Goal: Task Accomplishment & Management: Manage account settings

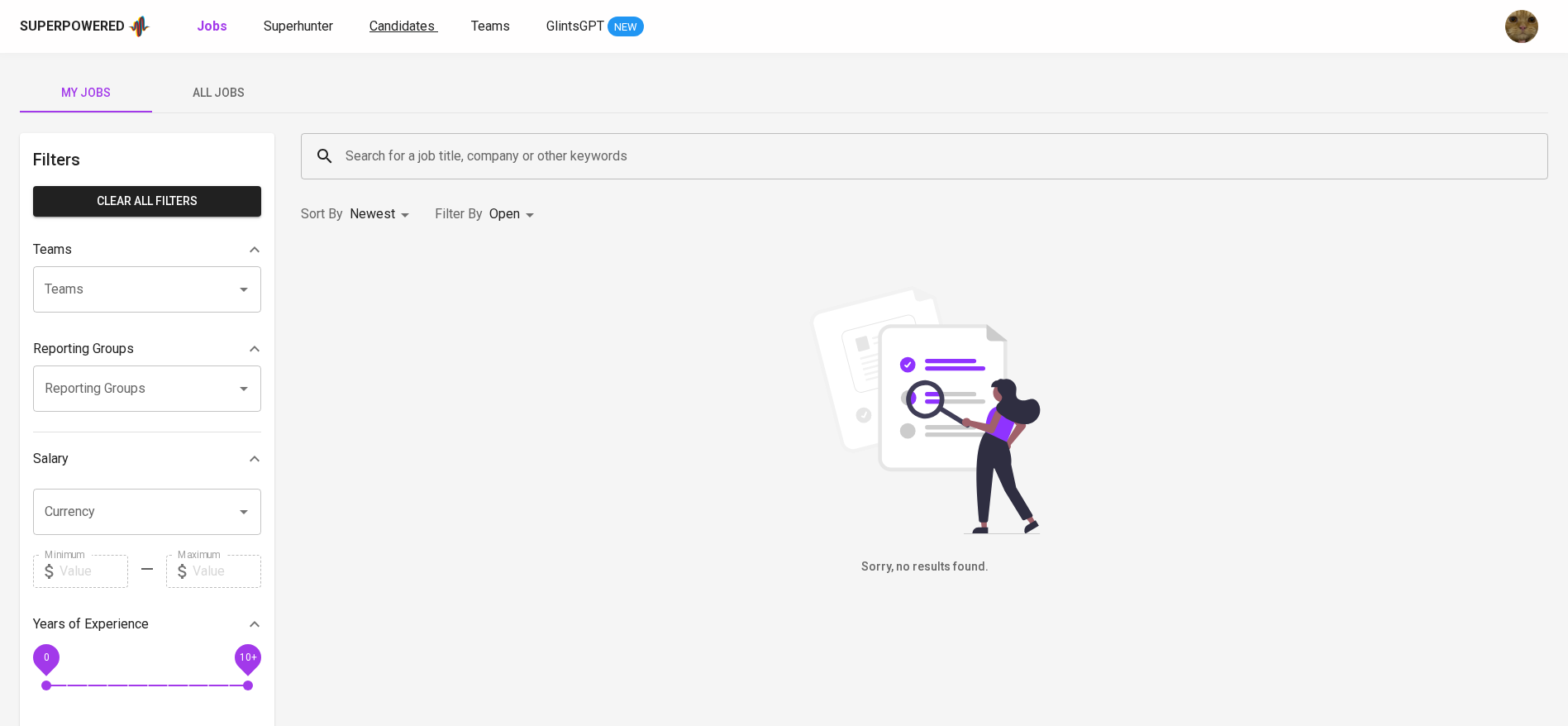
click at [388, 27] on span "Candidates" at bounding box center [402, 25] width 65 height 16
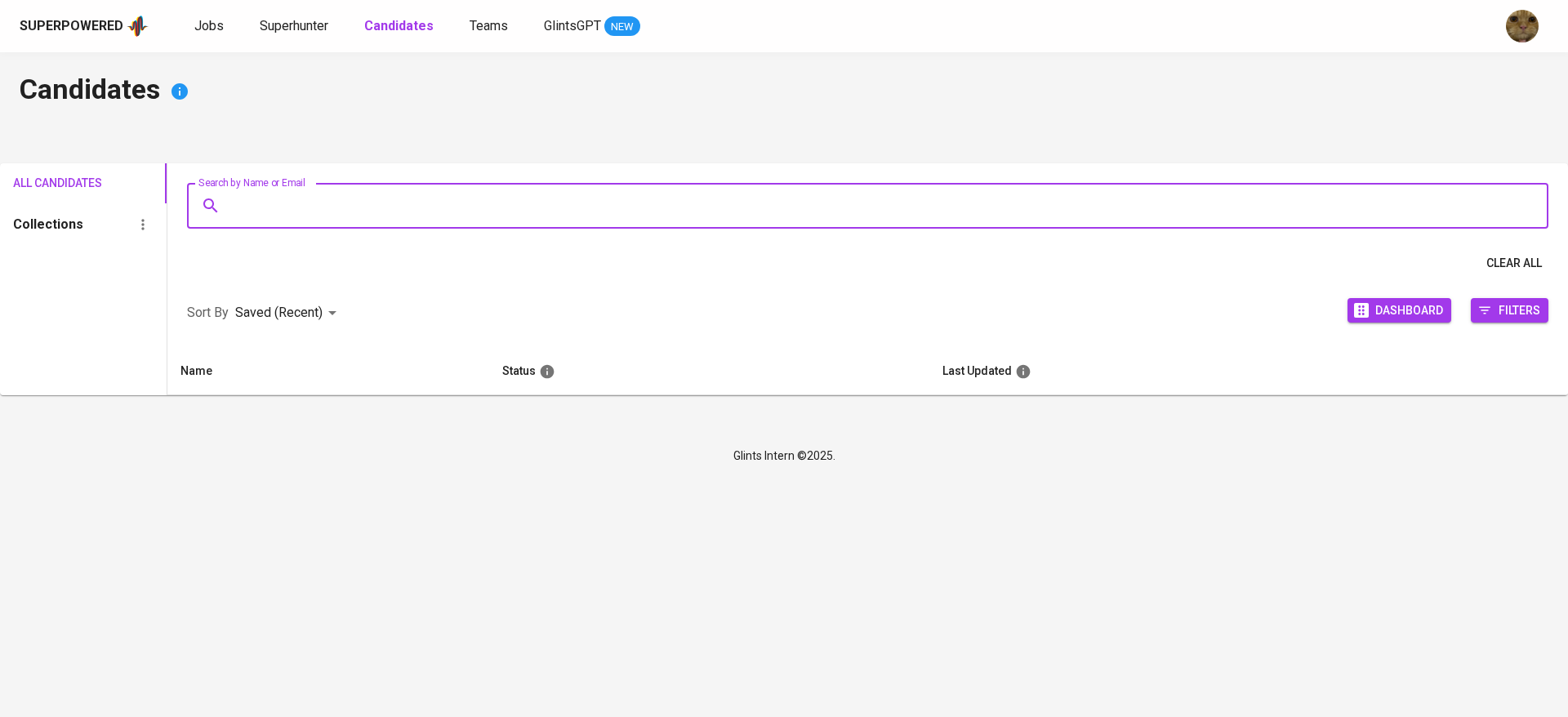
click at [315, 199] on input "Search by Name or Email" at bounding box center [872, 206] width 1289 height 31
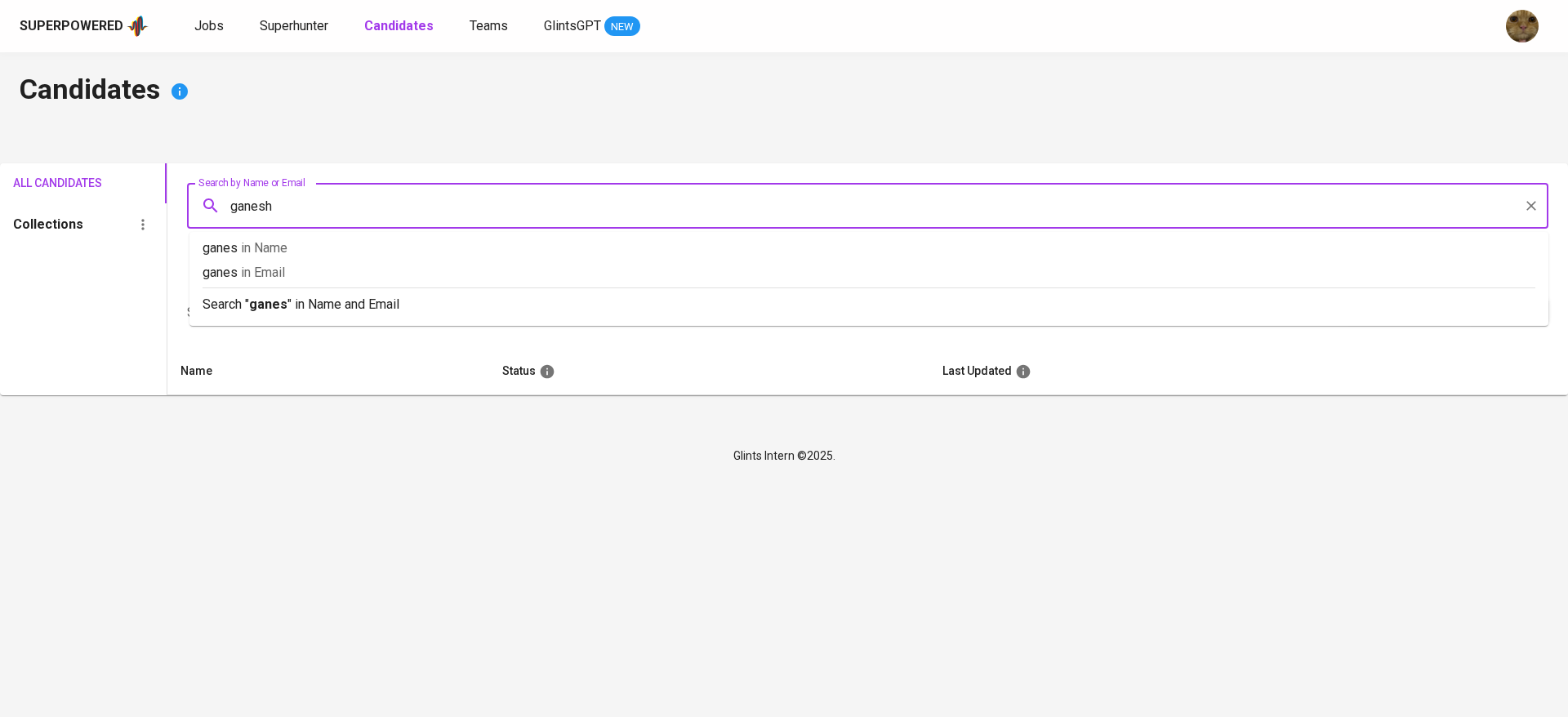
type input "ganesha"
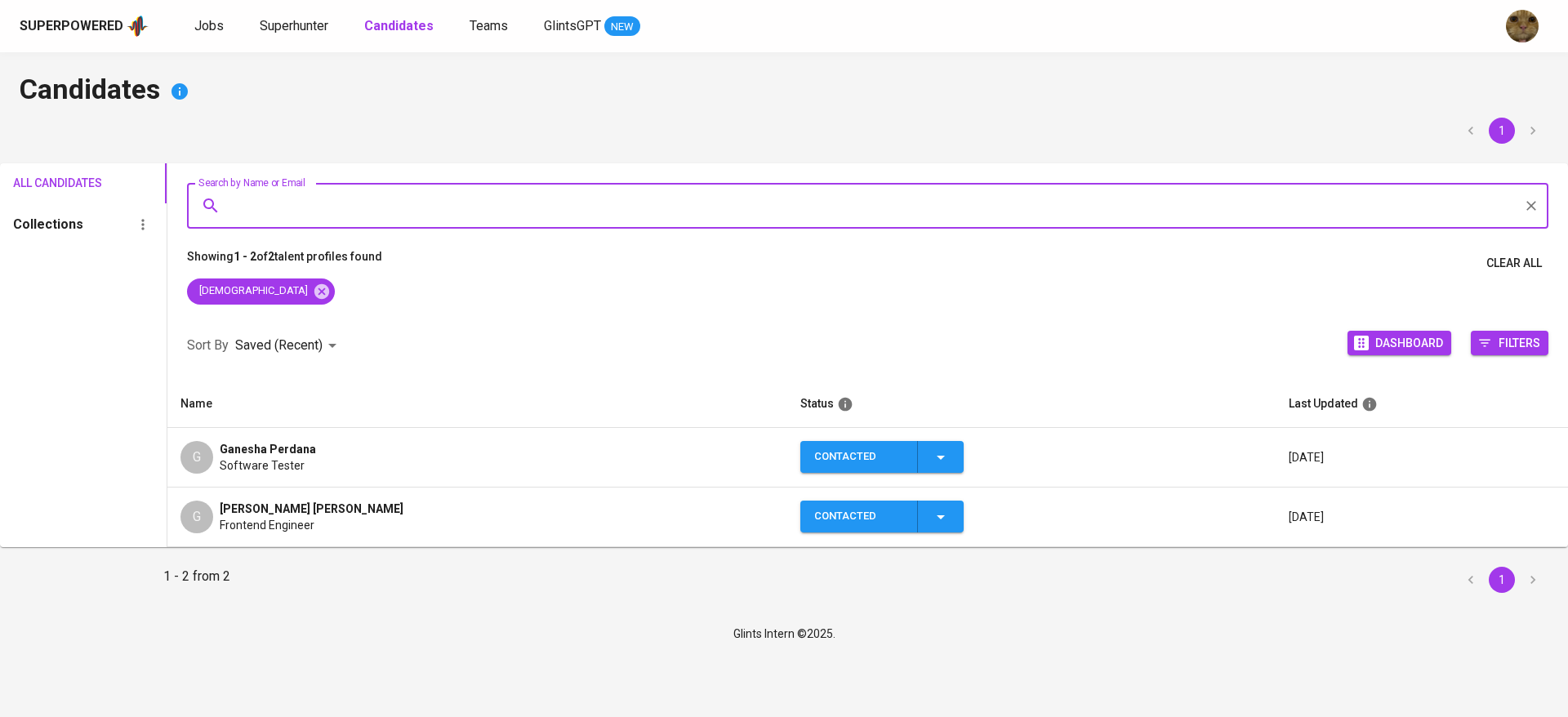
click at [211, 447] on div "G" at bounding box center [196, 456] width 32 height 32
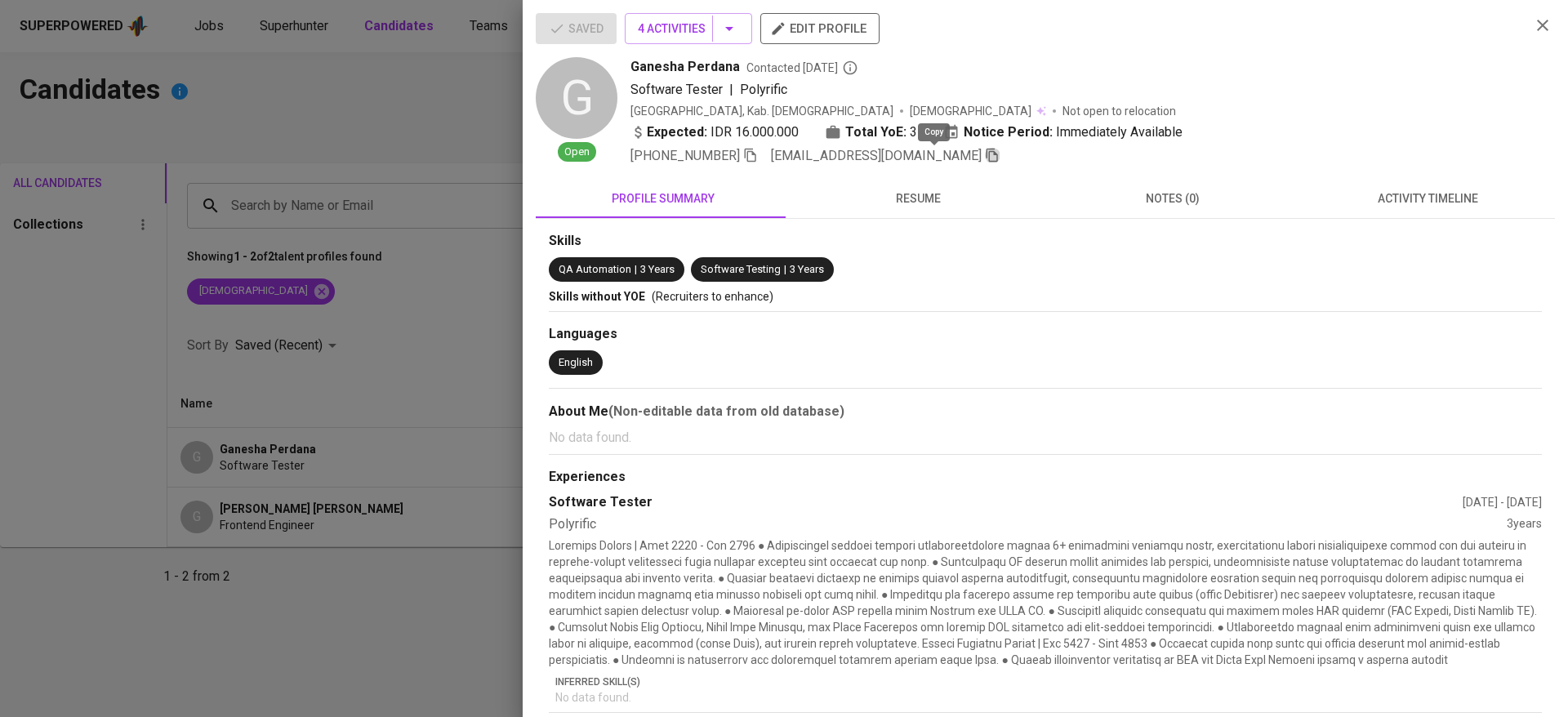
click at [986, 153] on icon "button" at bounding box center [992, 155] width 11 height 14
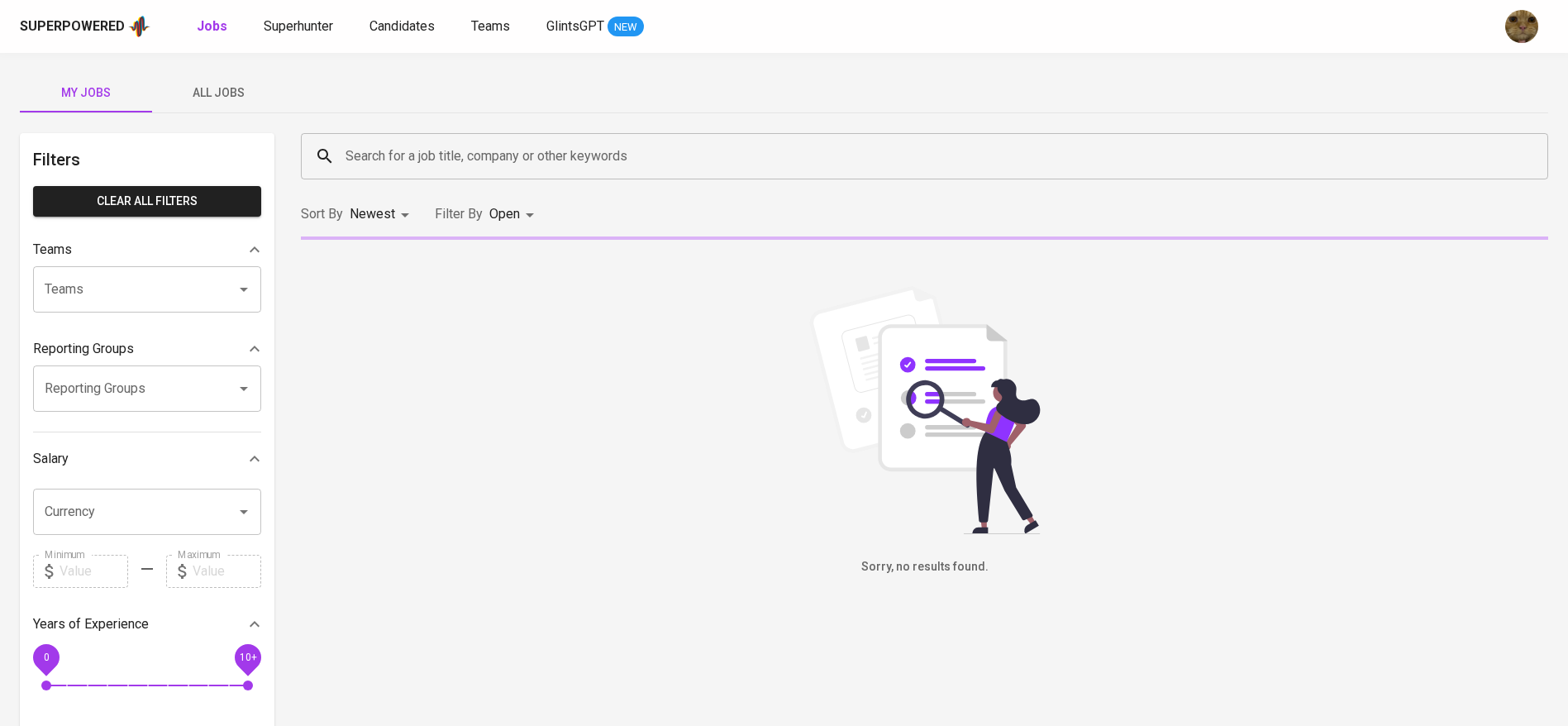
click at [220, 82] on span "All Jobs" at bounding box center [218, 93] width 112 height 21
click at [357, 133] on div "Search for a job title, company or other keywords" at bounding box center [925, 156] width 1247 height 47
click at [358, 135] on div "w Search for a job title, company or other keywords" at bounding box center [925, 156] width 1247 height 47
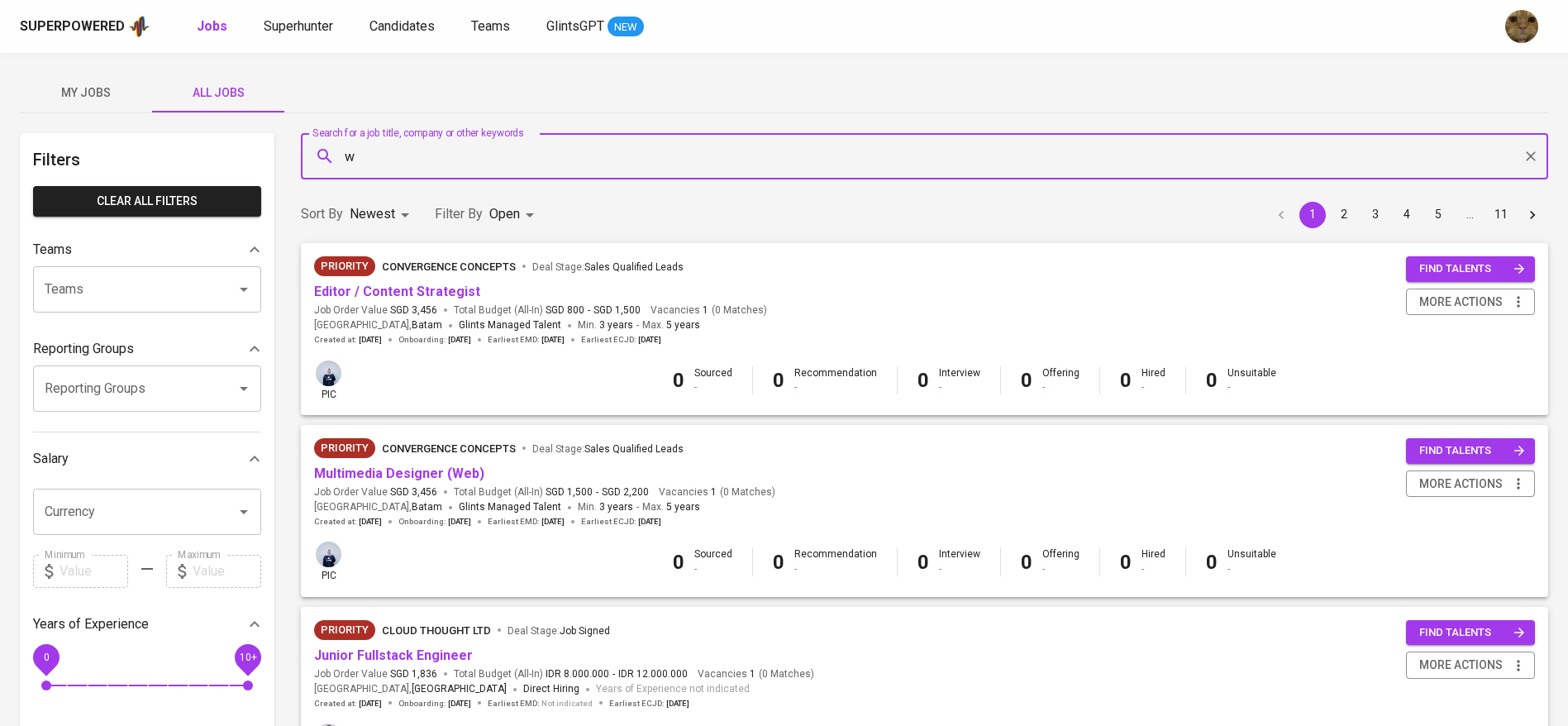
click at [362, 151] on input "w" at bounding box center [928, 156] width 1174 height 32
type input "westpoint"
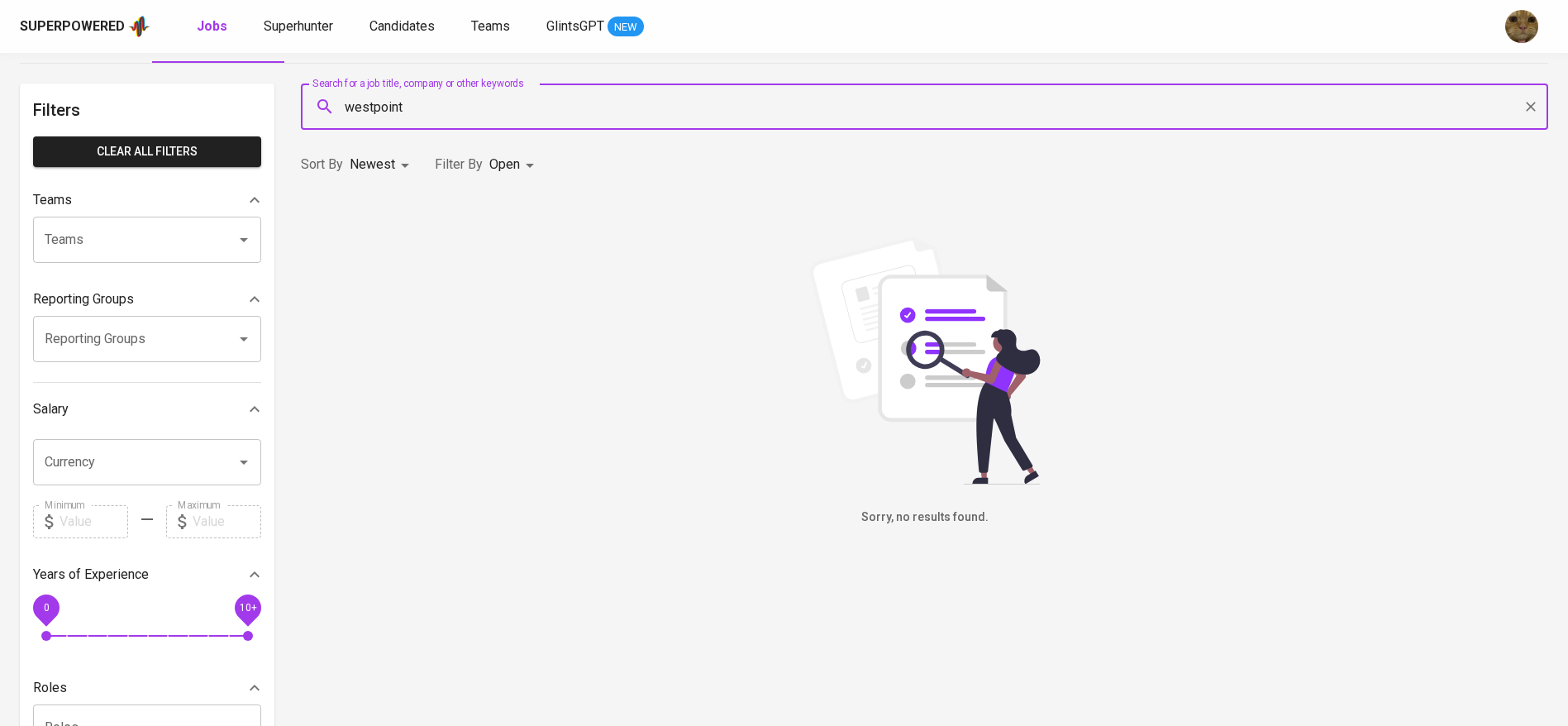
scroll to position [45, 0]
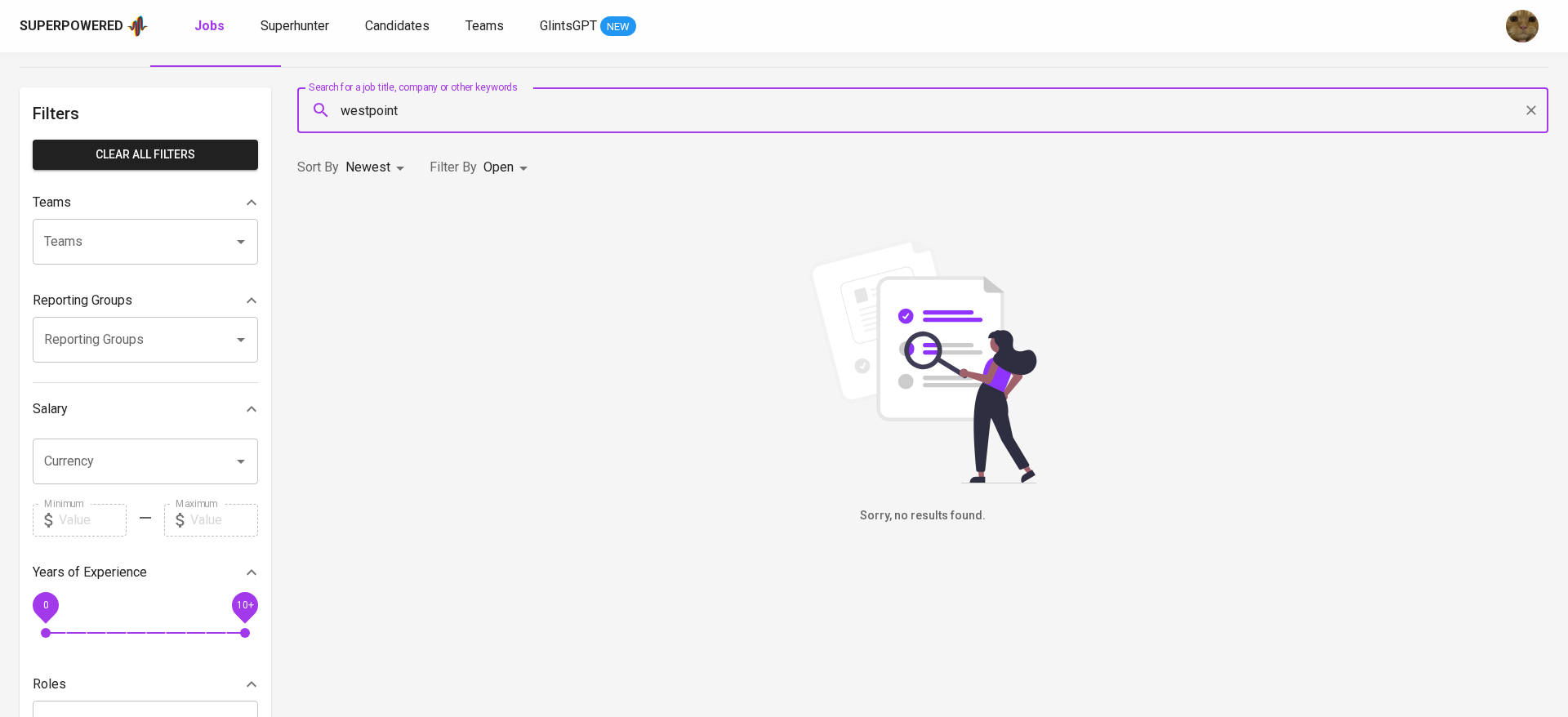
click at [492, 159] on body "Superpowered Jobs Superhunter Candidates Teams GlintsGPT NEW My Jobs All Jobs F…" at bounding box center [784, 513] width 1568 height 1115
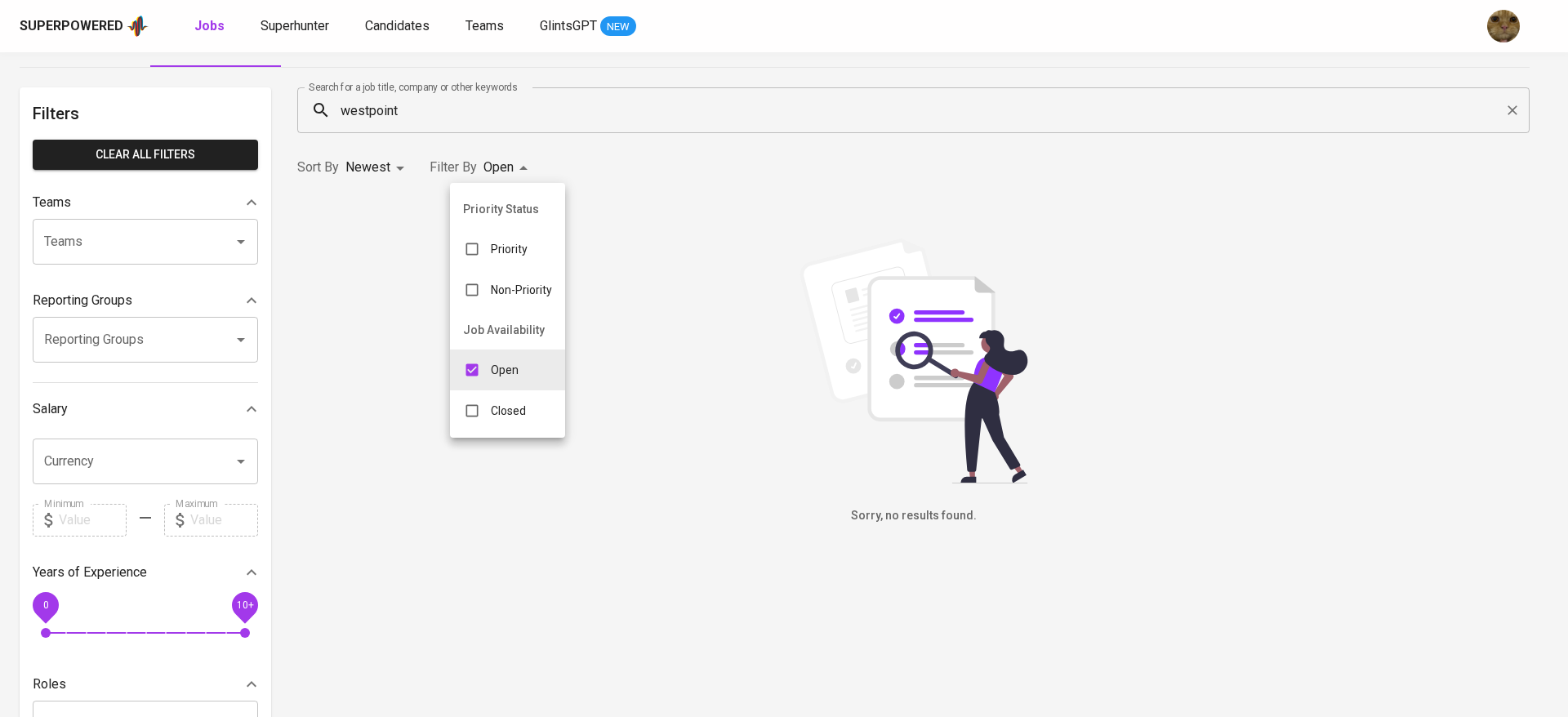
click at [488, 406] on div "Closed" at bounding box center [494, 411] width 89 height 31
type input "OPEN,CLOSE"
checkbox input "true"
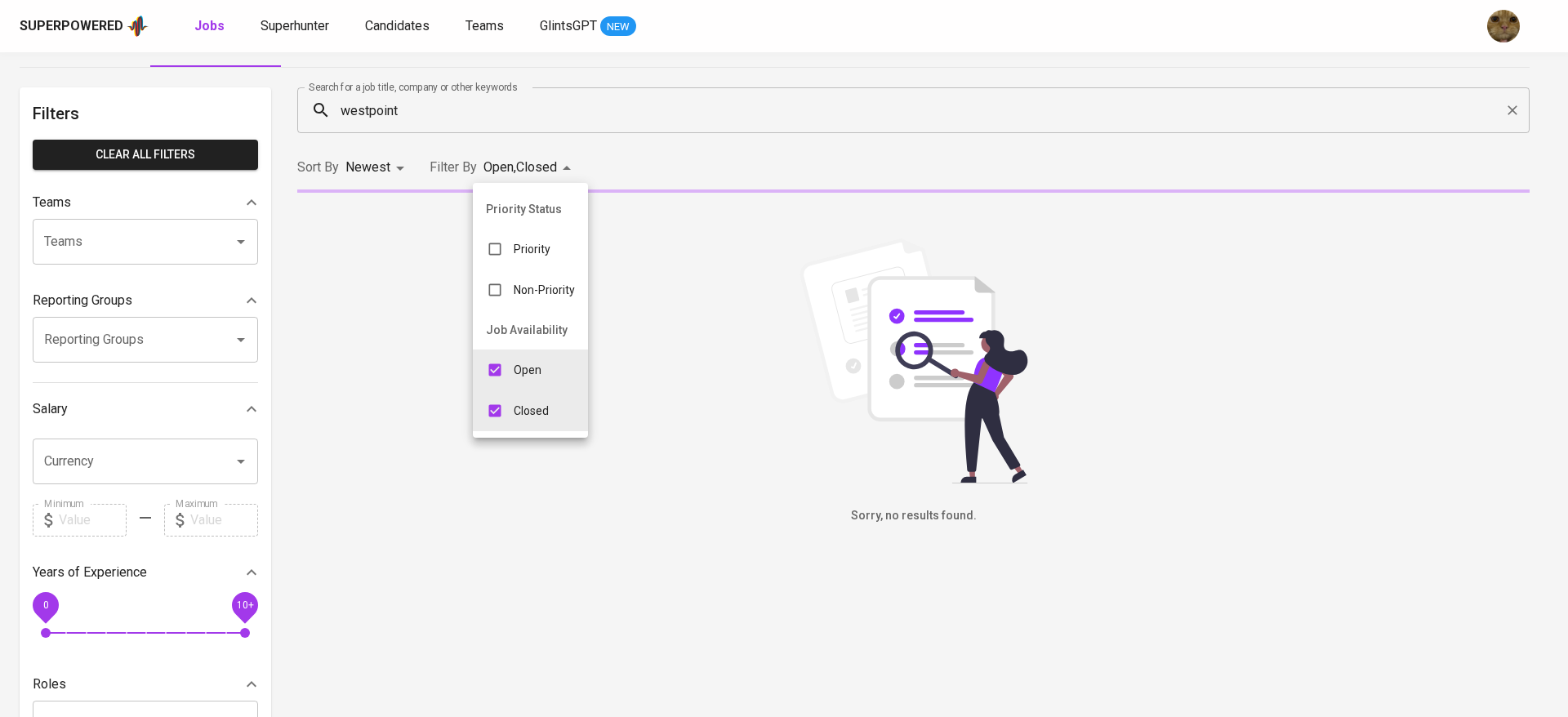
click at [726, 100] on div at bounding box center [784, 358] width 1568 height 717
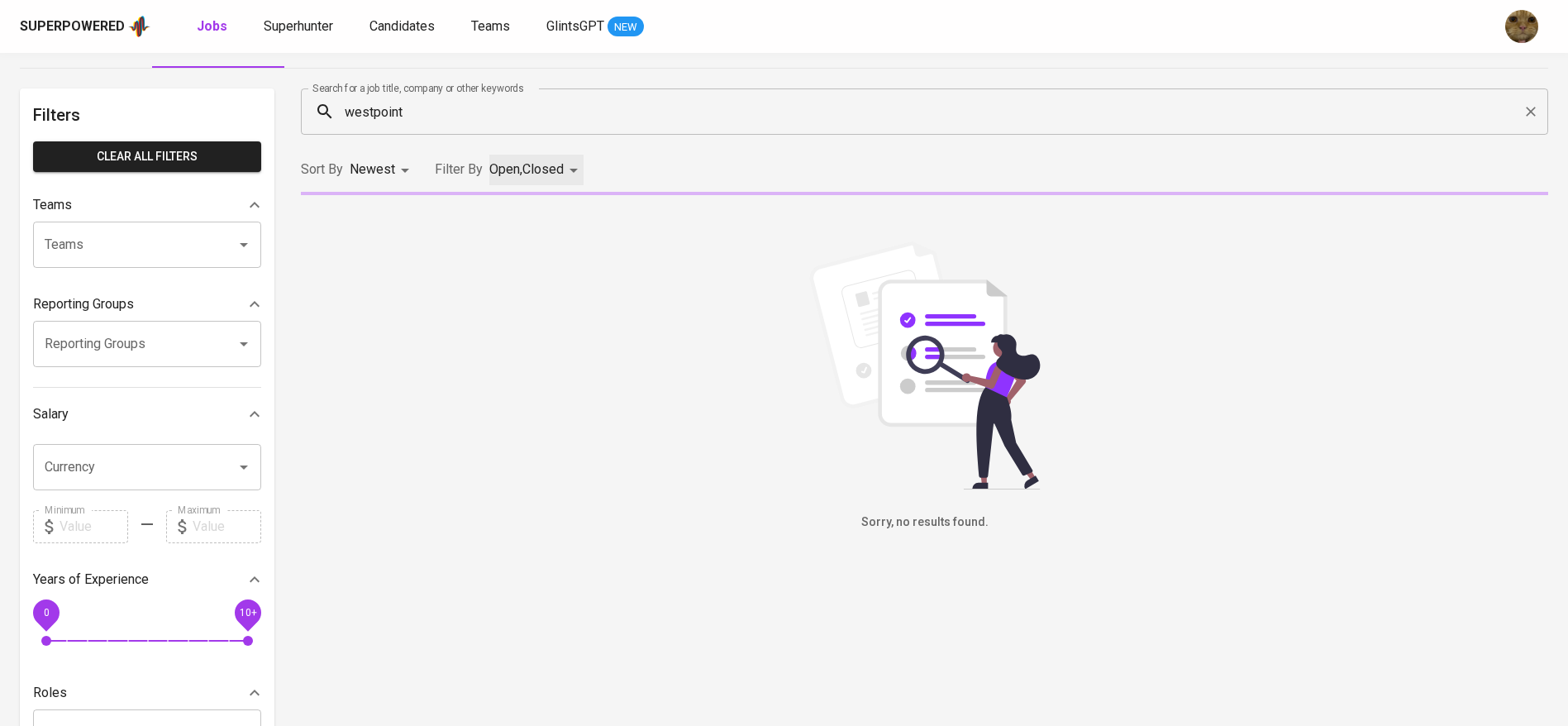
scroll to position [80, 0]
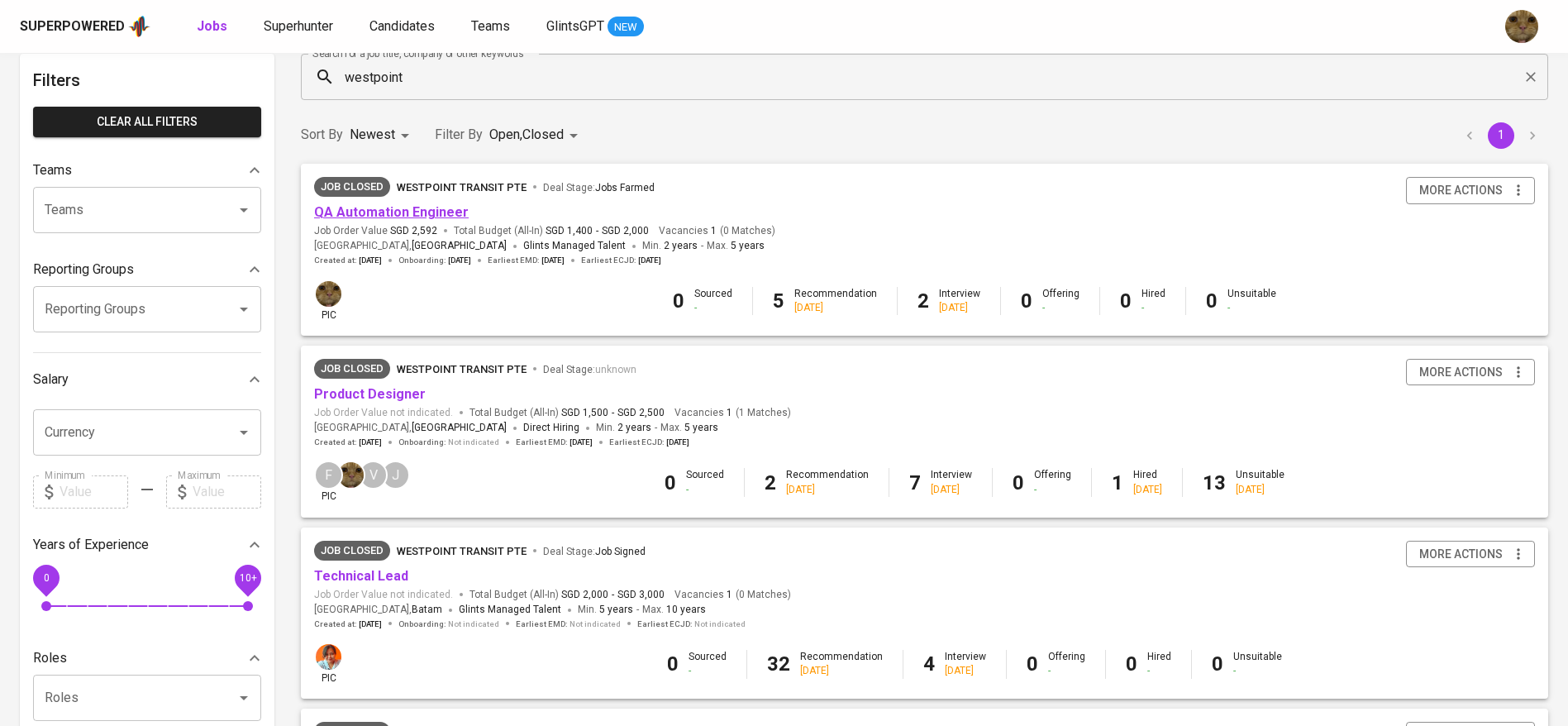
click at [423, 213] on link "QA Automation Engineer" at bounding box center [391, 211] width 154 height 16
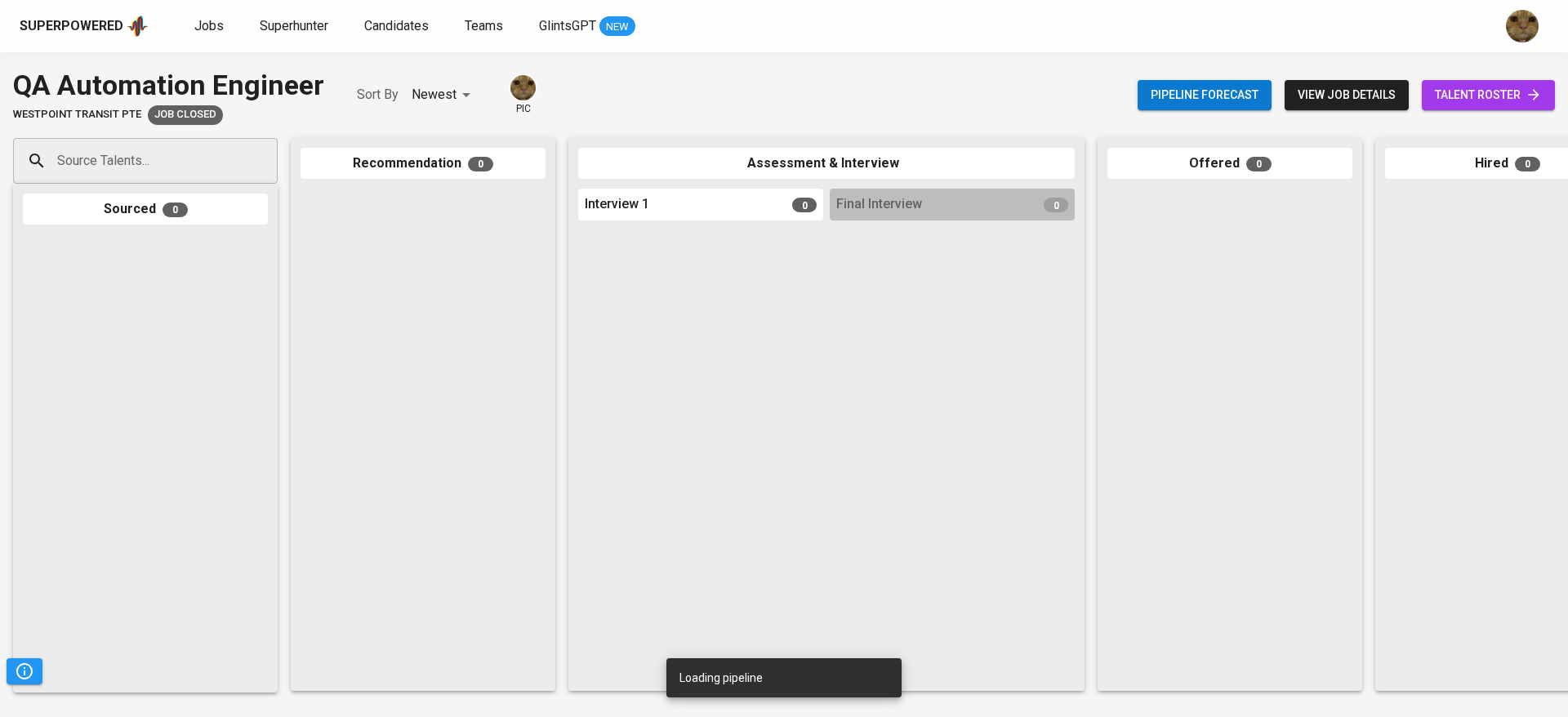
click at [1470, 83] on link "talent roster" at bounding box center [1488, 95] width 133 height 30
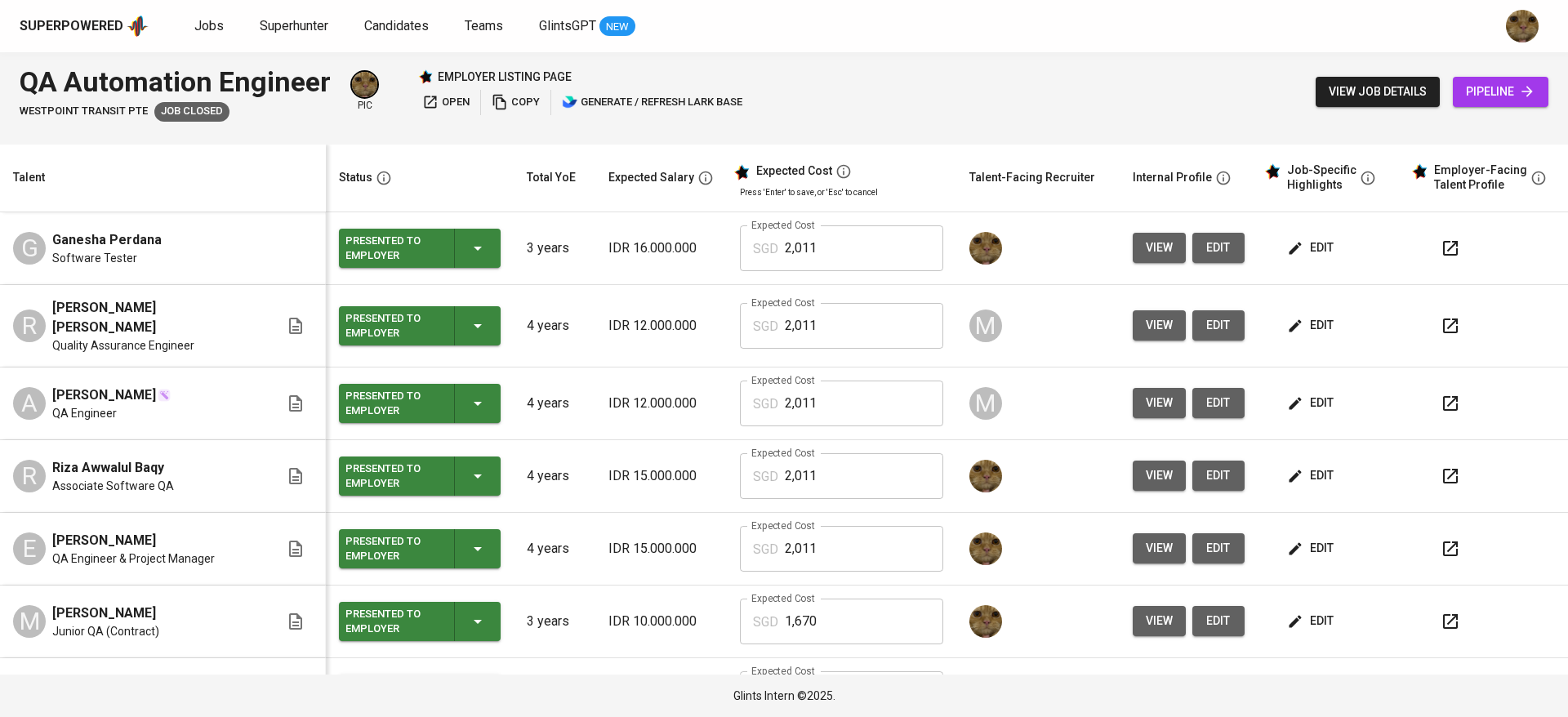
click at [1315, 246] on button "edit" at bounding box center [1311, 248] width 56 height 30
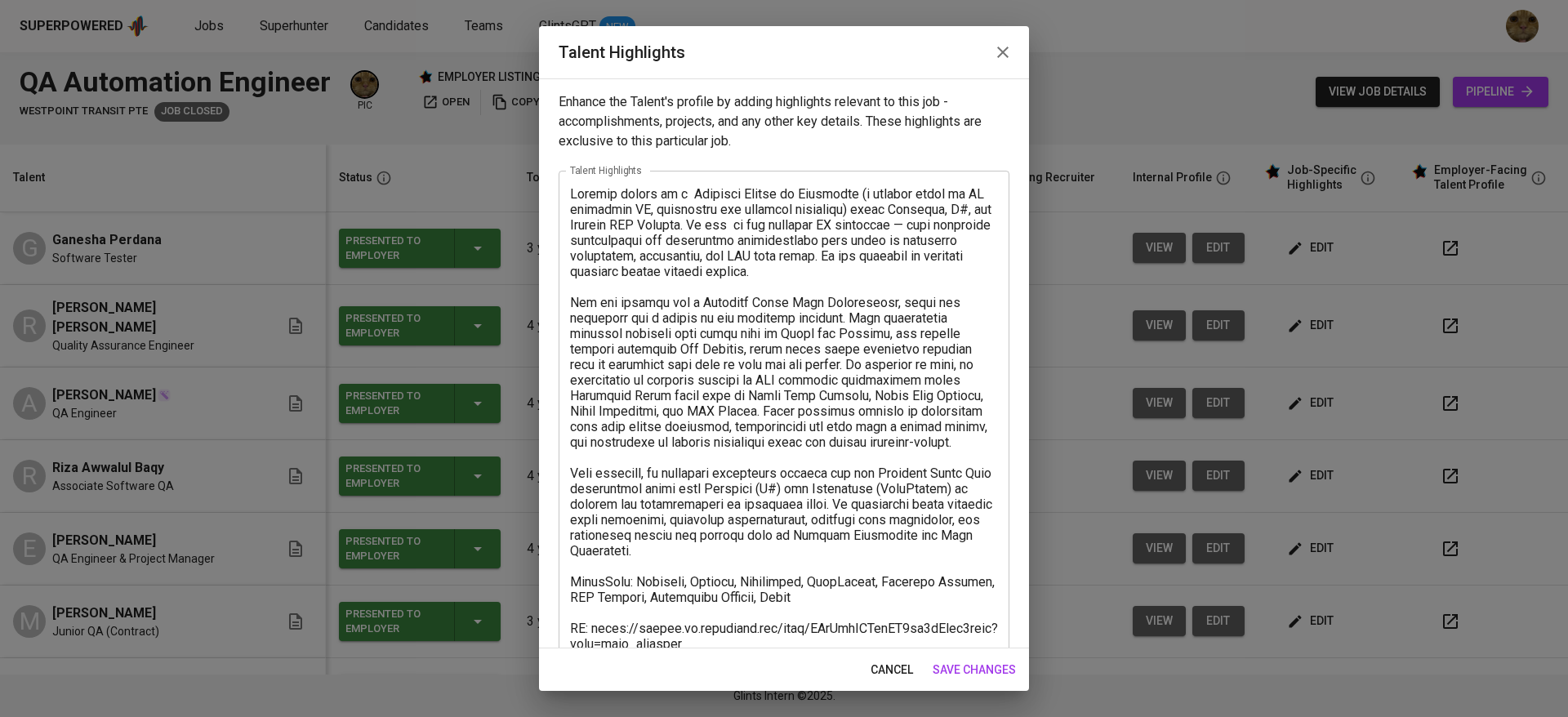
scroll to position [22, 0]
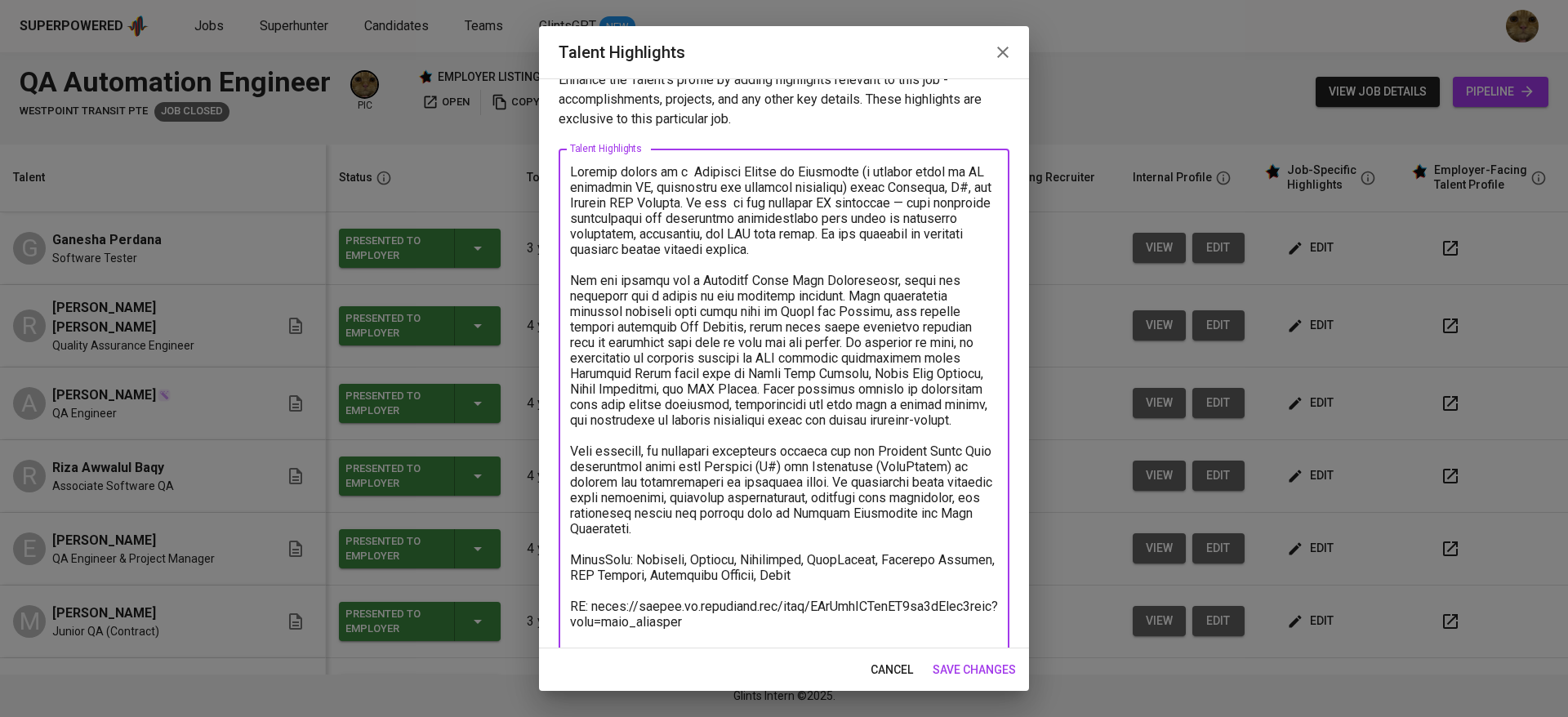
drag, startPoint x: 793, startPoint y: 565, endPoint x: 517, endPoint y: 121, distance: 522.8
click at [517, 121] on div "Talent Highlights Enhance the Talent's profile by adding highlights relevant to…" at bounding box center [784, 358] width 1568 height 717
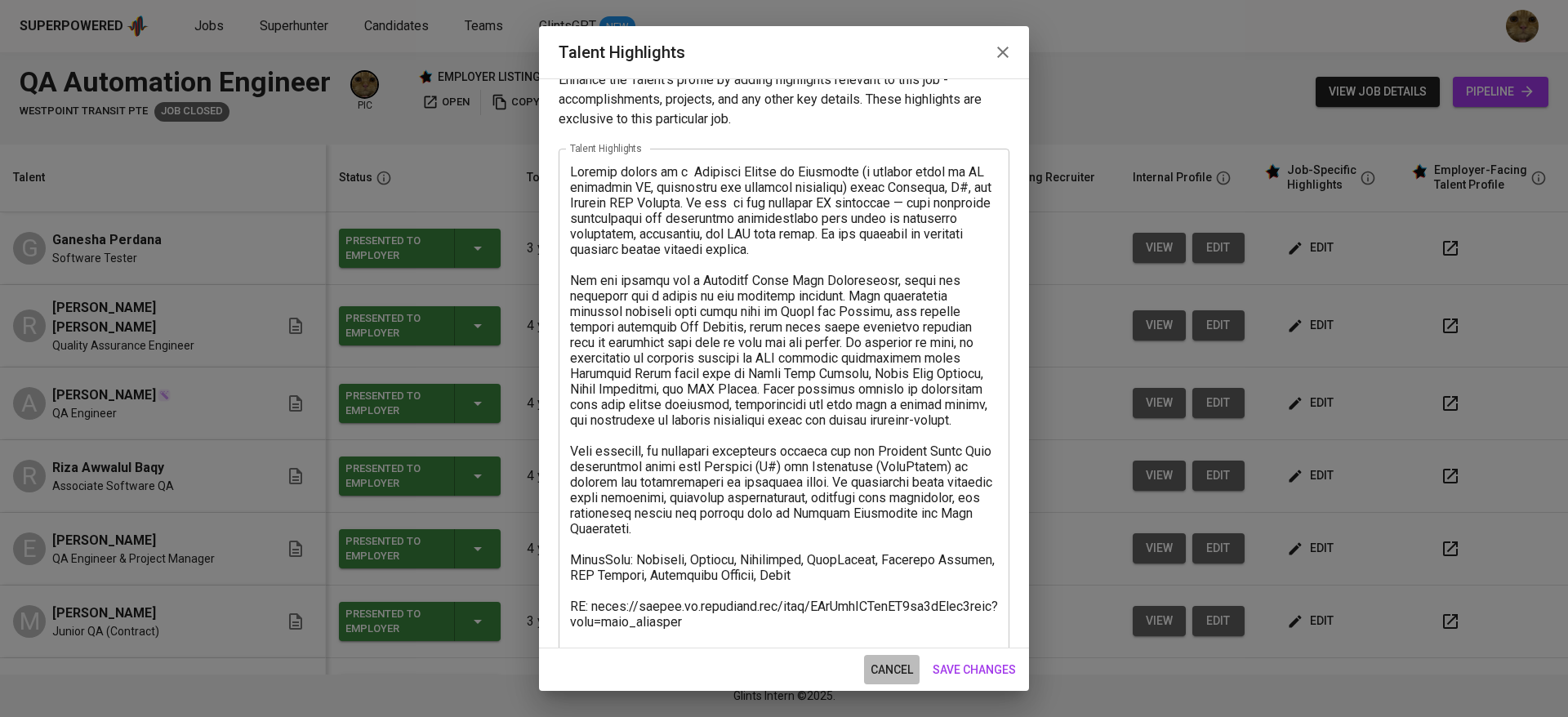
click at [901, 660] on span "cancel" at bounding box center [892, 670] width 42 height 20
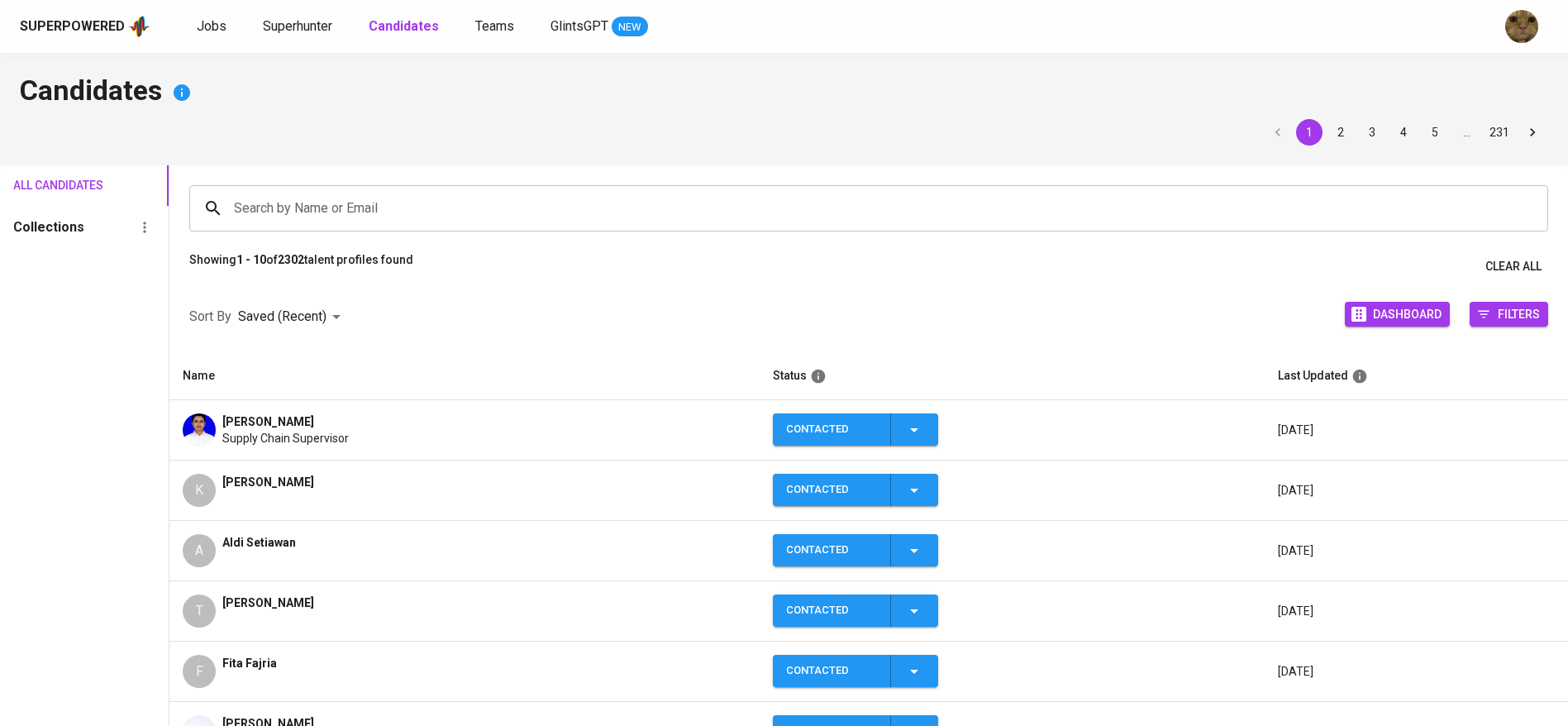
scroll to position [213, 0]
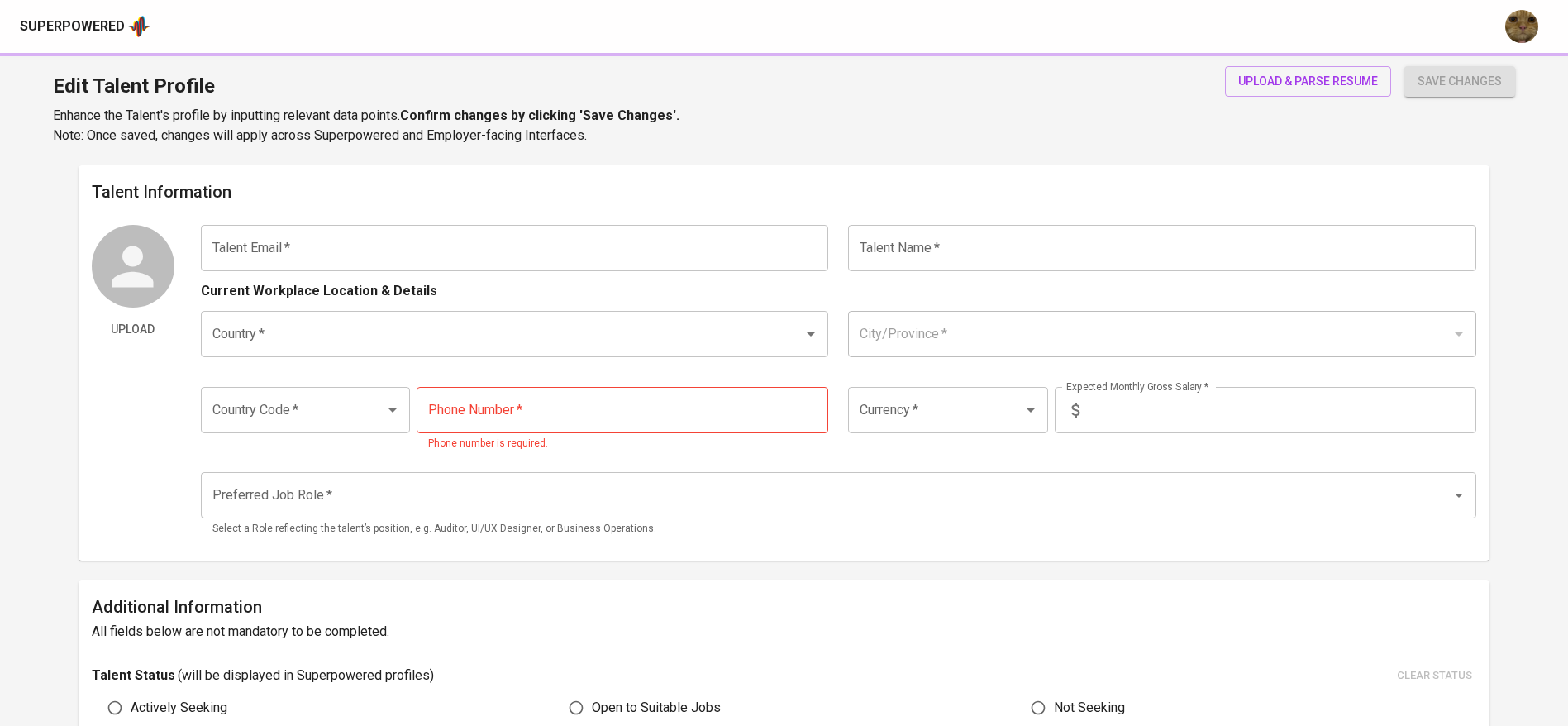
type input "[PERSON_NAME][EMAIL_ADDRESS][DOMAIN_NAME]"
type input "[PERSON_NAME]"
type input "Indonesia"
type input "Jakarta Pusat, DKI Jakarta"
type input "+62"
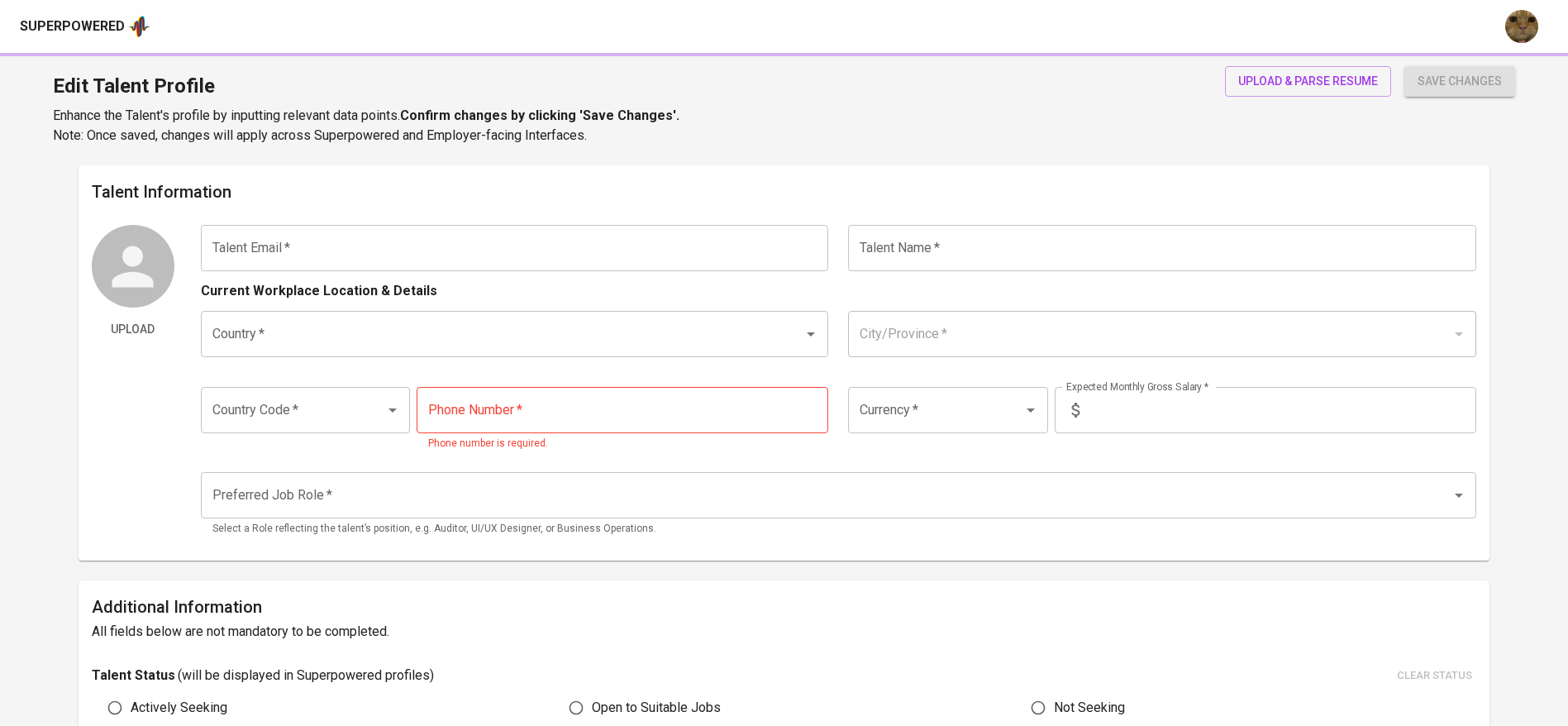
type input "812-8475-0996"
type input "IDR"
type input "Supply Chain Manager"
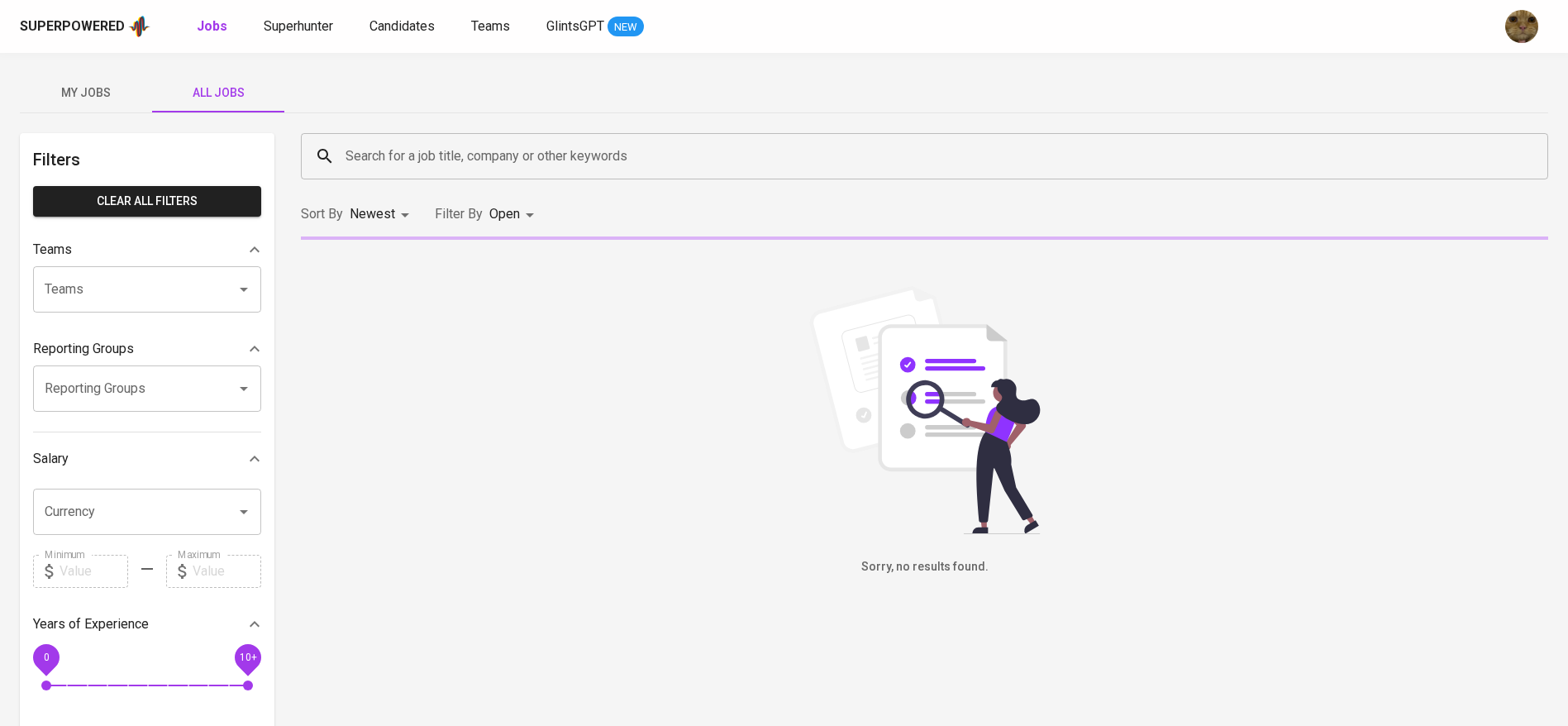
click at [378, 144] on input "Search for a job title, company or other keywords" at bounding box center [928, 156] width 1174 height 32
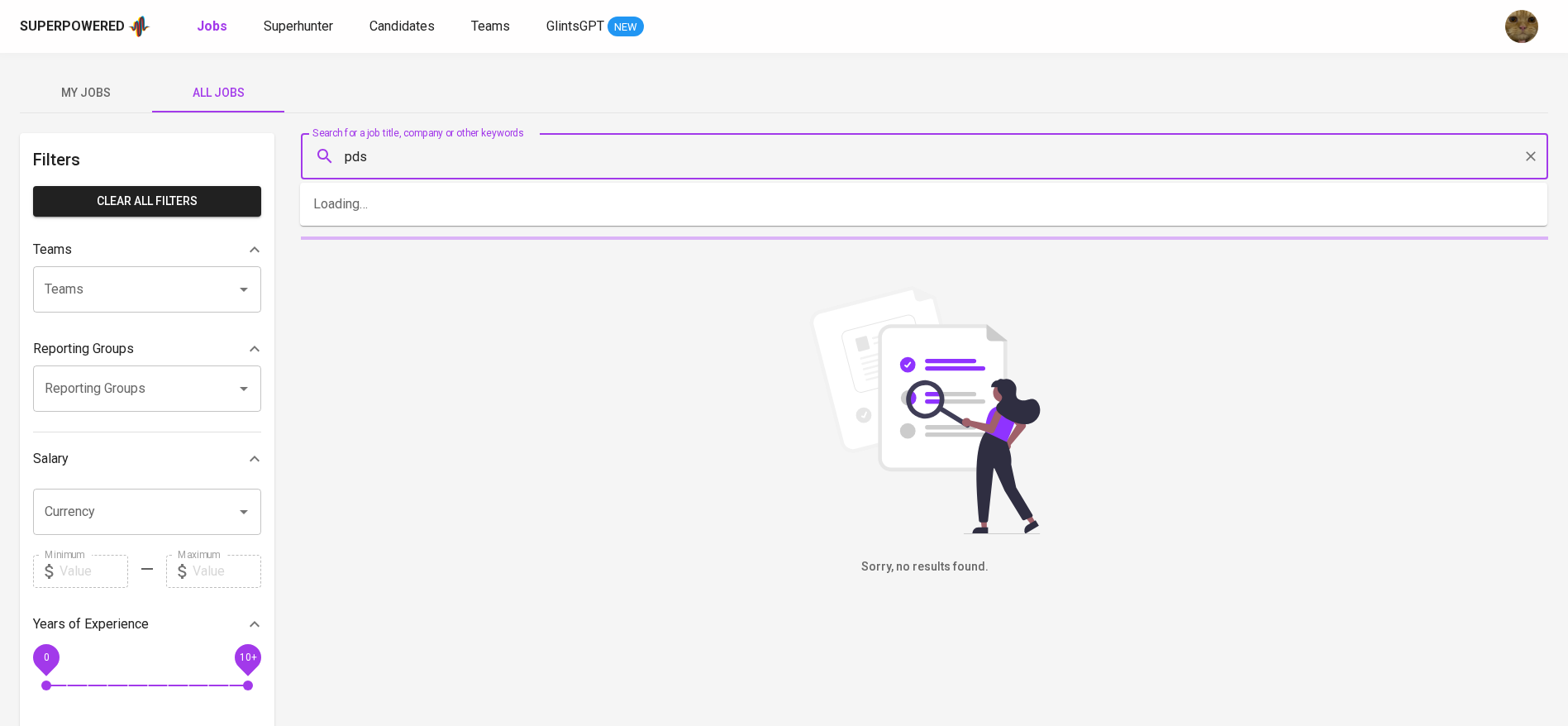
type input "pds"
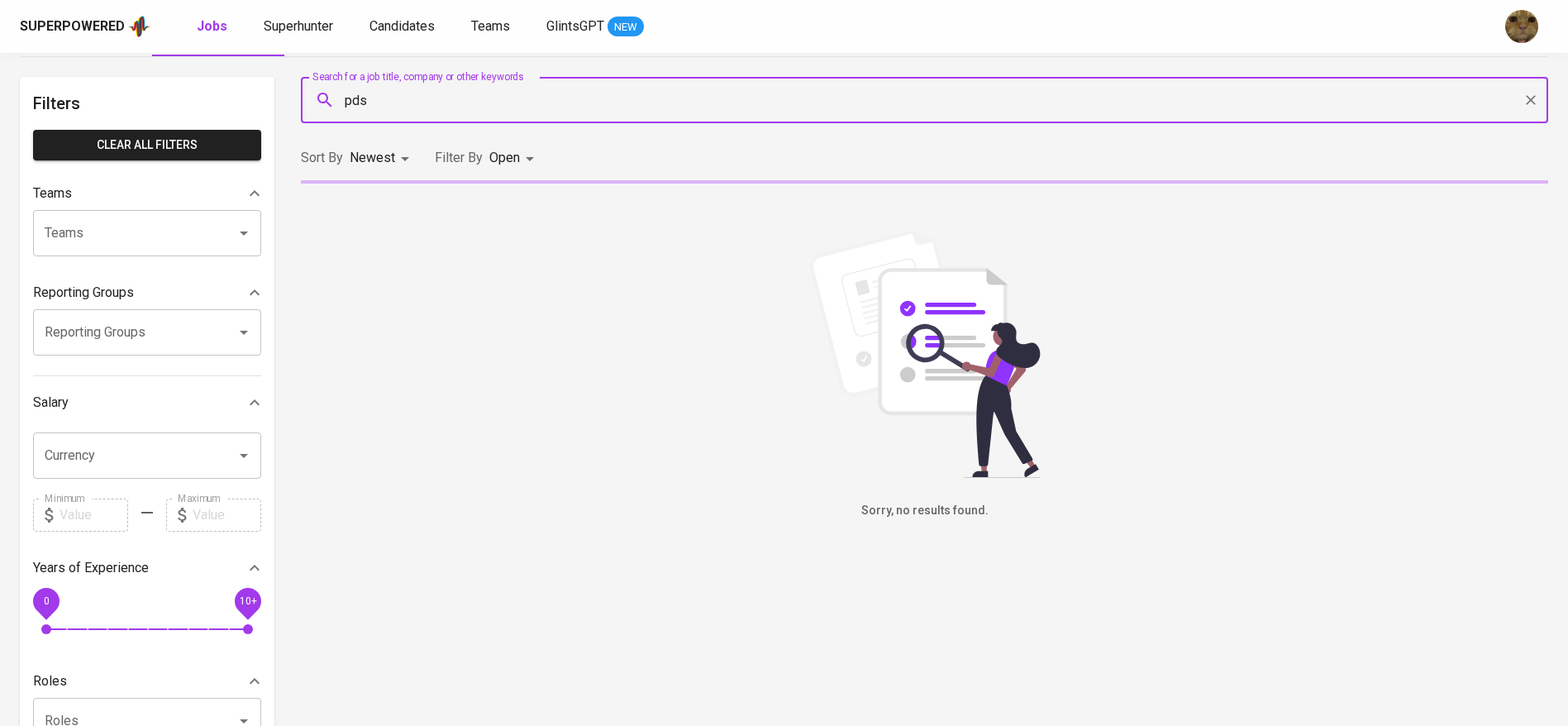
scroll to position [59, 0]
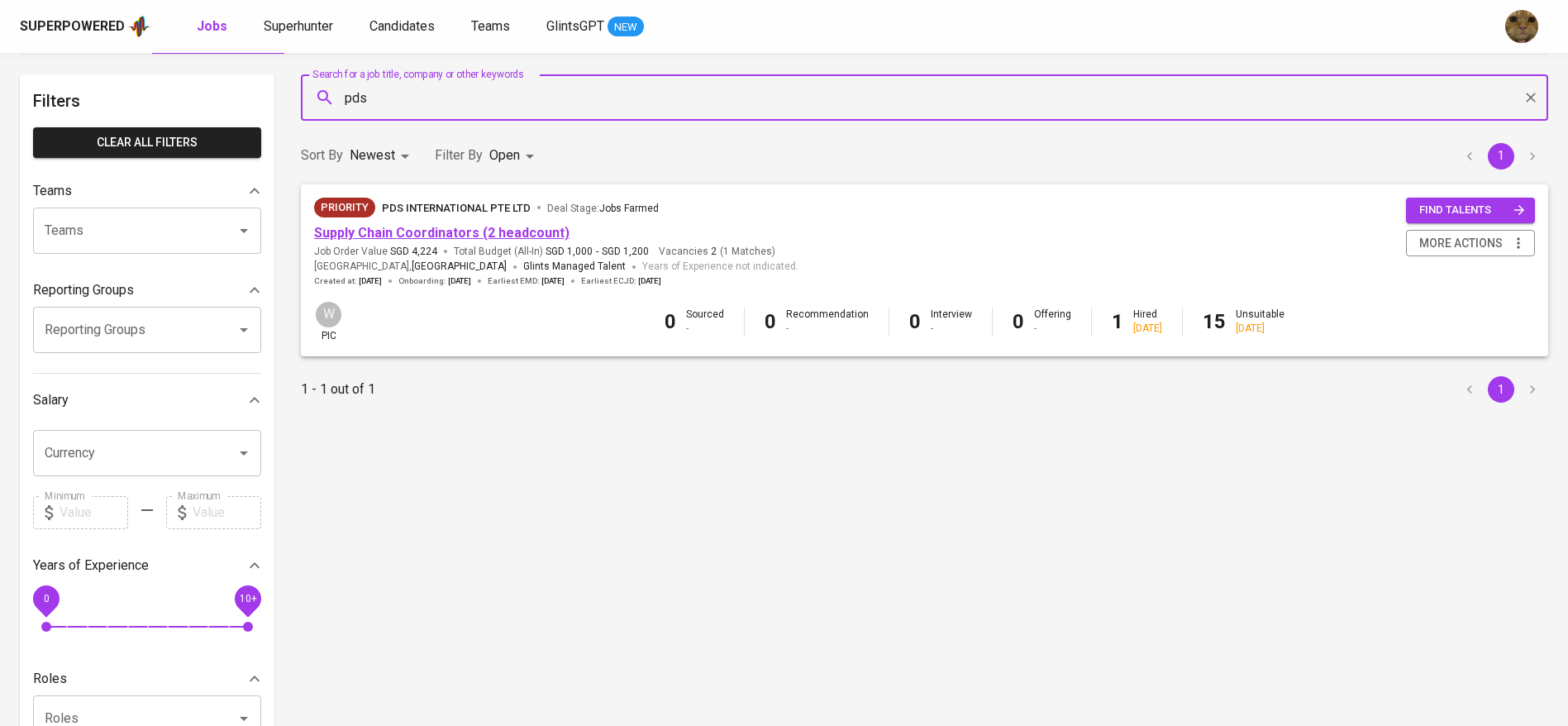
click at [410, 232] on link "Supply Chain Coordinators (2 headcount)" at bounding box center [441, 232] width 255 height 16
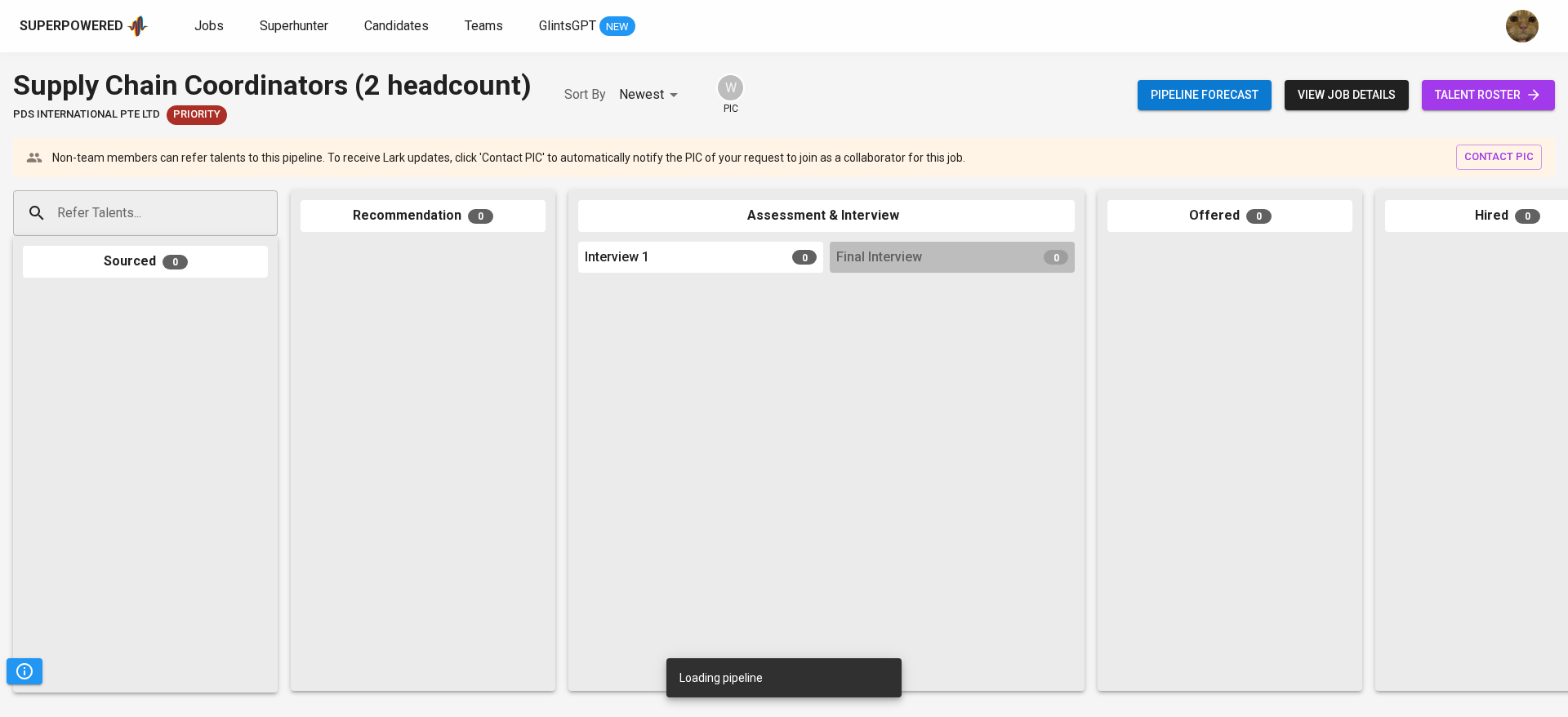
click at [1477, 93] on span "talent roster" at bounding box center [1488, 95] width 107 height 20
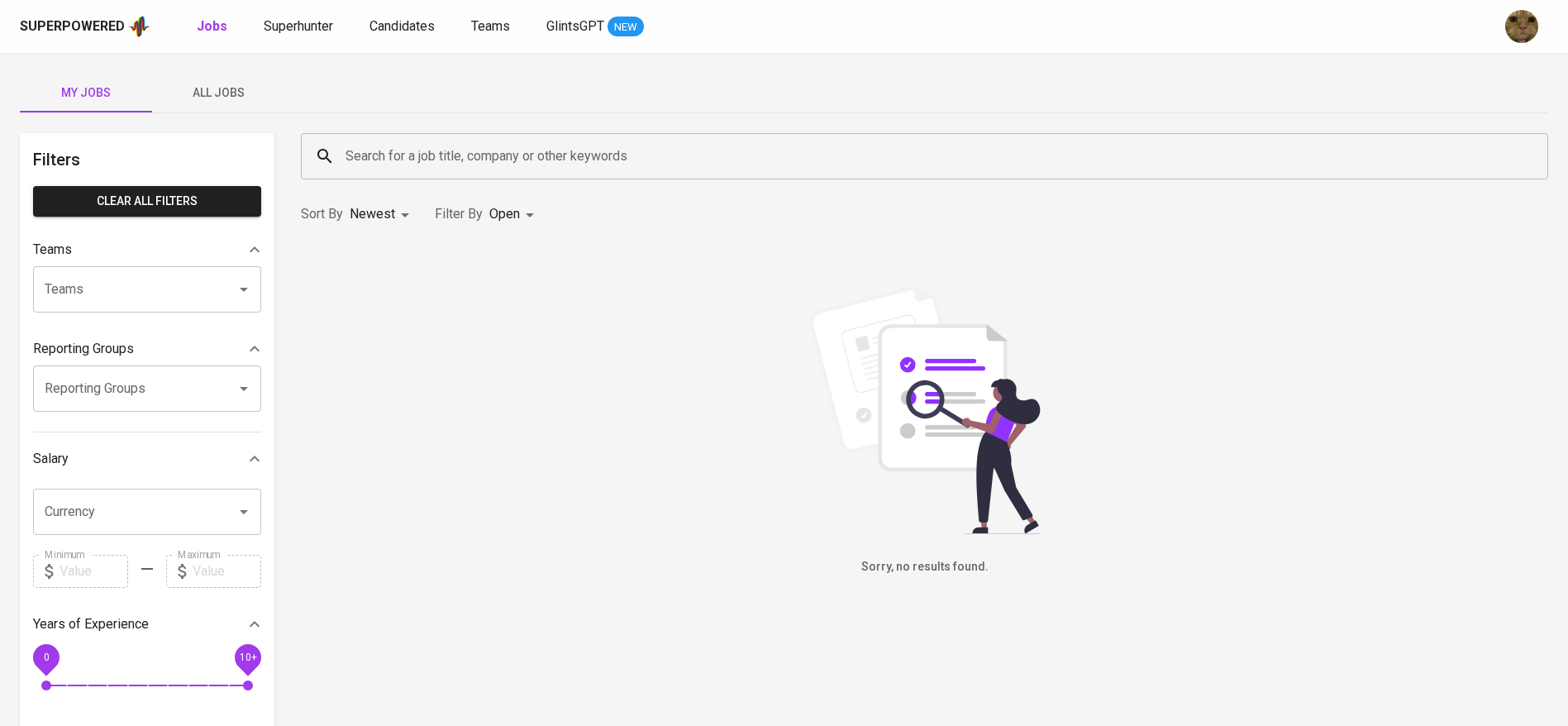
click at [192, 87] on span "All Jobs" at bounding box center [218, 93] width 112 height 21
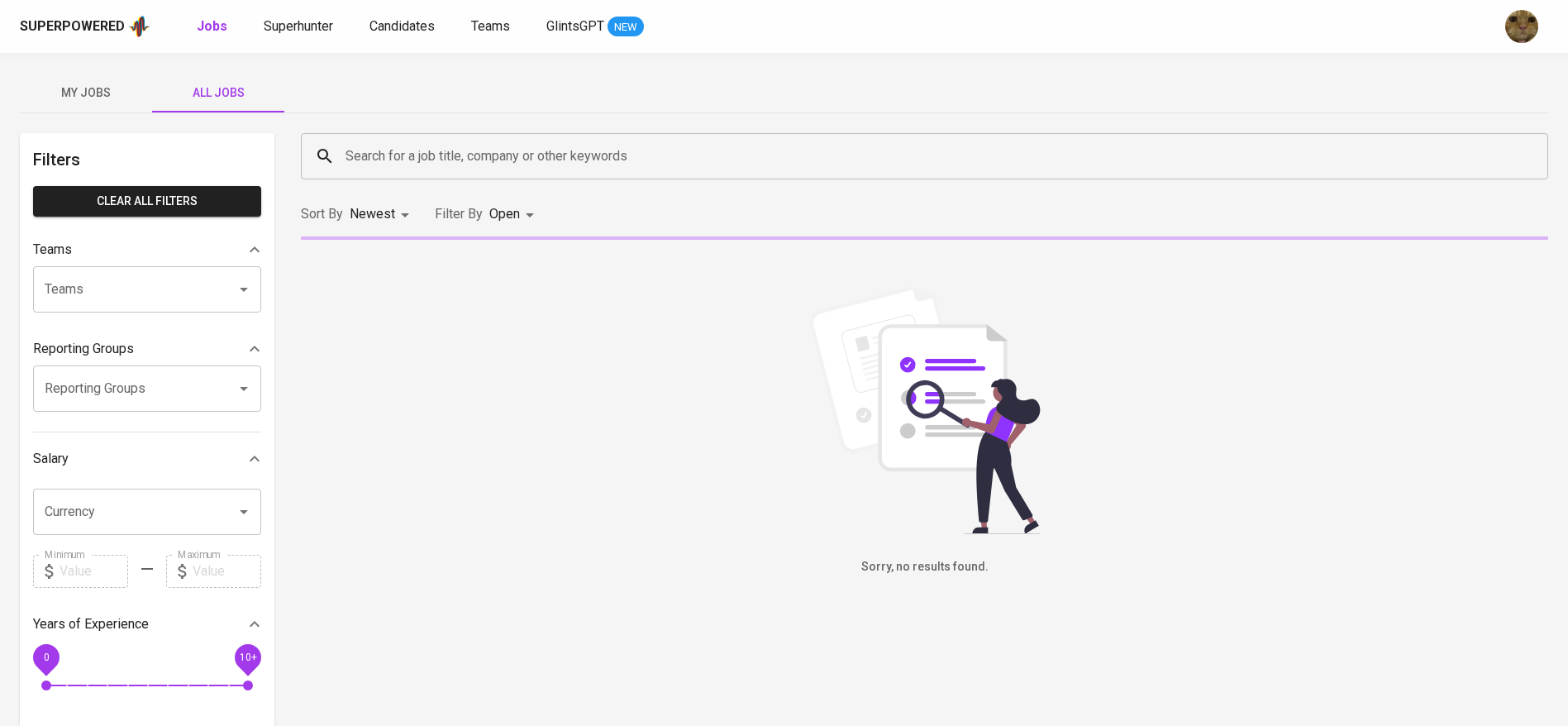
click at [385, 140] on input "Search for a job title, company or other keywords" at bounding box center [928, 156] width 1174 height 32
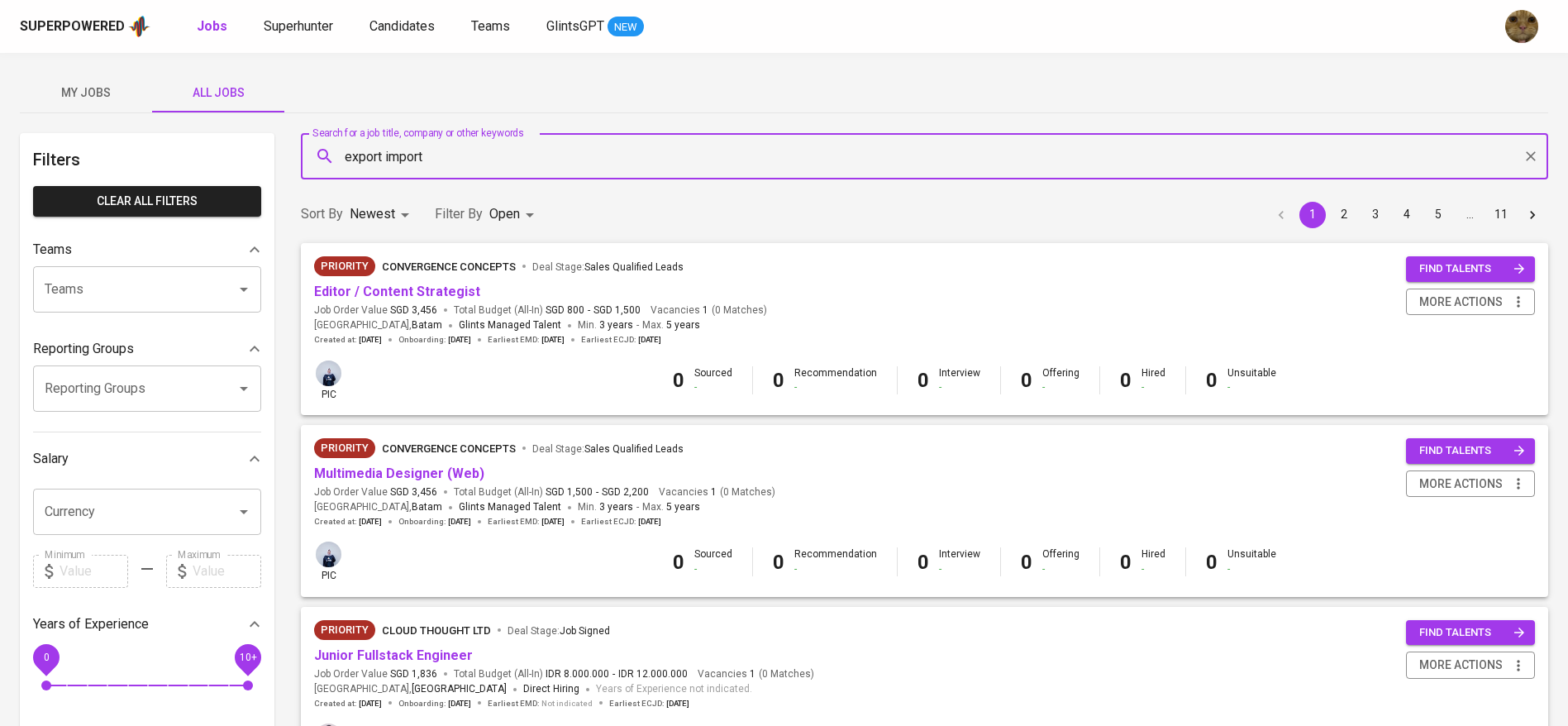
type input "export import"
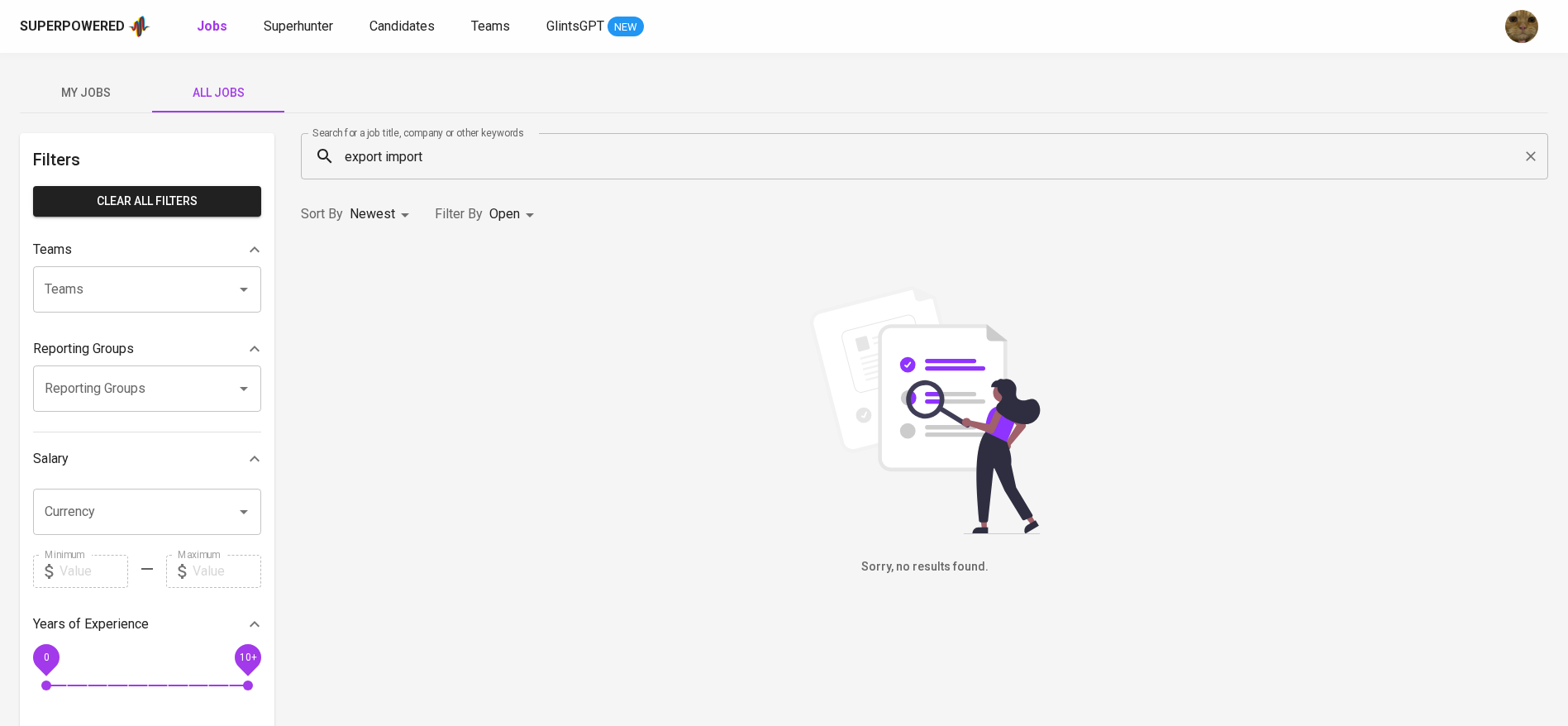
click at [512, 211] on body "Superpowered Jobs Superhunter Candidates Teams GlintsGPT NEW My Jobs All Jobs F…" at bounding box center [784, 564] width 1568 height 1129
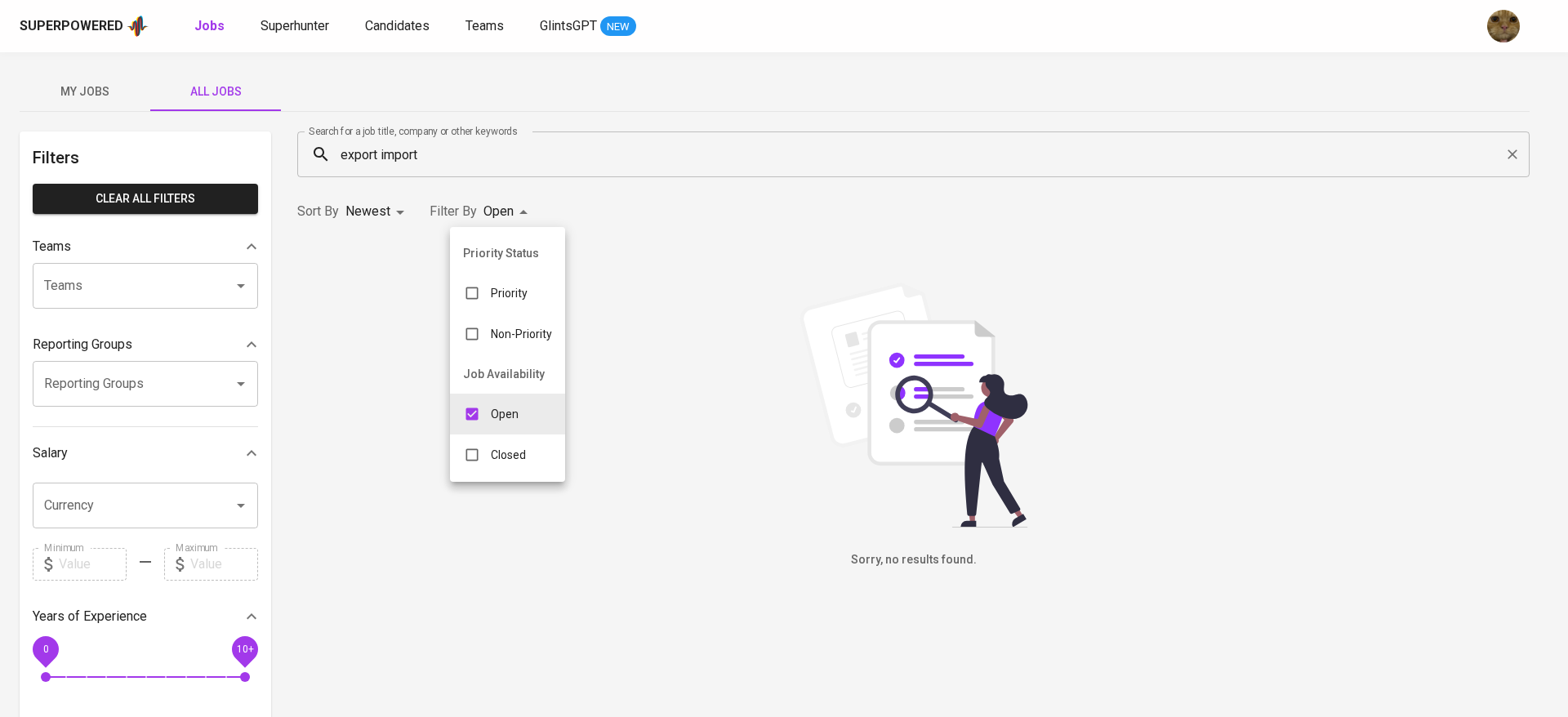
click at [498, 440] on div "Closed" at bounding box center [494, 456] width 89 height 31
type input "OPEN,CLOSE"
checkbox input "true"
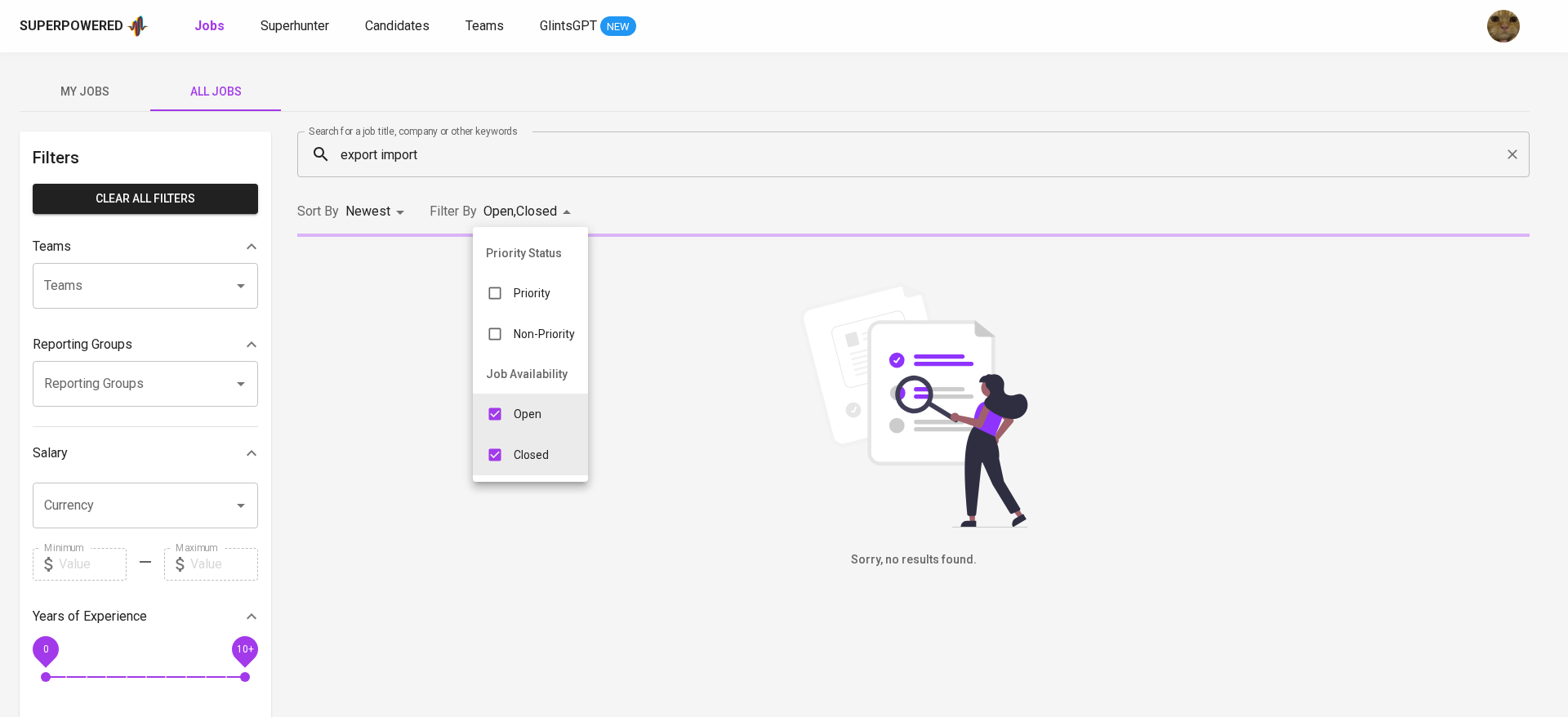
click at [656, 171] on div at bounding box center [784, 358] width 1568 height 717
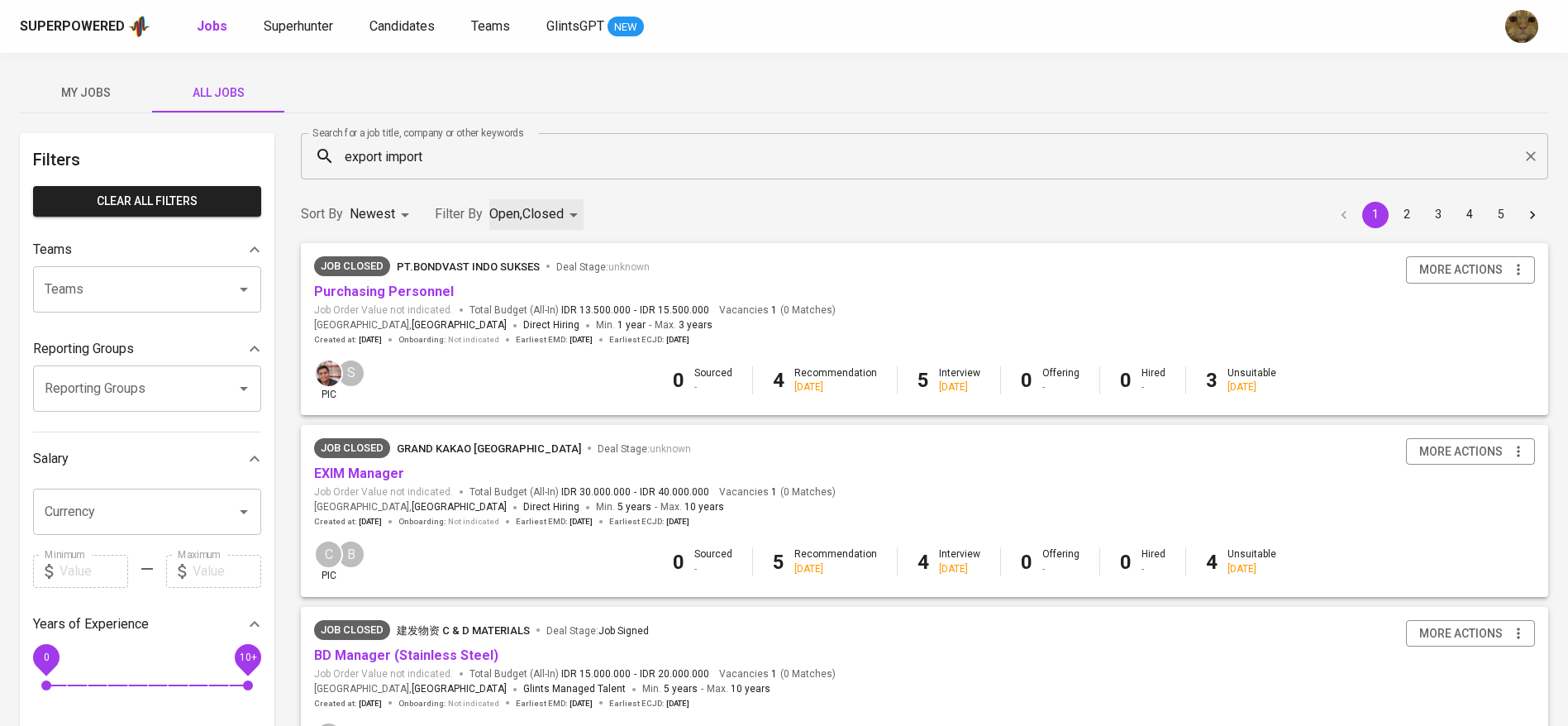
click at [504, 139] on div "export import Search for a job title, company or other keywords" at bounding box center [925, 156] width 1247 height 47
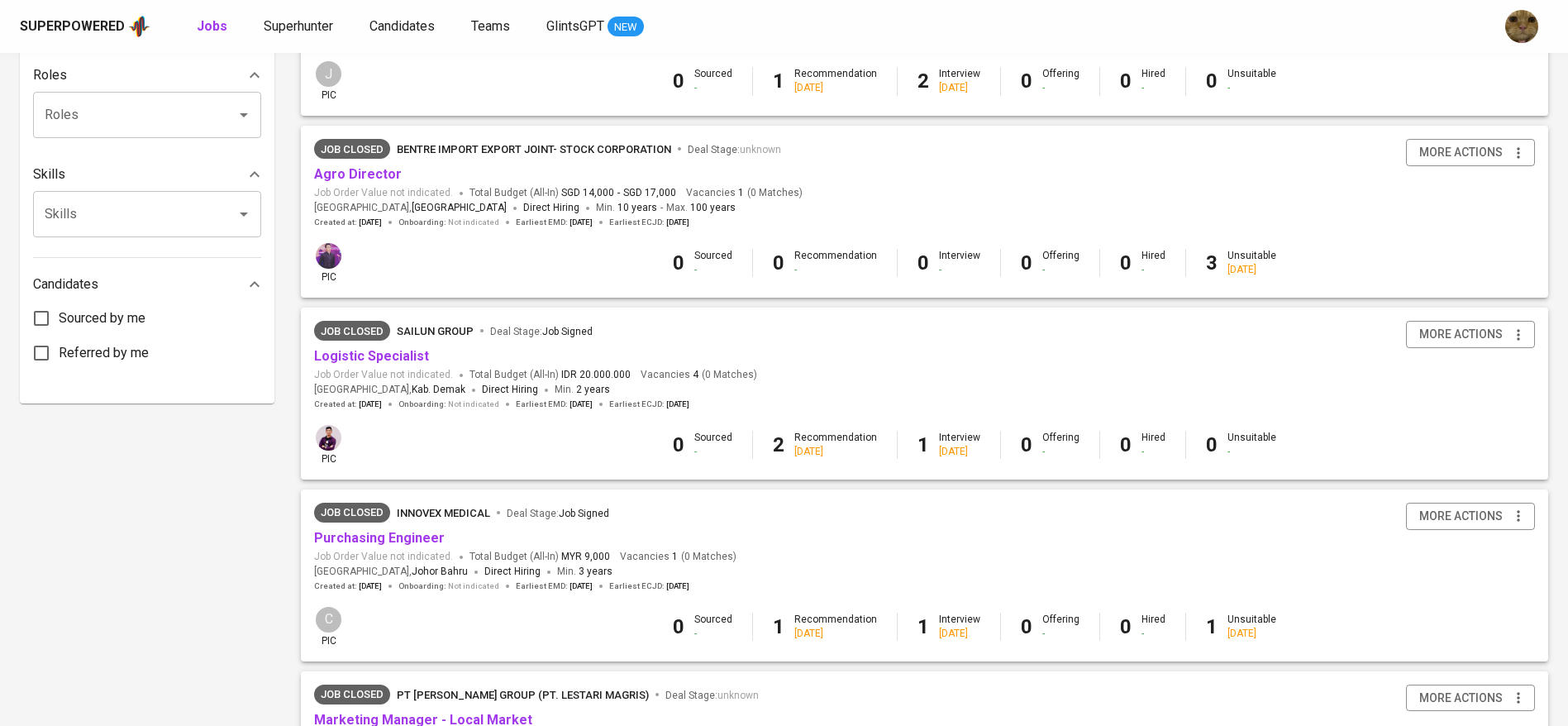
scroll to position [668, 0]
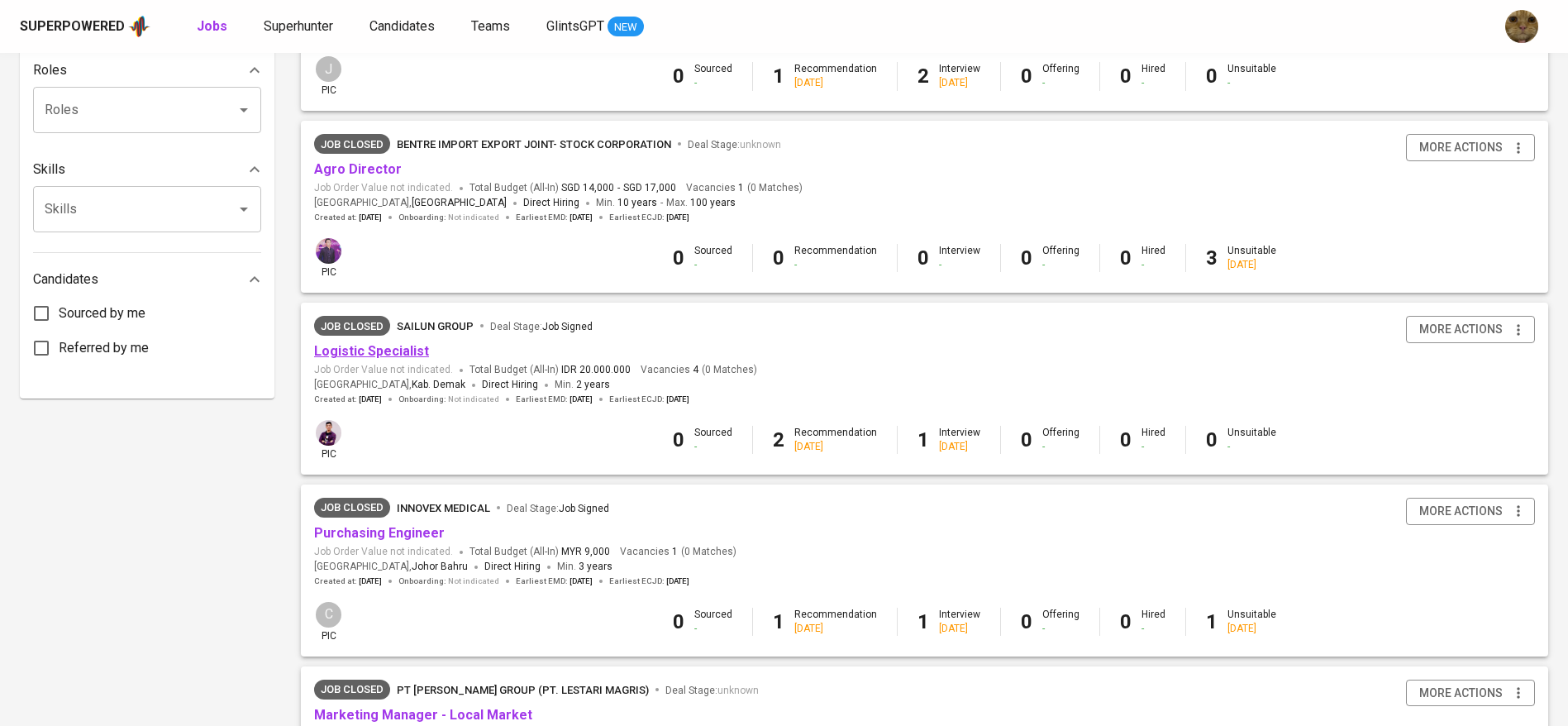
click at [407, 359] on link "Logistic Specialist" at bounding box center [371, 351] width 115 height 16
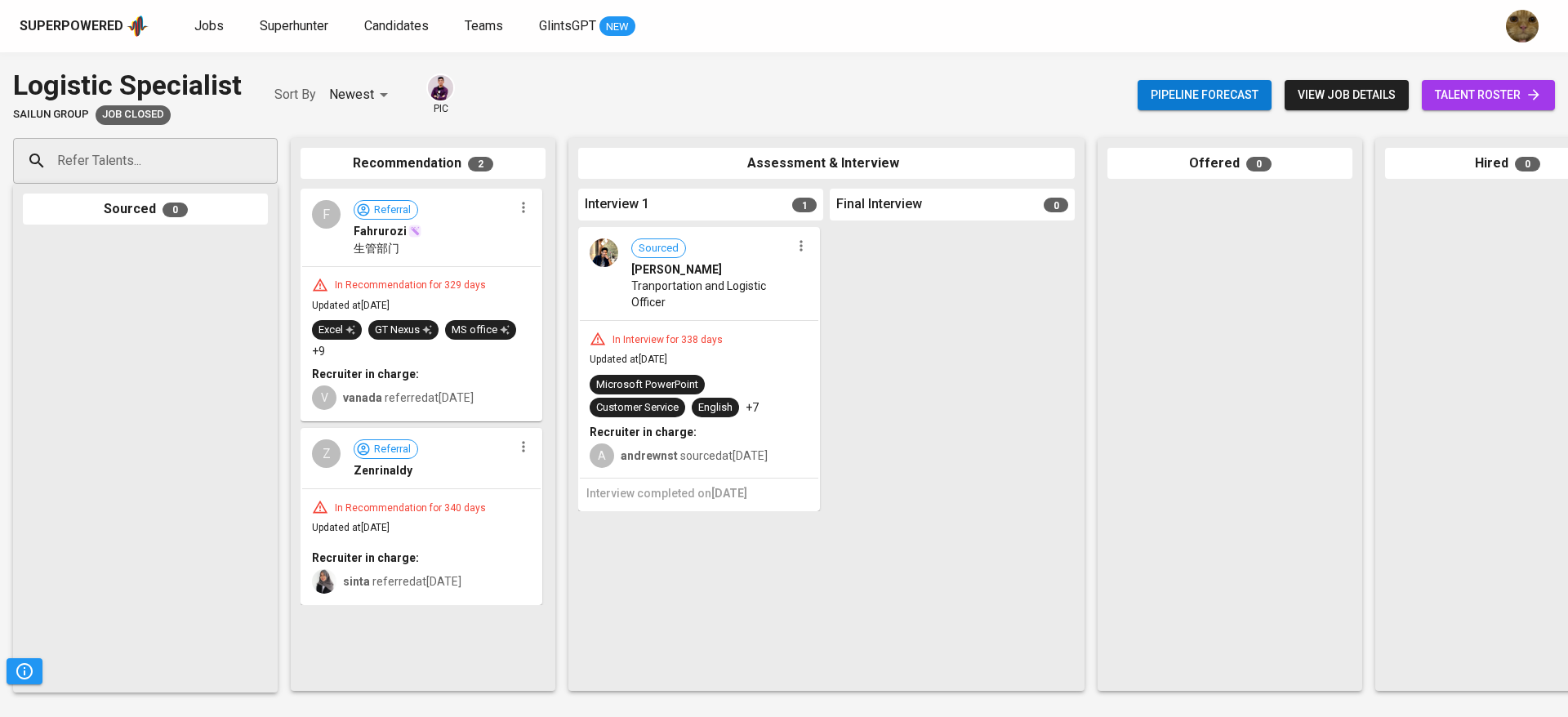
click at [1526, 85] on span "talent roster" at bounding box center [1488, 95] width 107 height 20
click at [633, 314] on div "Sourced Raditya Nur Ichsan Tranportation and Logistic Officer" at bounding box center [699, 274] width 238 height 91
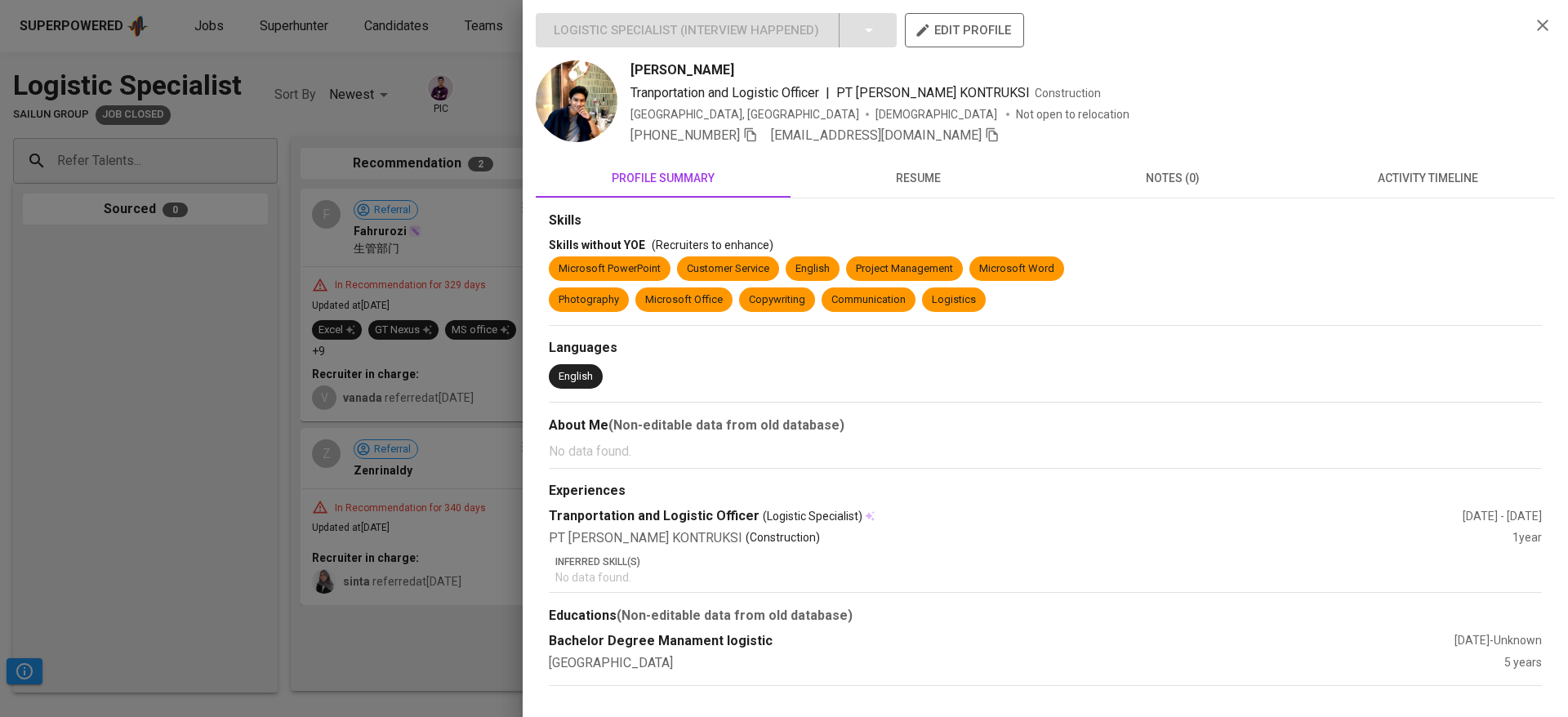
click at [921, 200] on div "Skills Skills without YOE (Recruiters to enhance) Microsoft PowerPoint Customer…" at bounding box center [1044, 443] width 1019 height 488
click at [899, 176] on span "resume" at bounding box center [917, 178] width 235 height 20
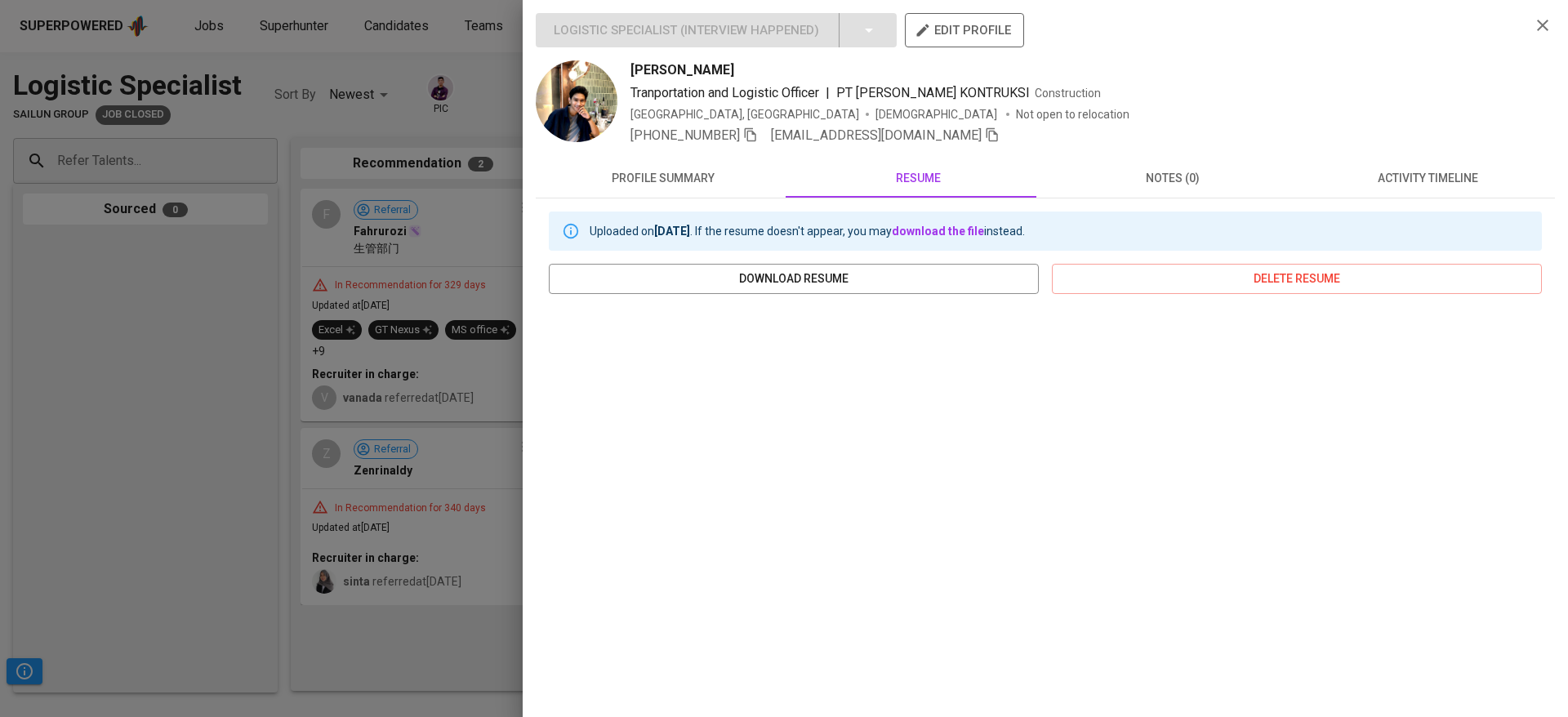
scroll to position [106, 0]
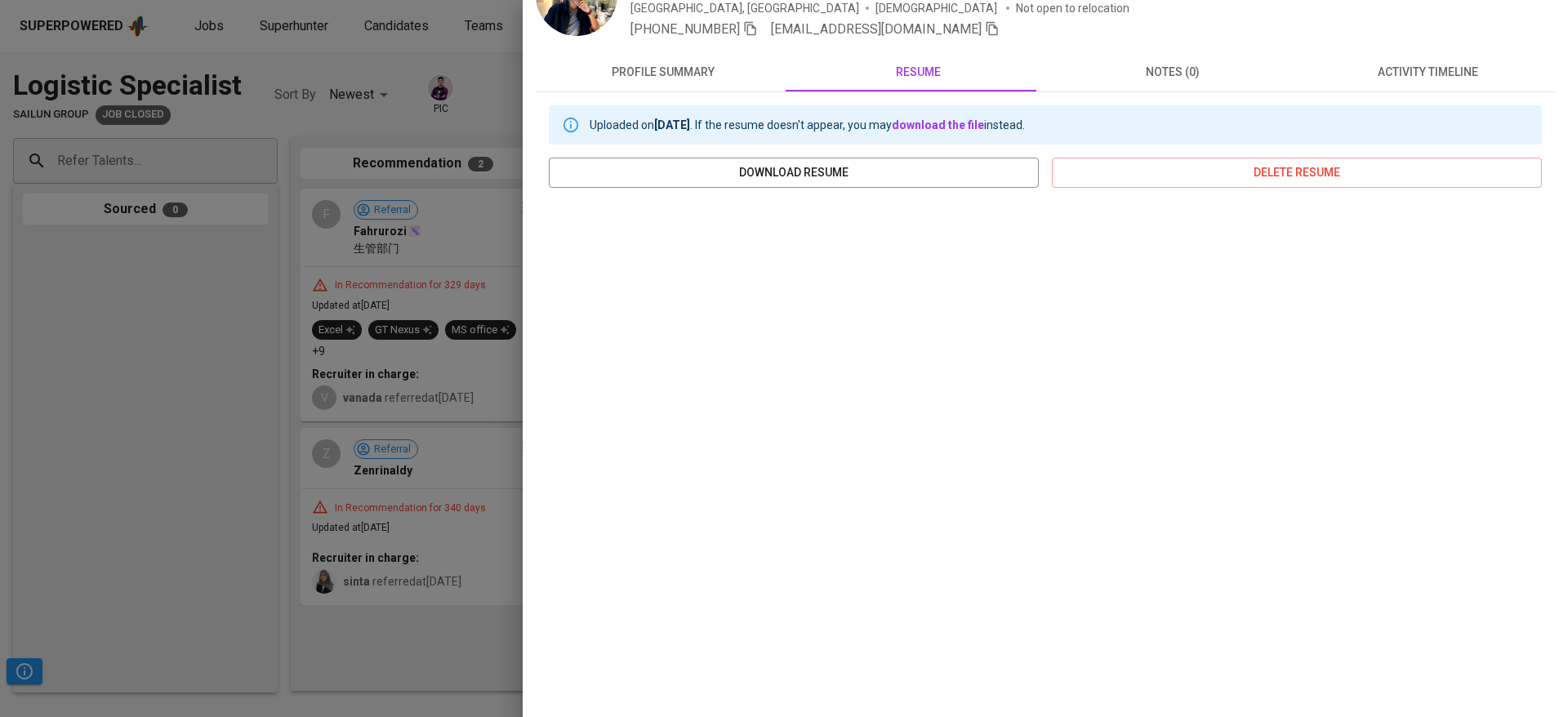
click at [356, 448] on div at bounding box center [784, 358] width 1568 height 717
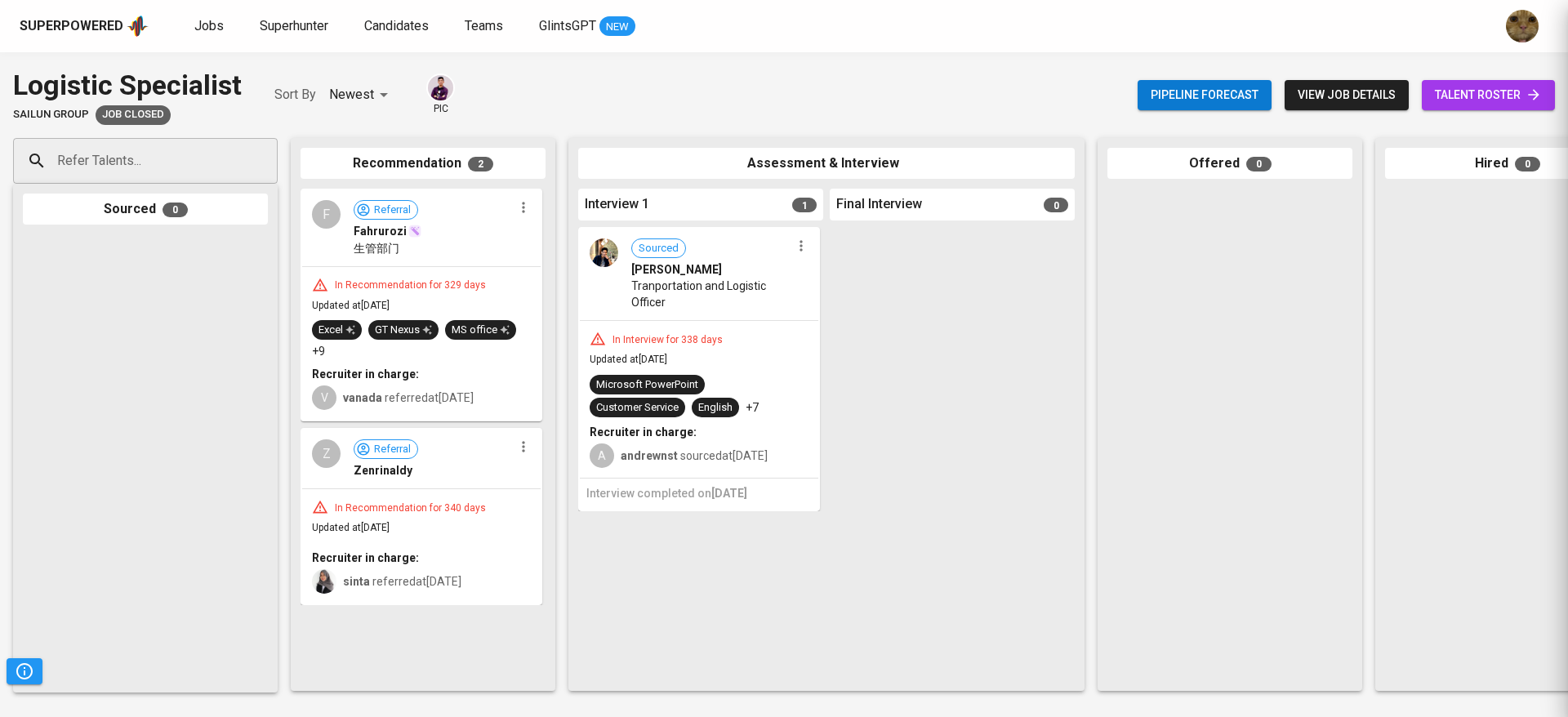
scroll to position [0, 0]
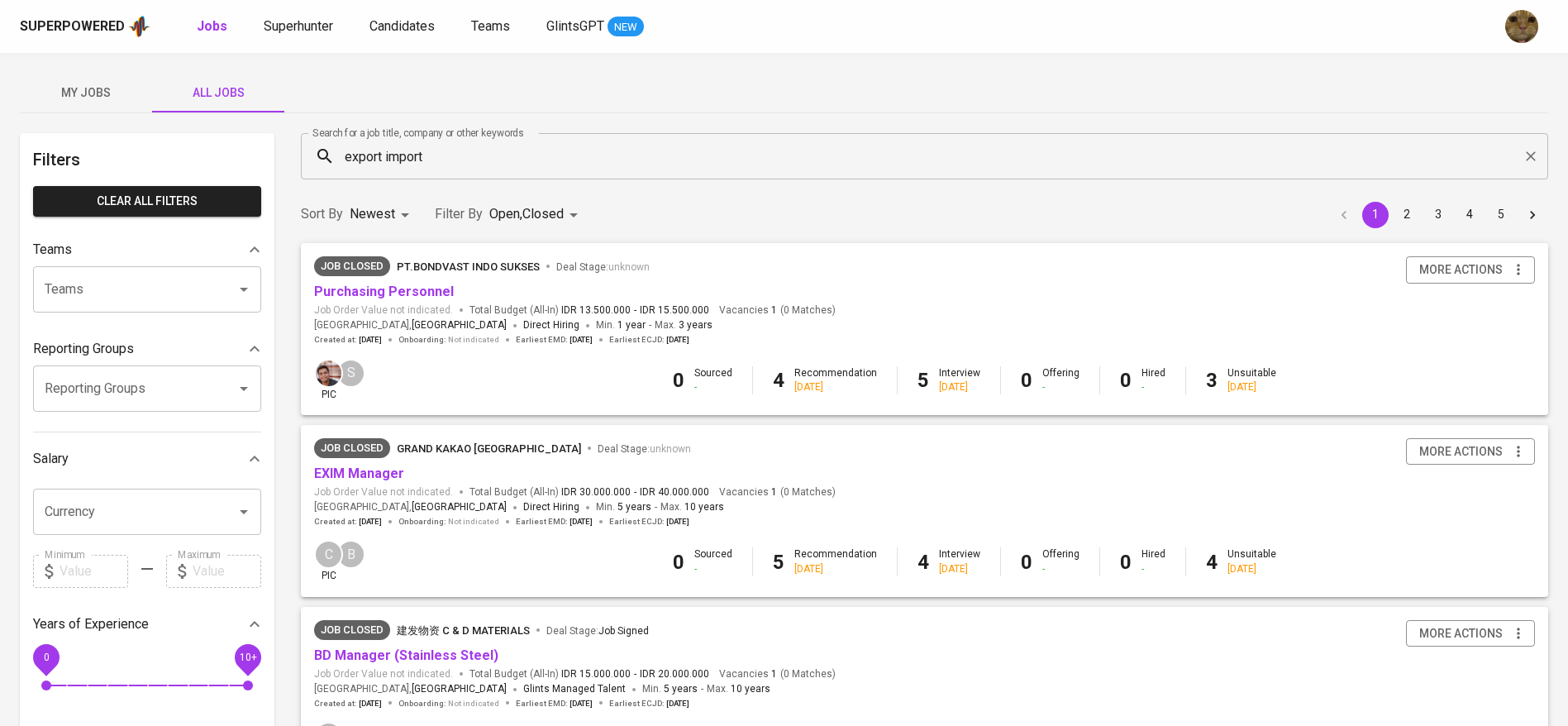
click at [417, 110] on div "My Jobs All Jobs" at bounding box center [784, 93] width 1529 height 39
click at [356, 182] on div "Search for a job title, company or other keywords export import Search for a jo…" at bounding box center [924, 156] width 1267 height 66
click at [353, 152] on input "export import" at bounding box center [928, 156] width 1174 height 32
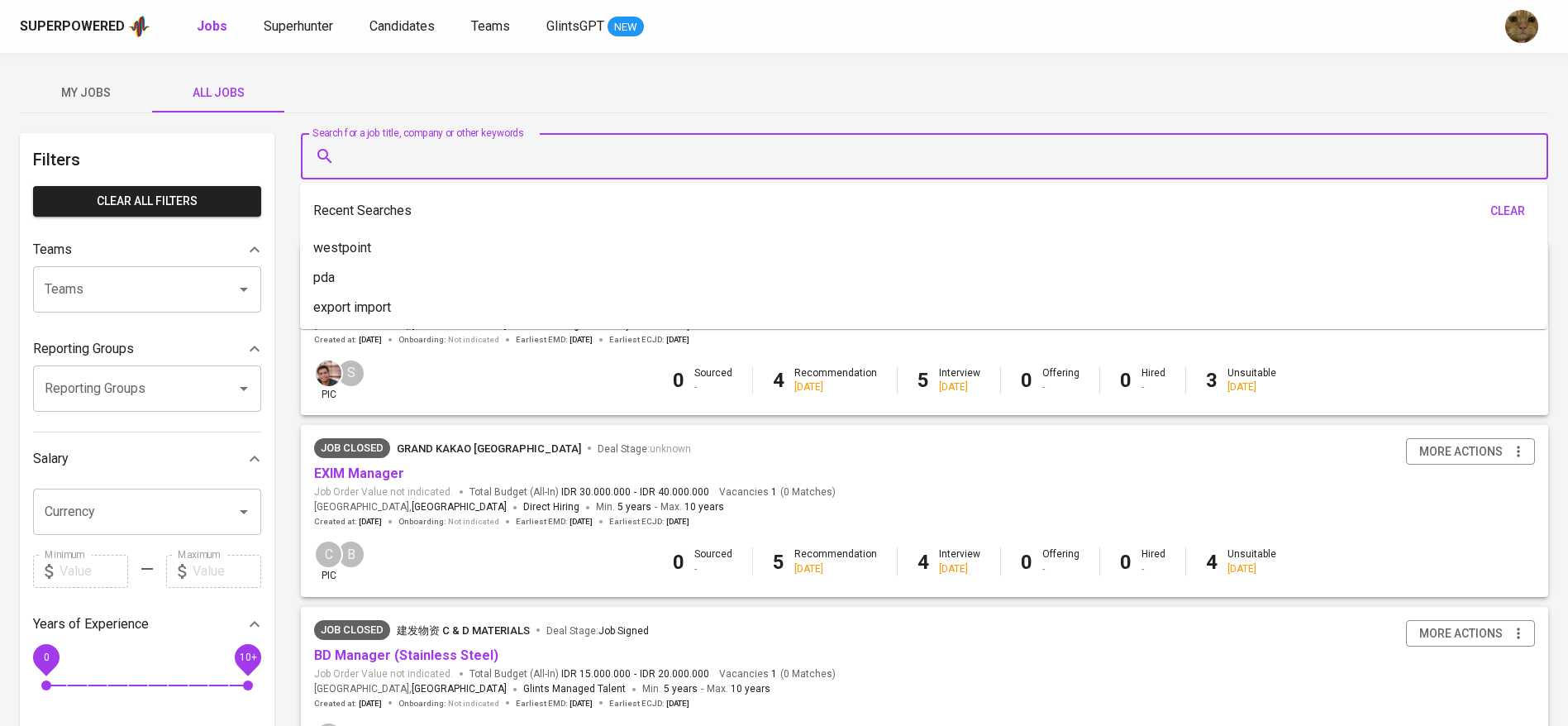
click at [554, 73] on div "My Jobs All Jobs" at bounding box center [784, 93] width 1529 height 39
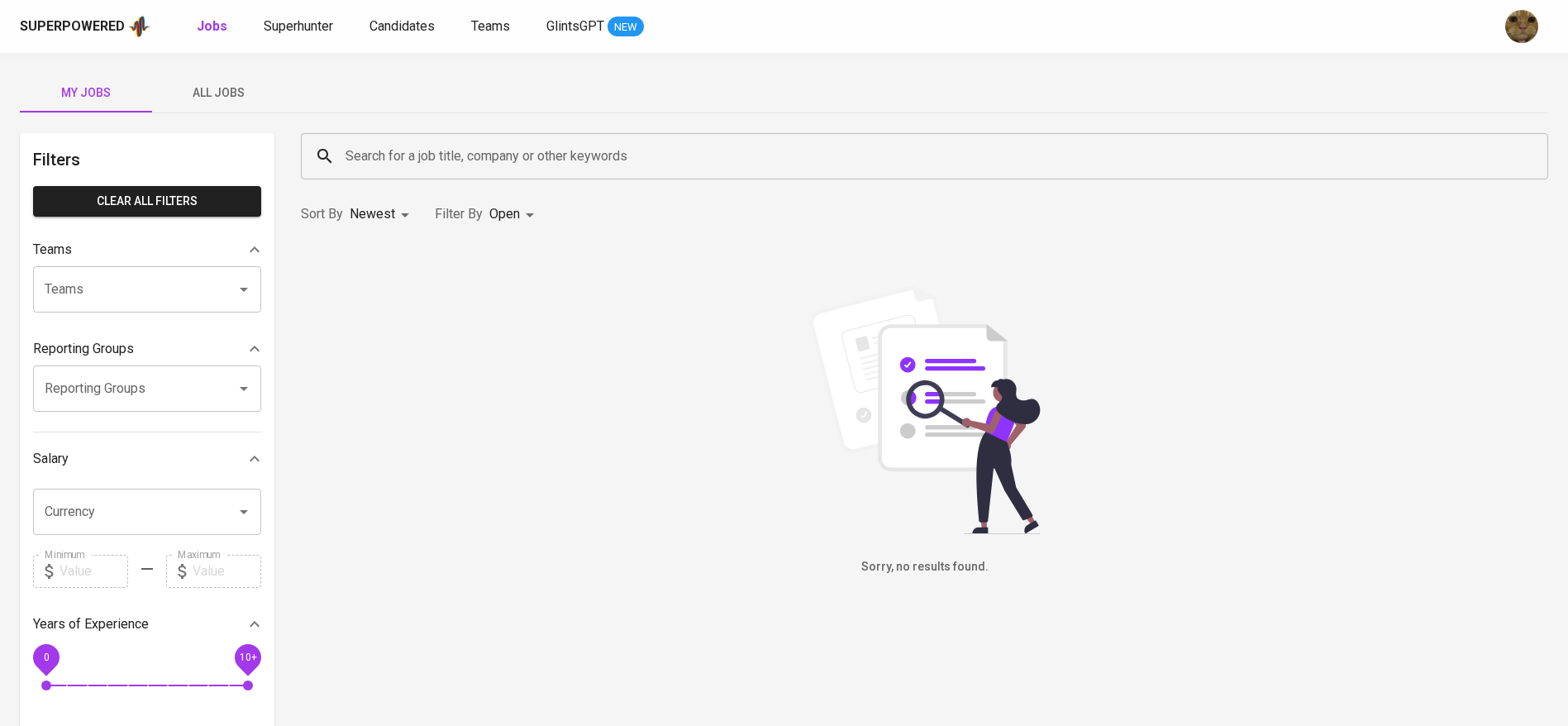
click at [206, 89] on span "All Jobs" at bounding box center [218, 93] width 112 height 21
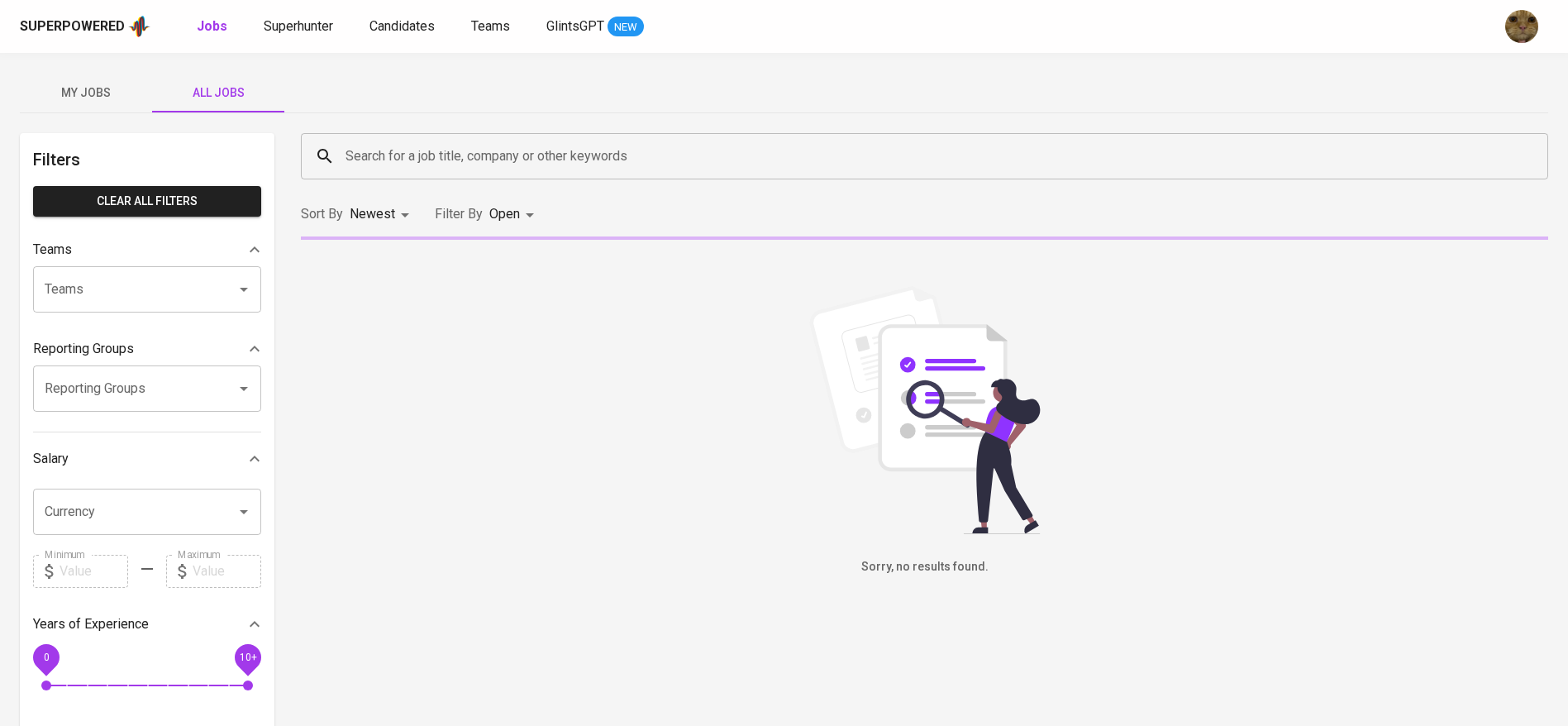
click at [367, 152] on input "Search for a job title, company or other keywords" at bounding box center [928, 156] width 1174 height 32
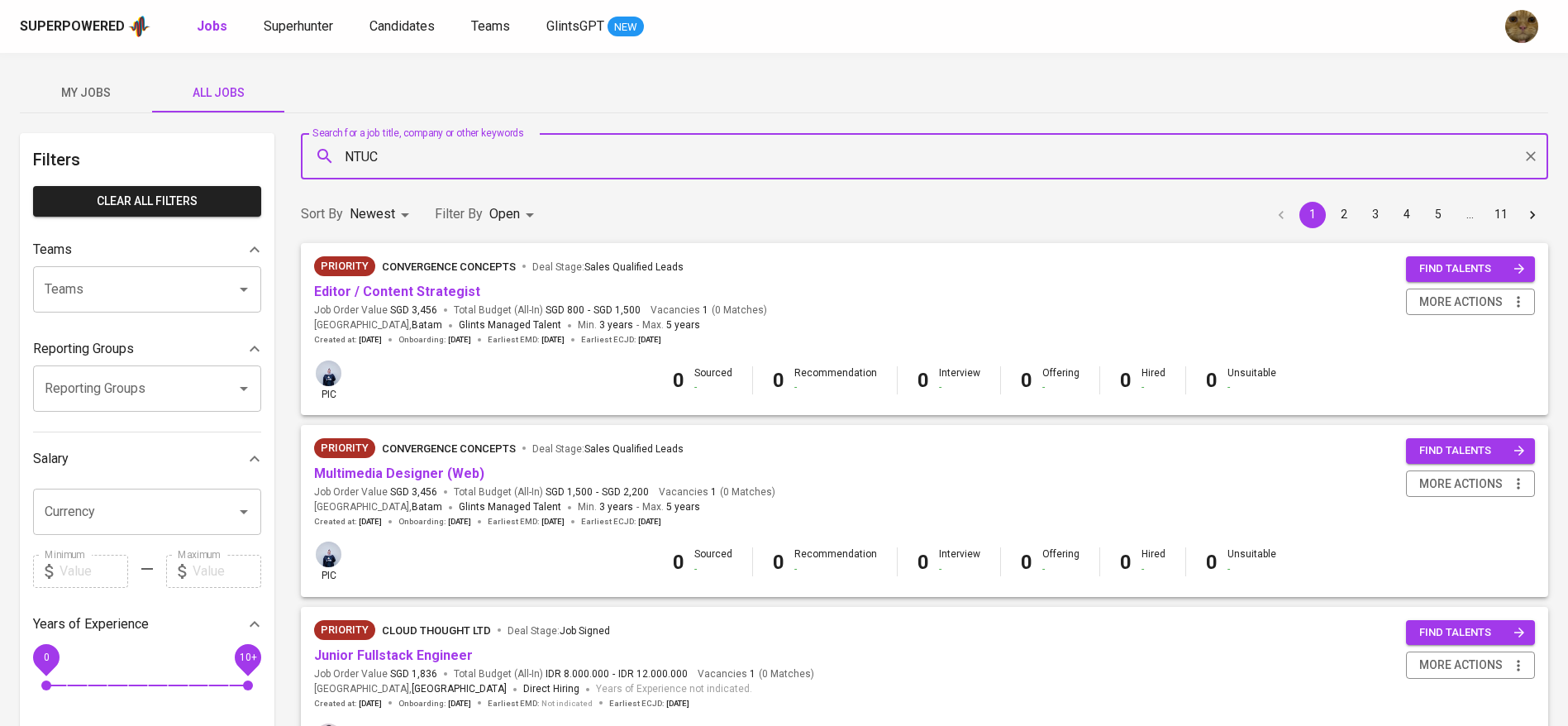
type input "NTUC"
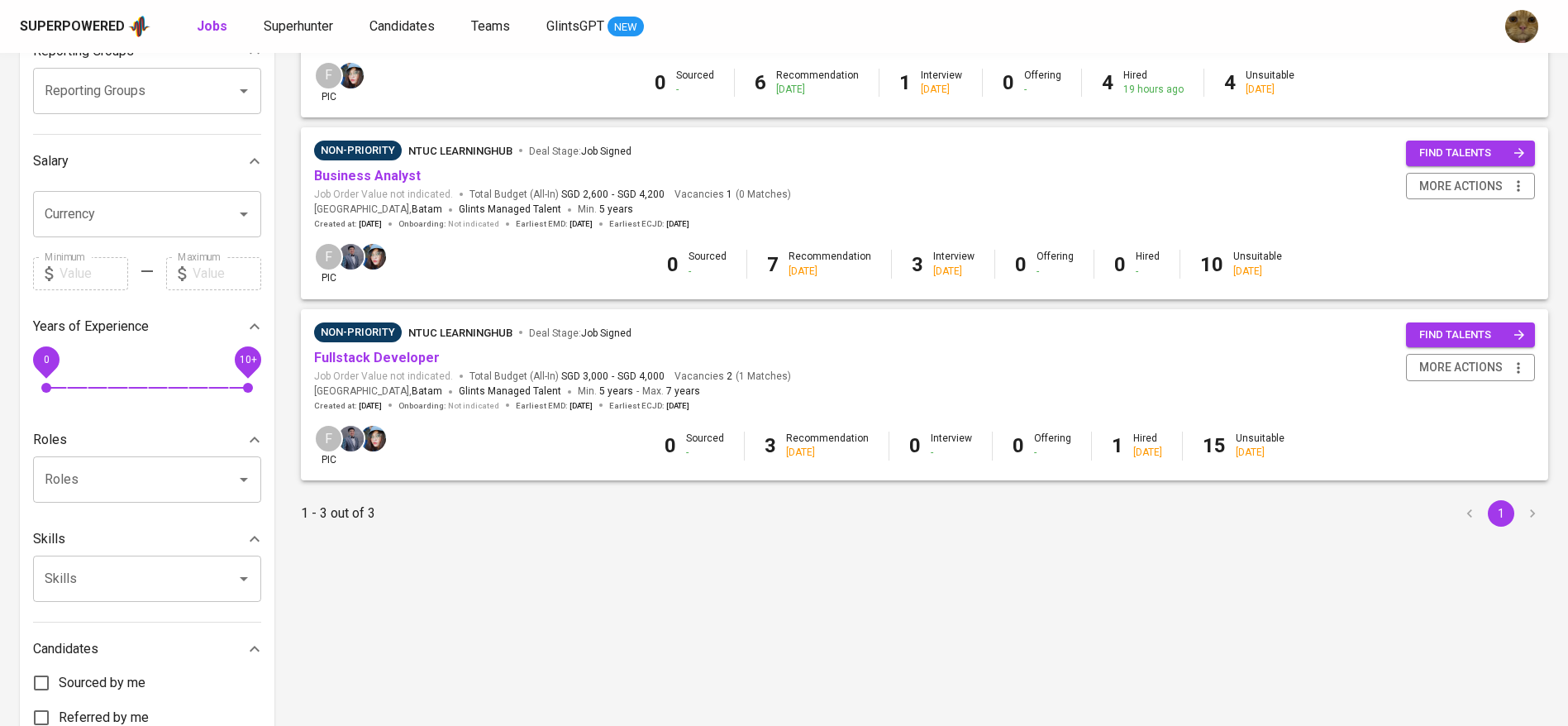
scroll to position [302, 0]
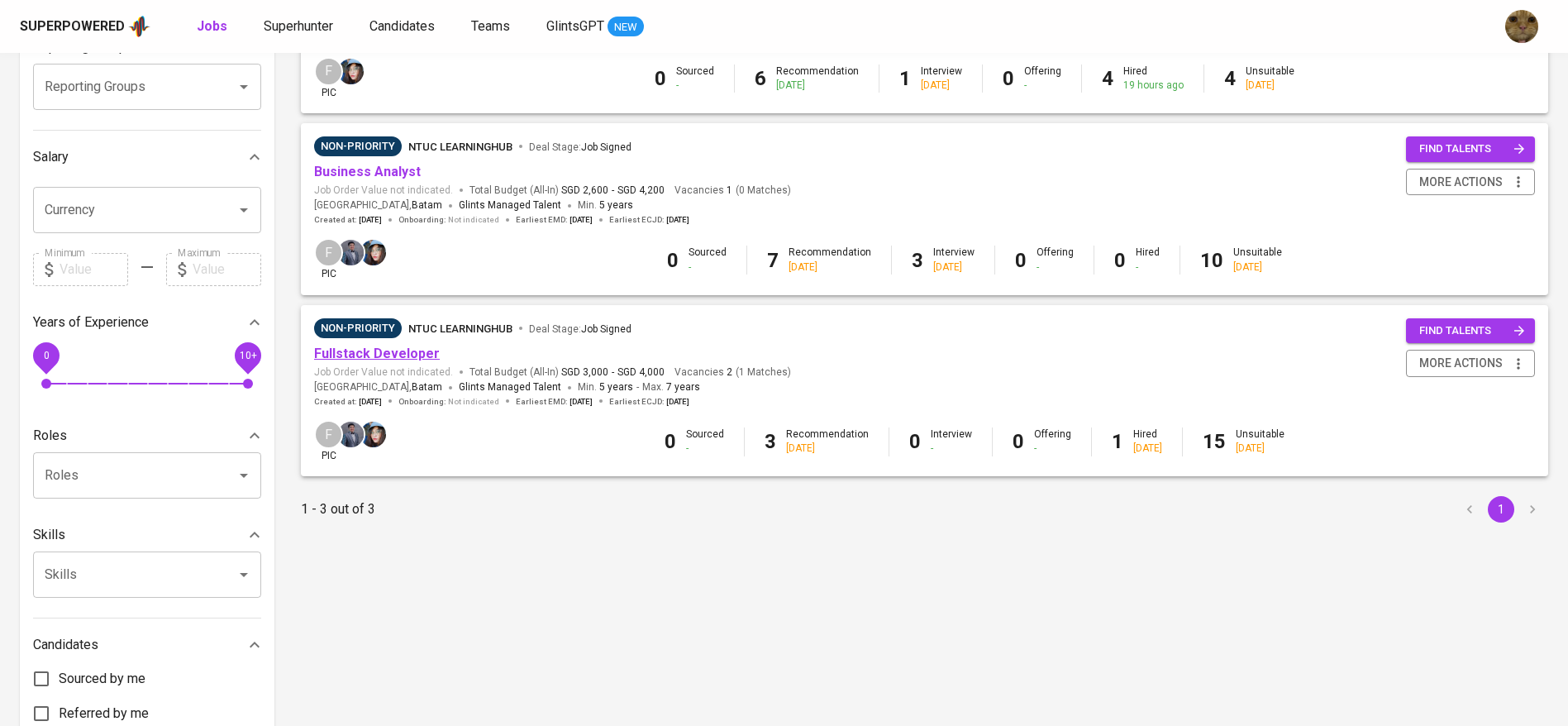
click at [342, 355] on link "Fullstack Developer" at bounding box center [377, 354] width 125 height 16
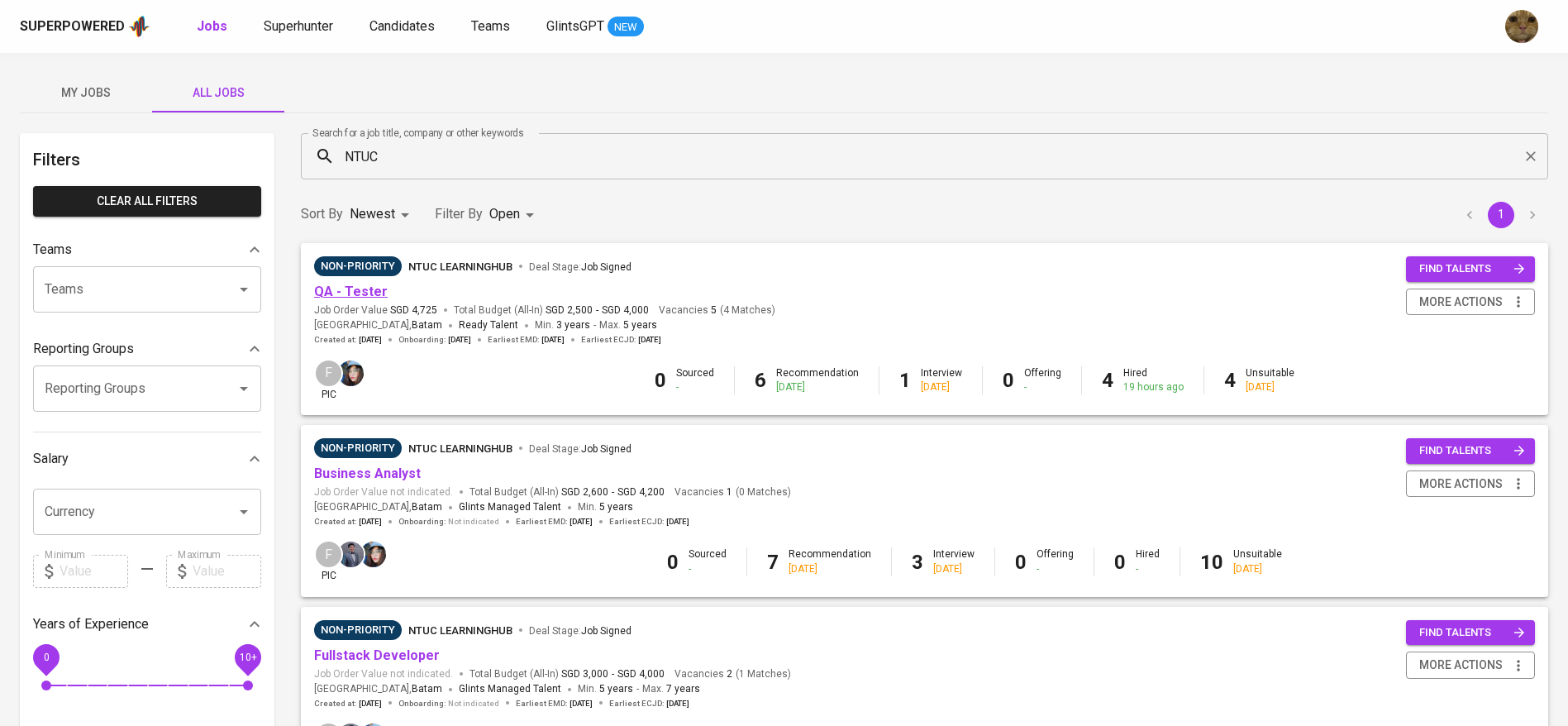
click at [339, 287] on link "QA - Tester" at bounding box center [351, 291] width 74 height 16
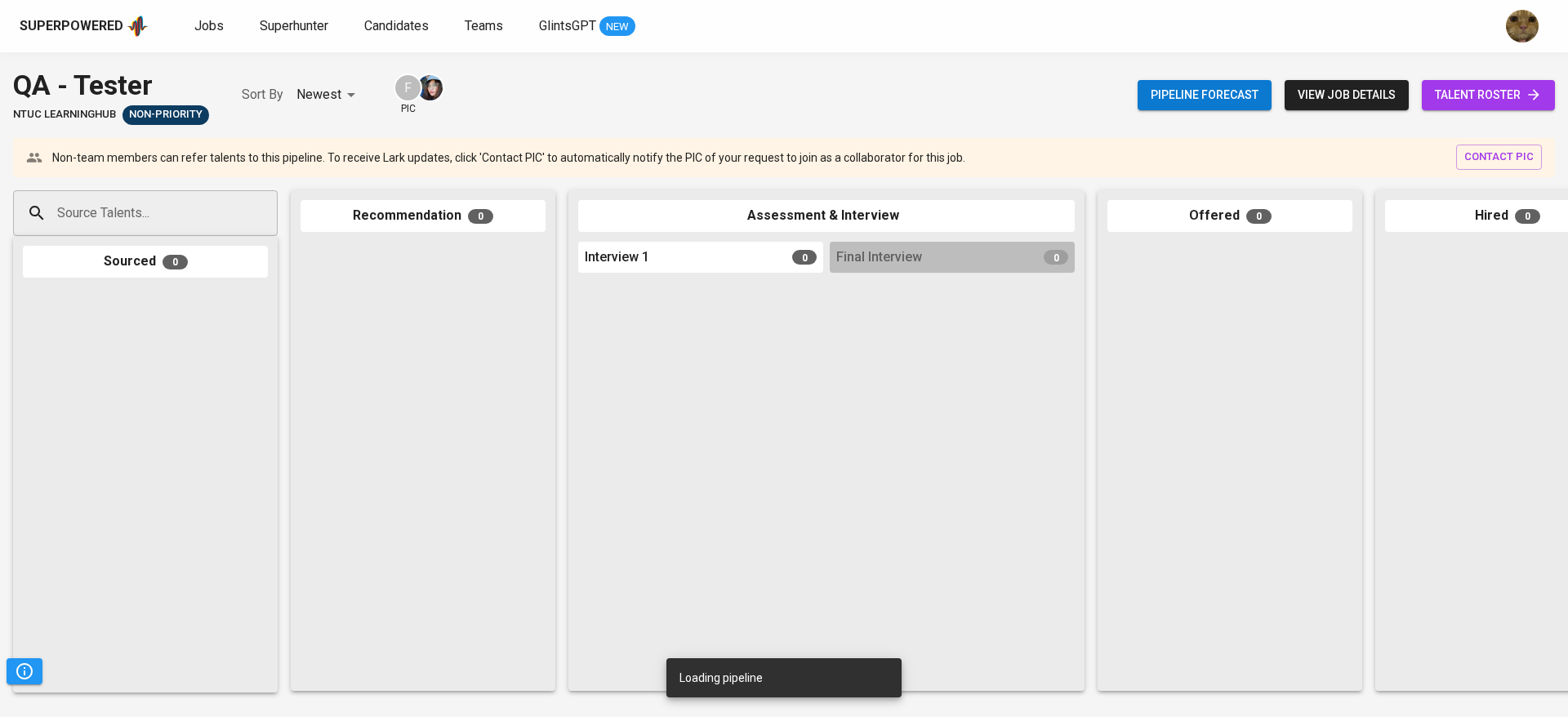
click at [1447, 81] on link "talent roster" at bounding box center [1488, 95] width 133 height 30
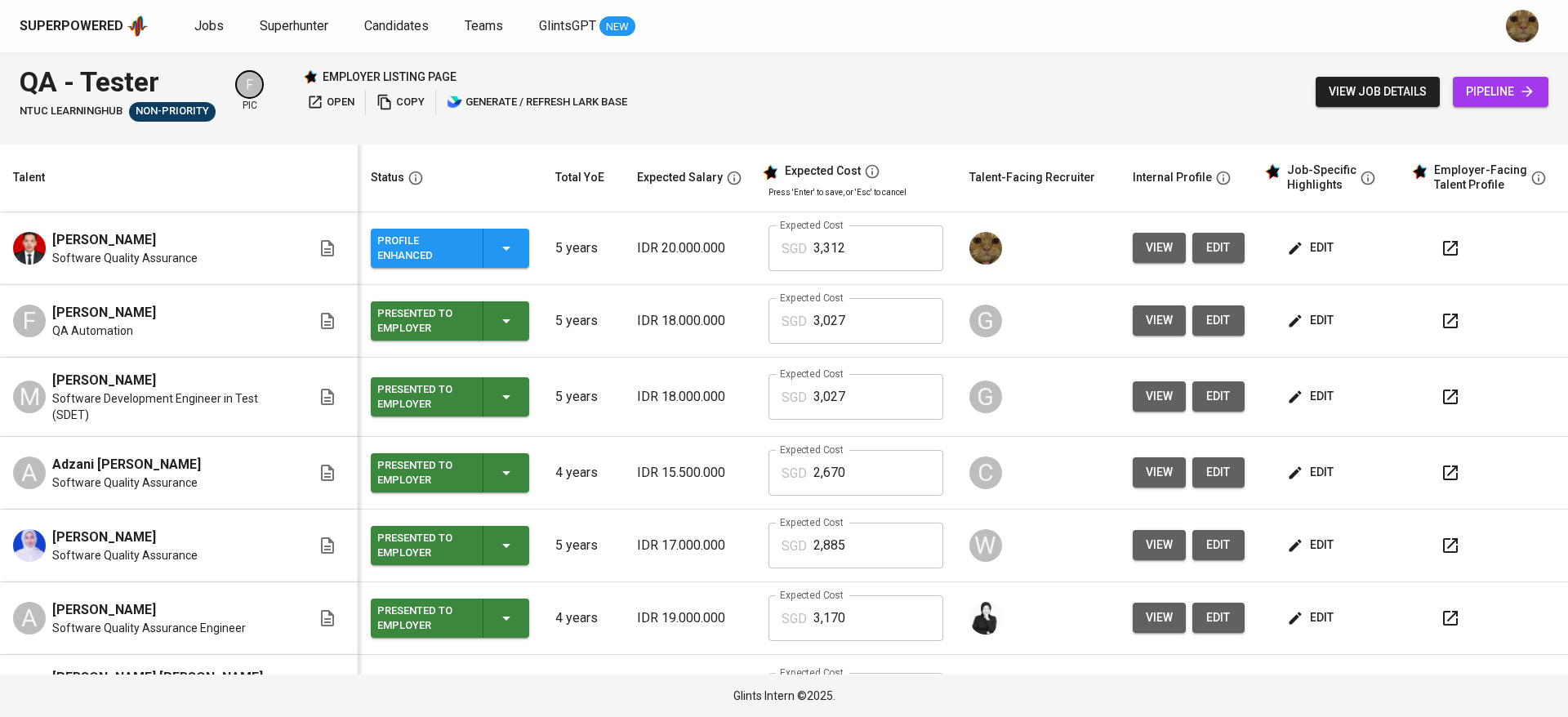
click at [1441, 247] on icon "button" at bounding box center [1450, 248] width 19 height 19
click at [211, 30] on span "Jobs" at bounding box center [209, 25] width 30 height 16
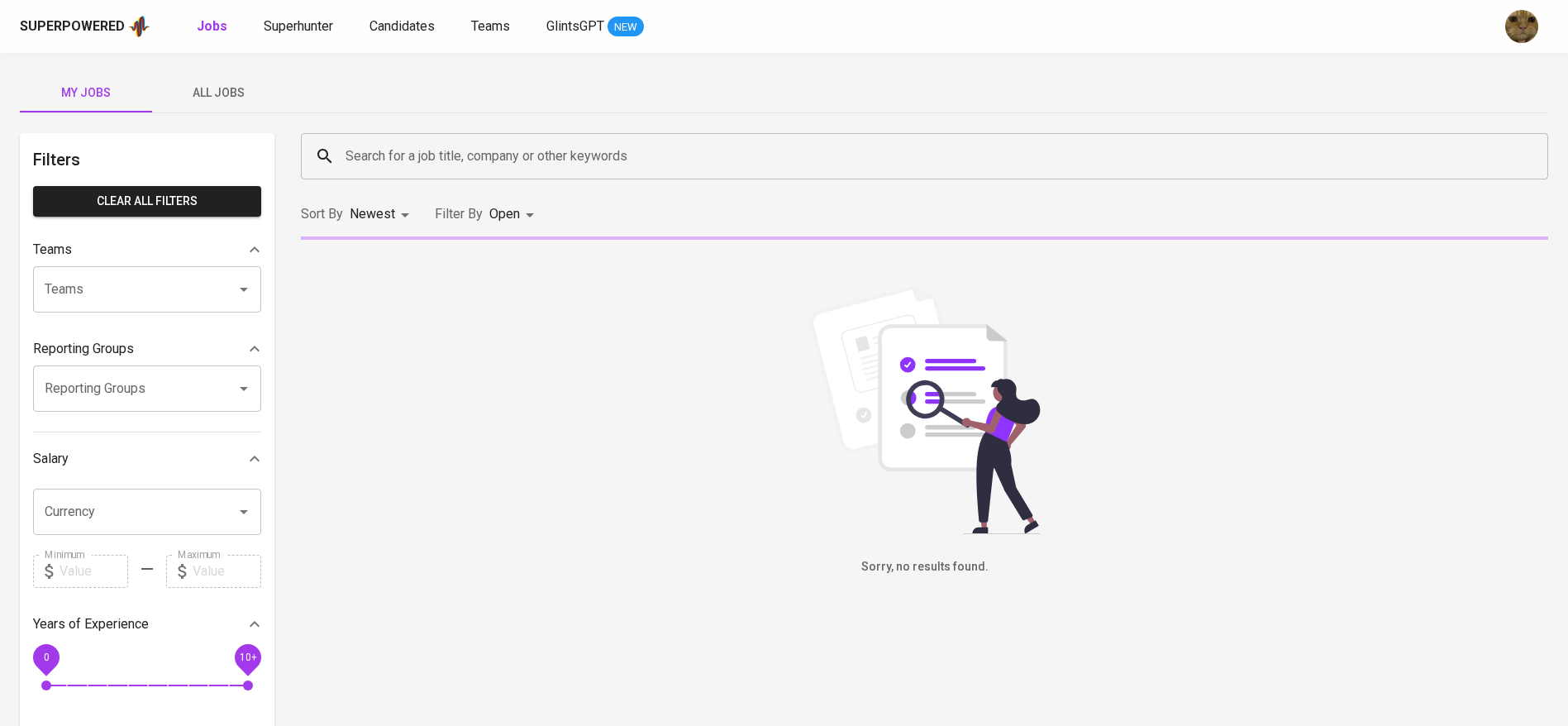
click at [208, 83] on span "All Jobs" at bounding box center [218, 93] width 112 height 21
click at [400, 146] on input "Search for a job title, company or other keywords" at bounding box center [928, 156] width 1174 height 32
click at [410, 152] on input "Search for a job title, company or other keywords" at bounding box center [928, 156] width 1174 height 32
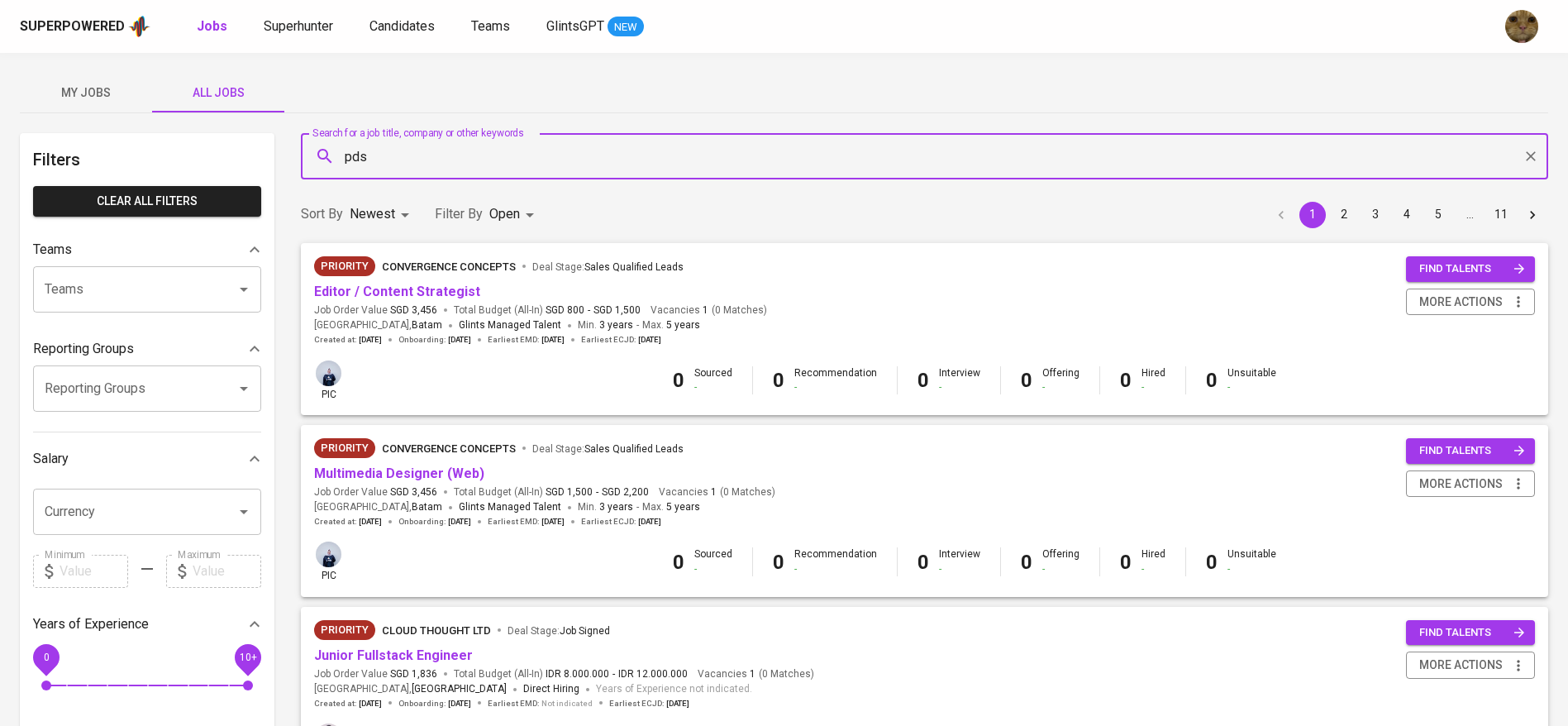
type input "pds"
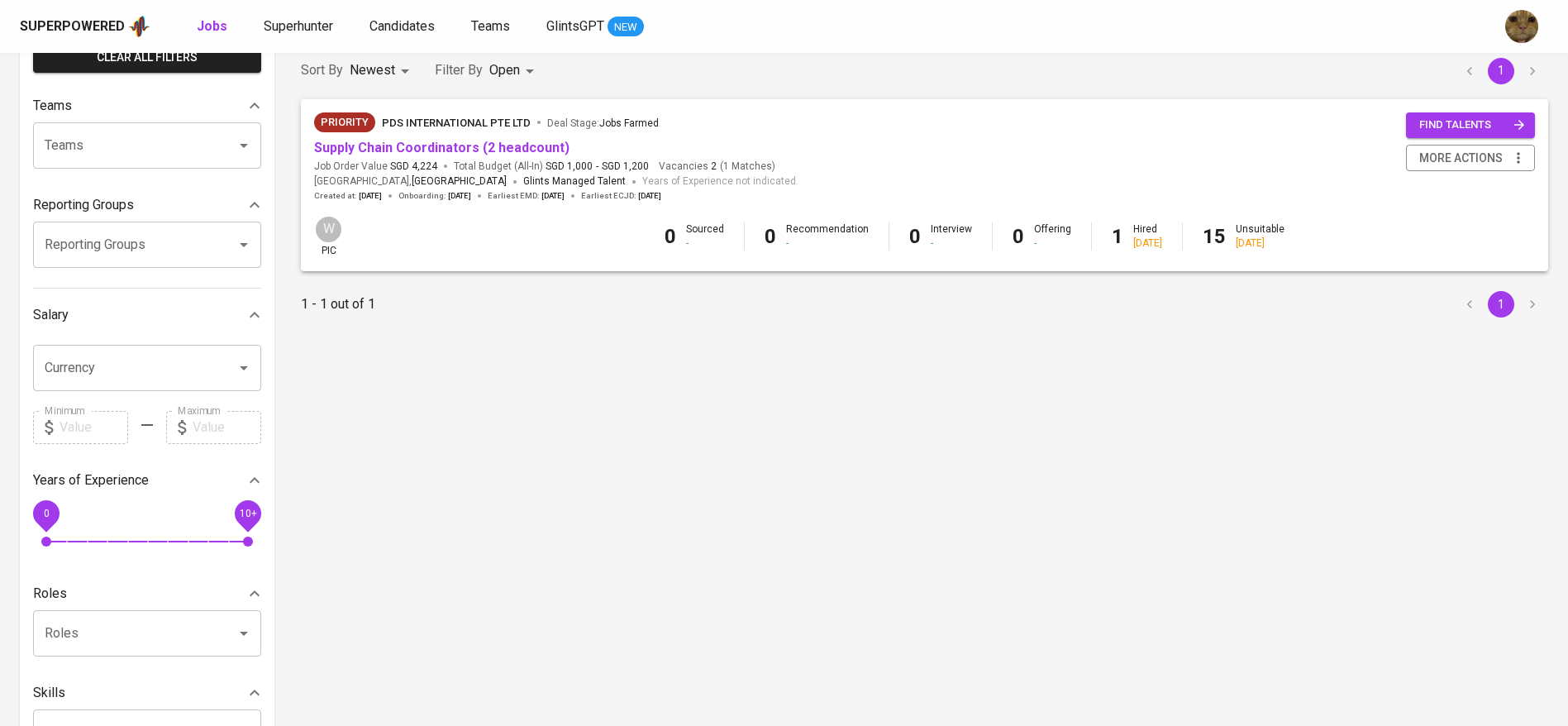
scroll to position [152, 0]
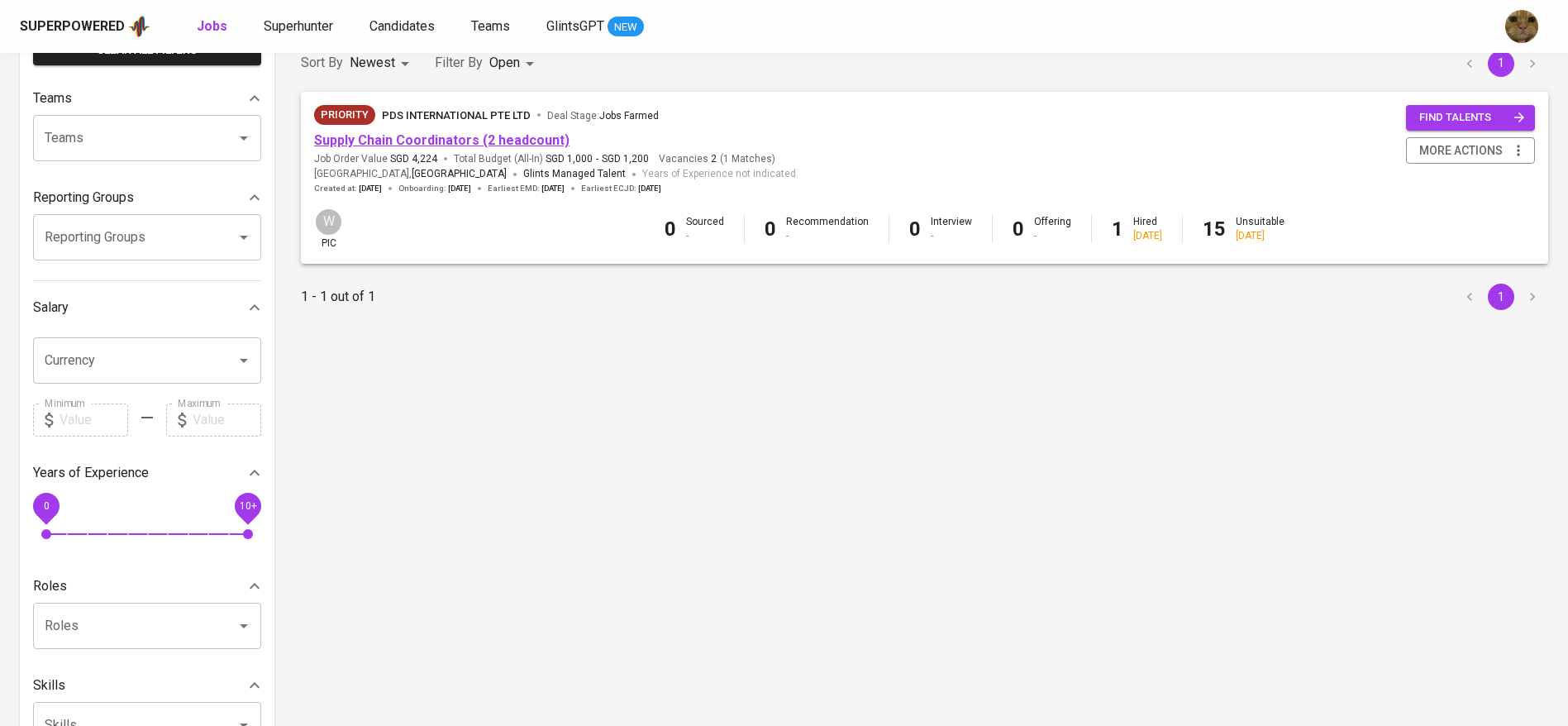
click at [330, 144] on link "Supply Chain Coordinators (2 headcount)" at bounding box center [441, 139] width 255 height 16
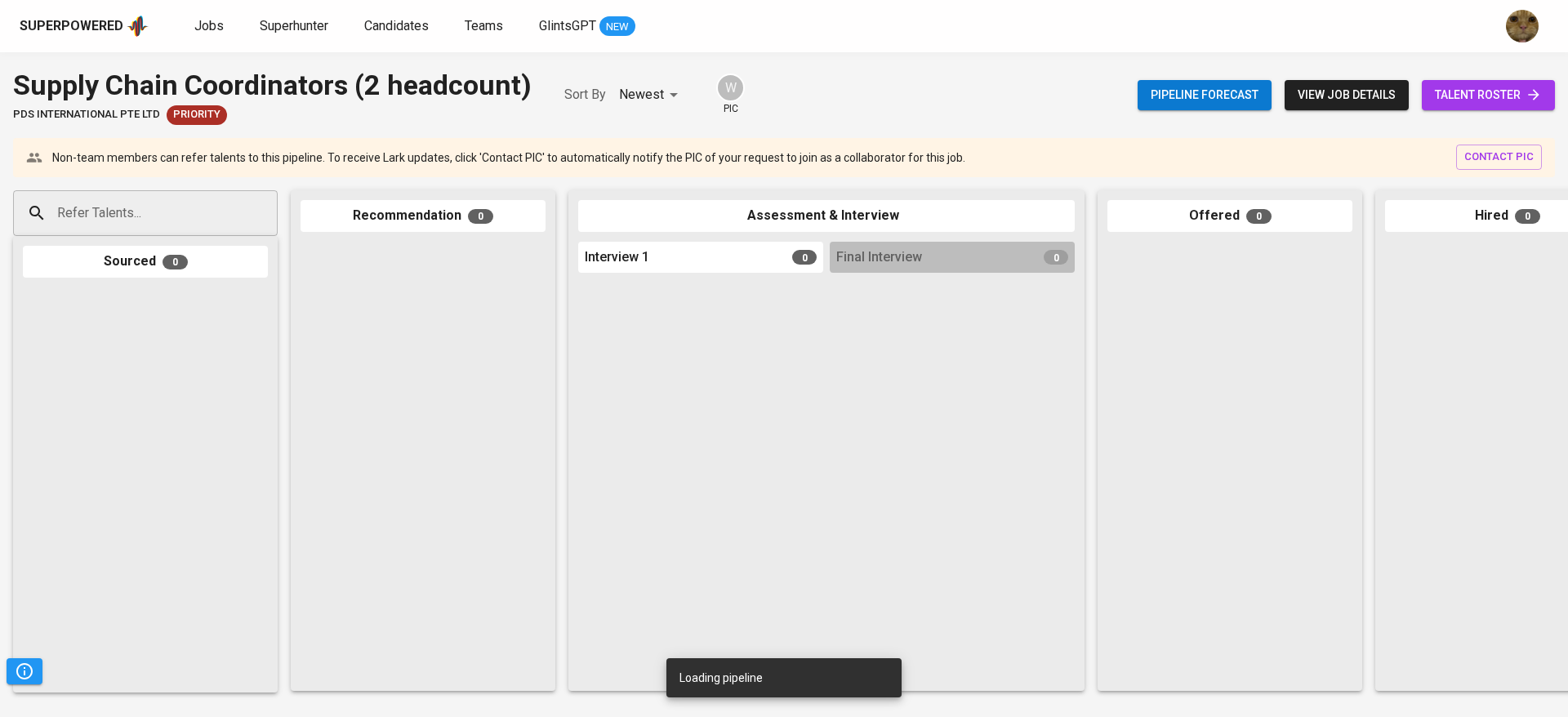
click at [1446, 95] on span "talent roster" at bounding box center [1488, 95] width 107 height 20
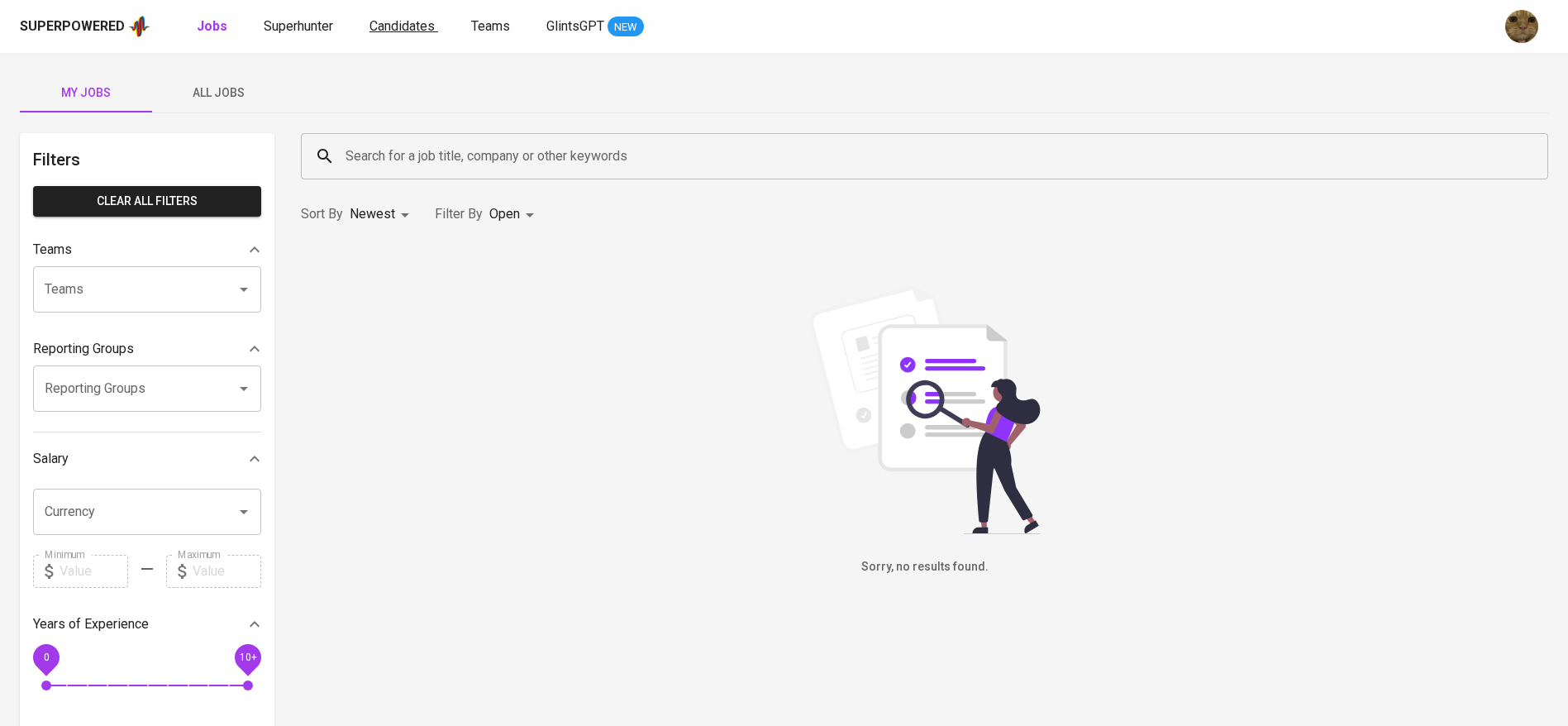
click at [412, 27] on span "Candidates" at bounding box center [402, 25] width 65 height 16
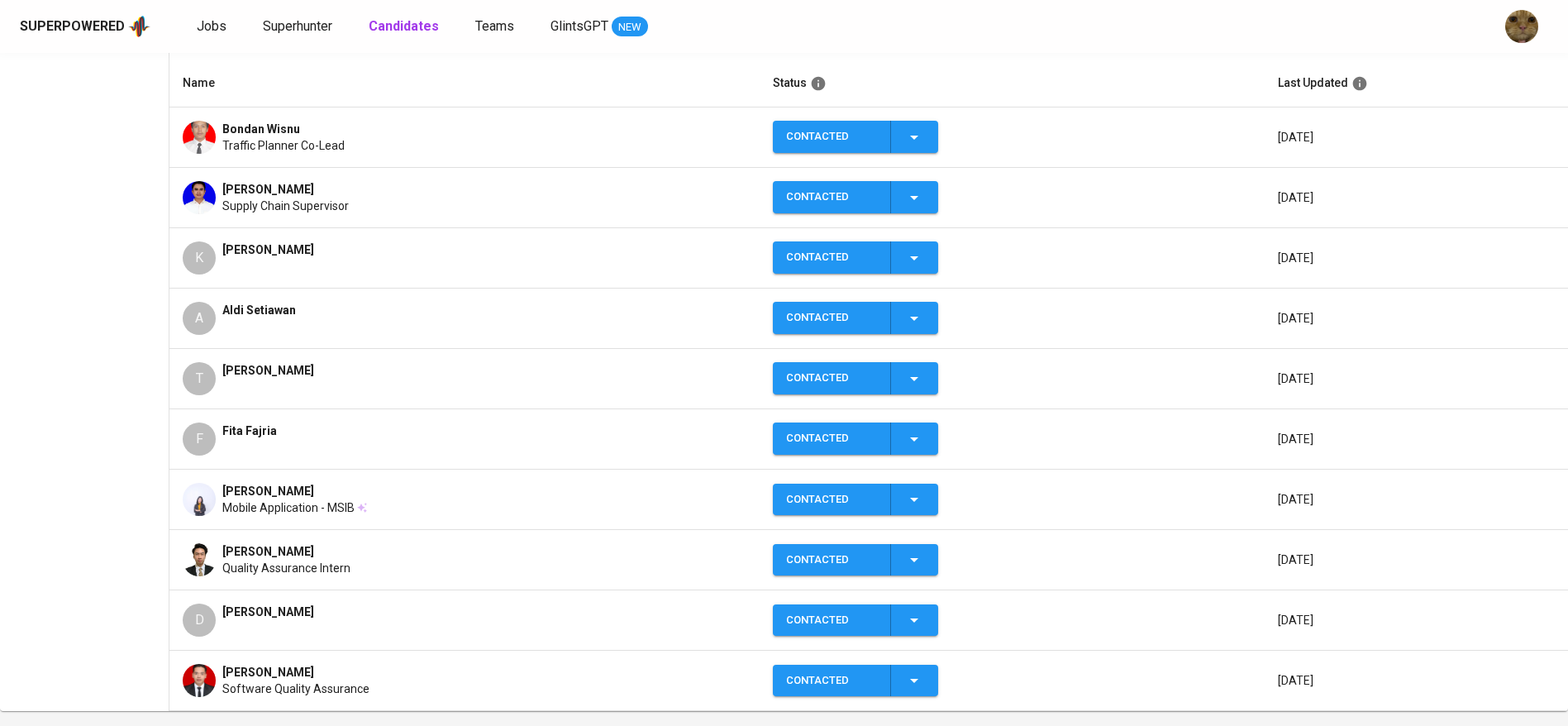
scroll to position [296, 0]
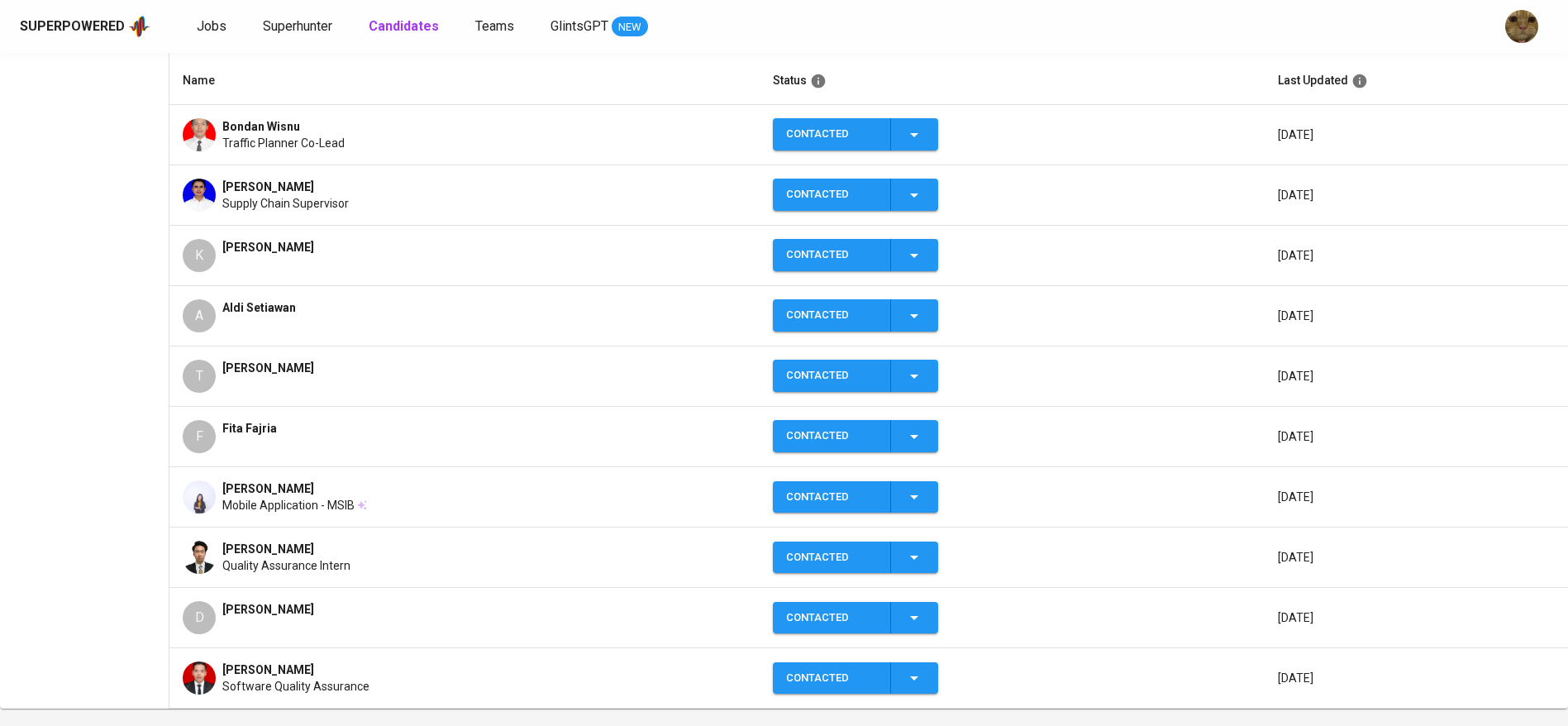
click at [208, 415] on td "F Fita Fajria" at bounding box center [464, 437] width 589 height 61
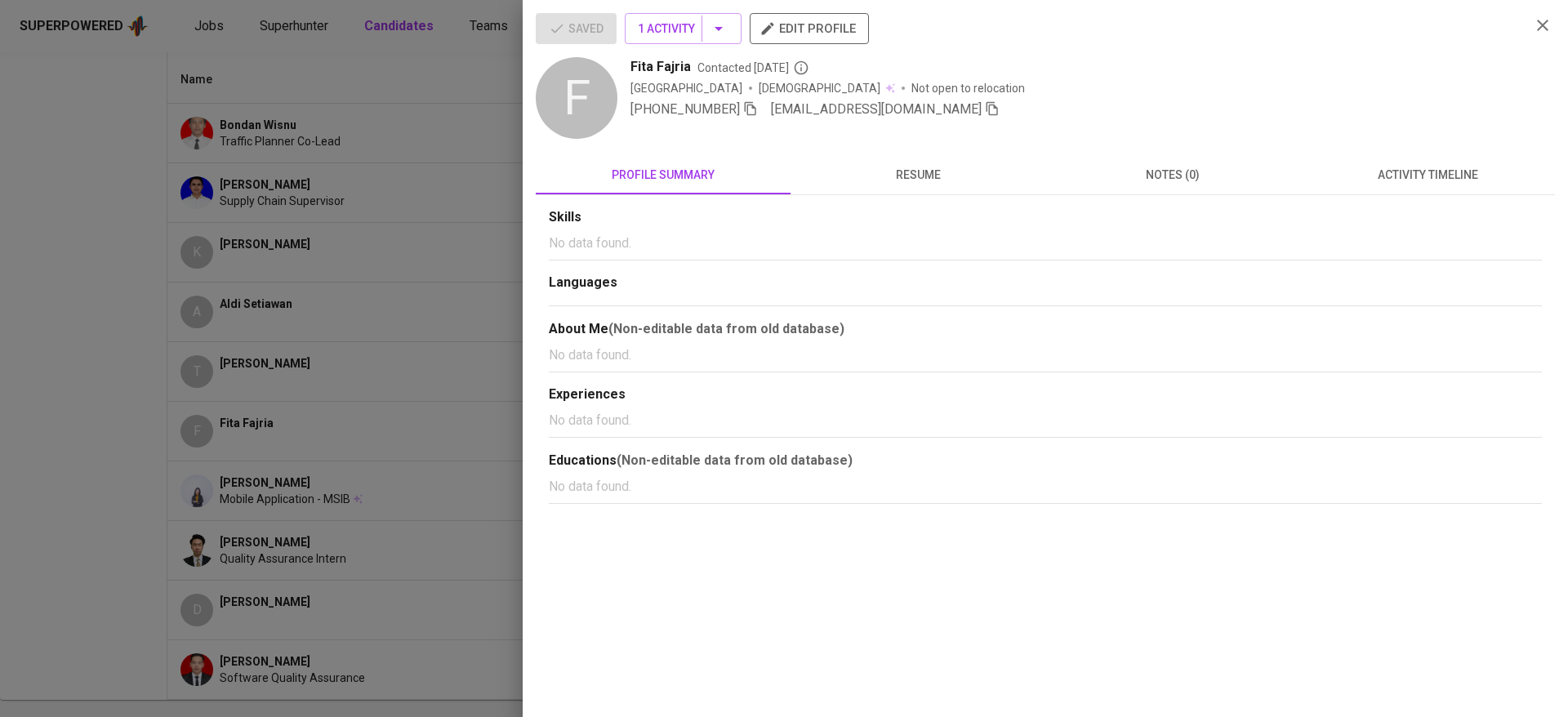
click at [923, 95] on div "Indonesia [DEMOGRAPHIC_DATA] Not open to relocation" at bounding box center [1074, 89] width 887 height 17
click at [923, 100] on span "[EMAIL_ADDRESS][DOMAIN_NAME]" at bounding box center [886, 109] width 229 height 19
click at [986, 109] on icon "button" at bounding box center [992, 109] width 11 height 14
click at [316, 182] on div at bounding box center [784, 358] width 1568 height 717
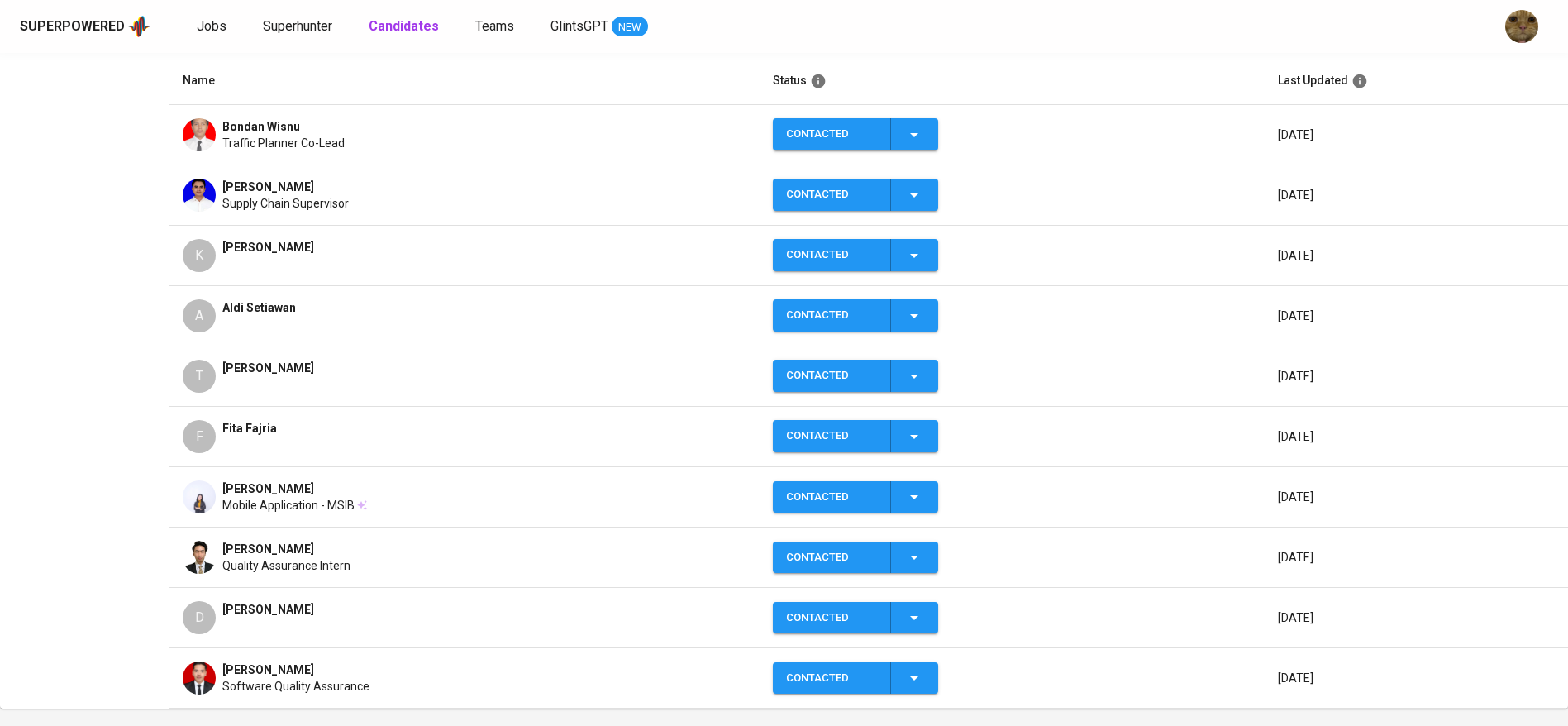
scroll to position [0, 0]
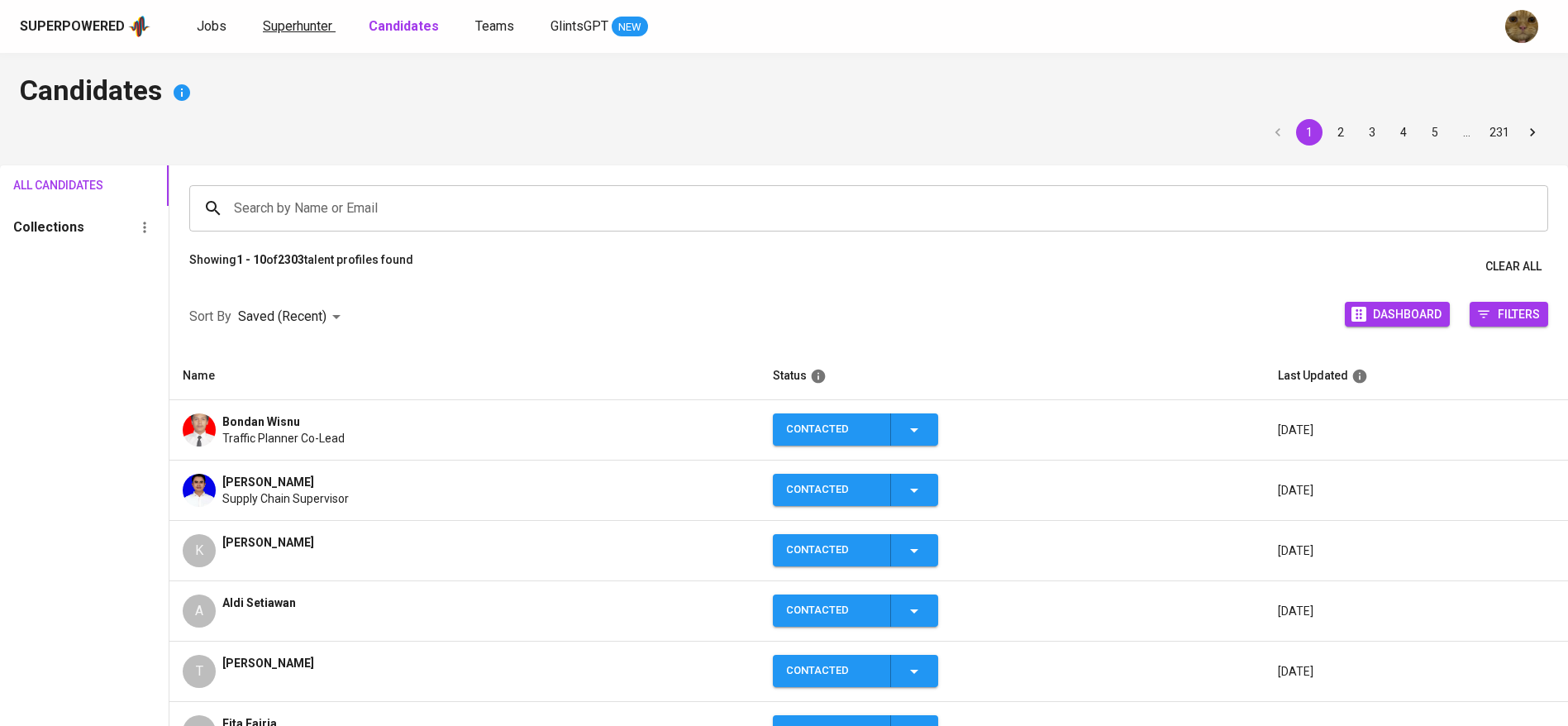
click at [287, 31] on span "Superhunter" at bounding box center [297, 25] width 69 height 16
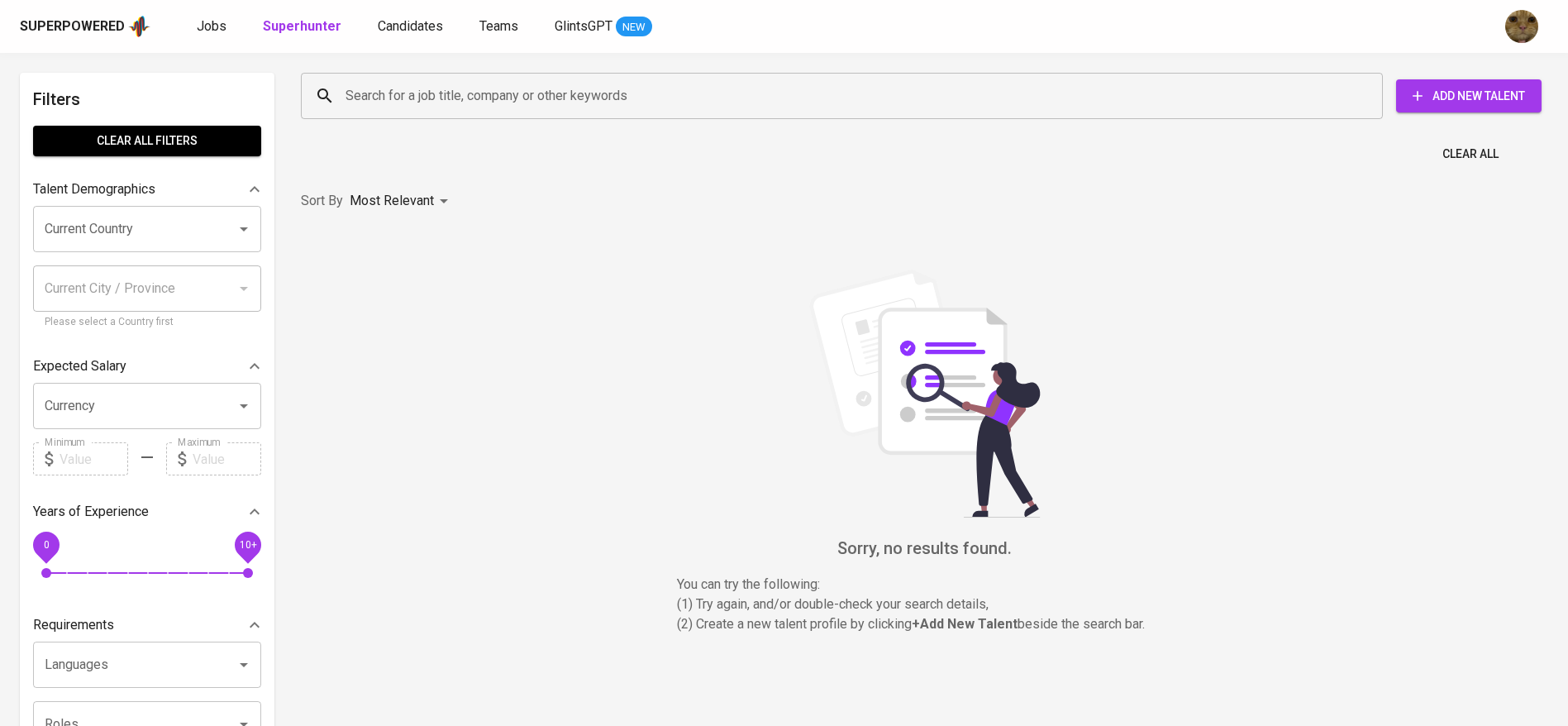
click at [499, 96] on input "Search for a job title, company or other keywords" at bounding box center [846, 96] width 1010 height 32
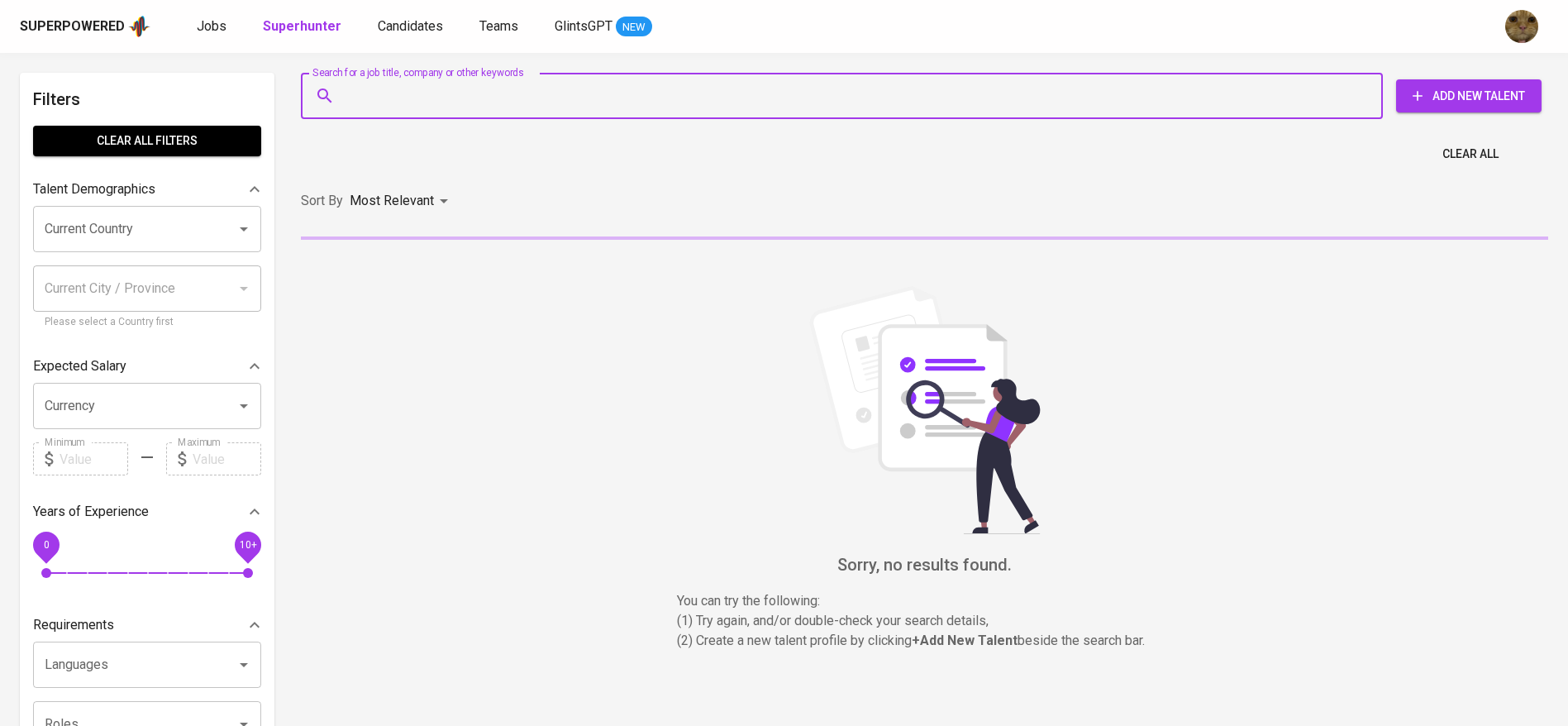
paste input "[EMAIL_ADDRESS][DOMAIN_NAME]"
type input "[EMAIL_ADDRESS][DOMAIN_NAME]"
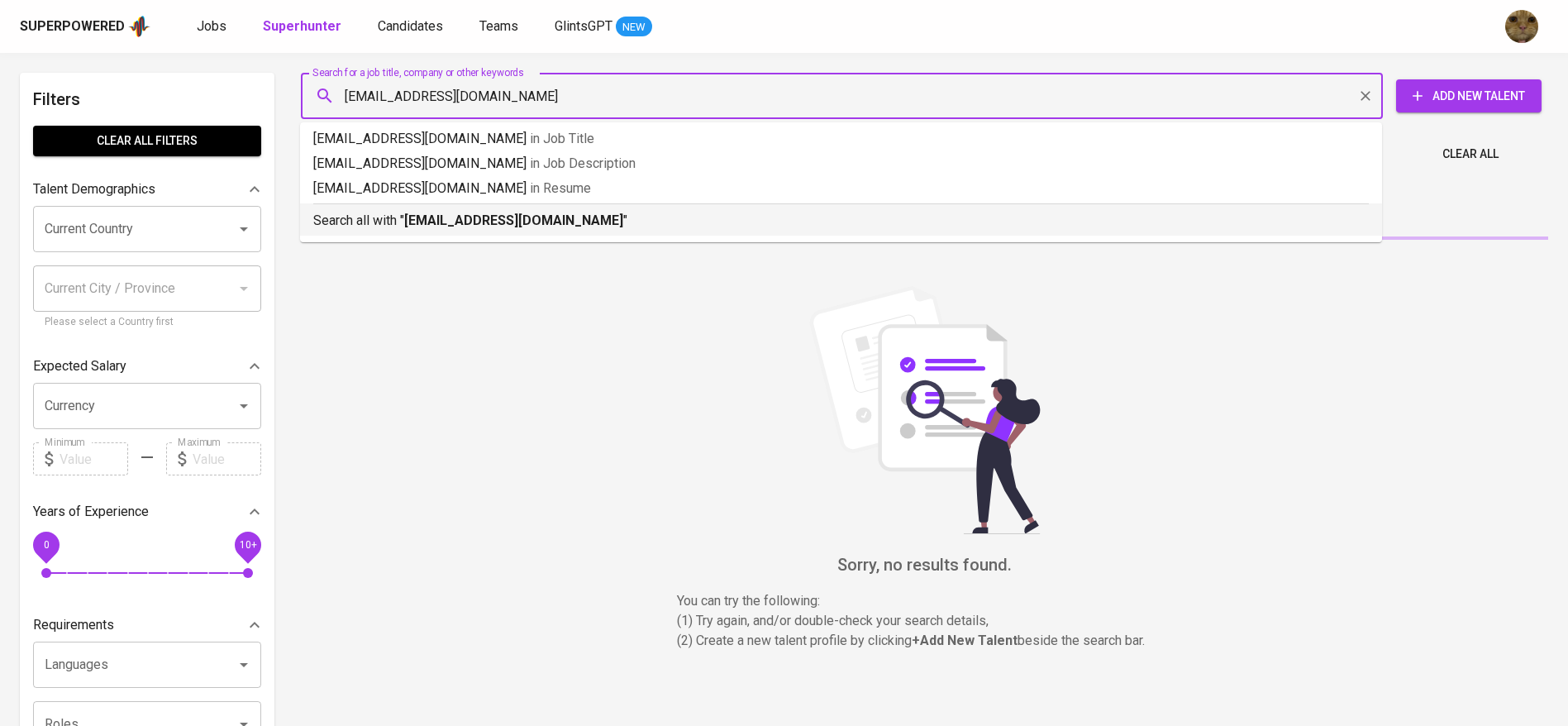
click at [432, 219] on b "[EMAIL_ADDRESS][DOMAIN_NAME]" at bounding box center [513, 220] width 219 height 16
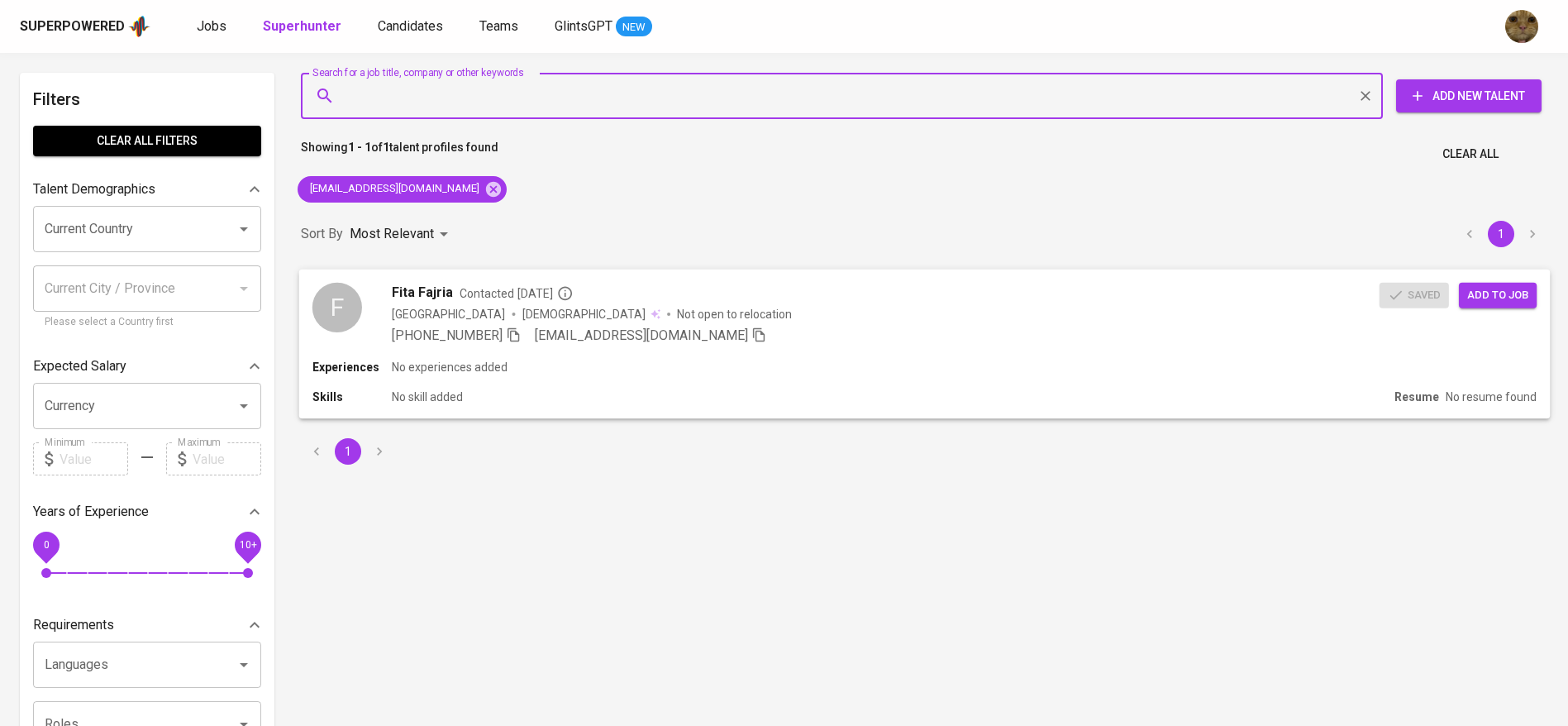
click at [1152, 337] on div "[PHONE_NUMBER] [EMAIL_ADDRESS][DOMAIN_NAME]" at bounding box center [885, 334] width 988 height 20
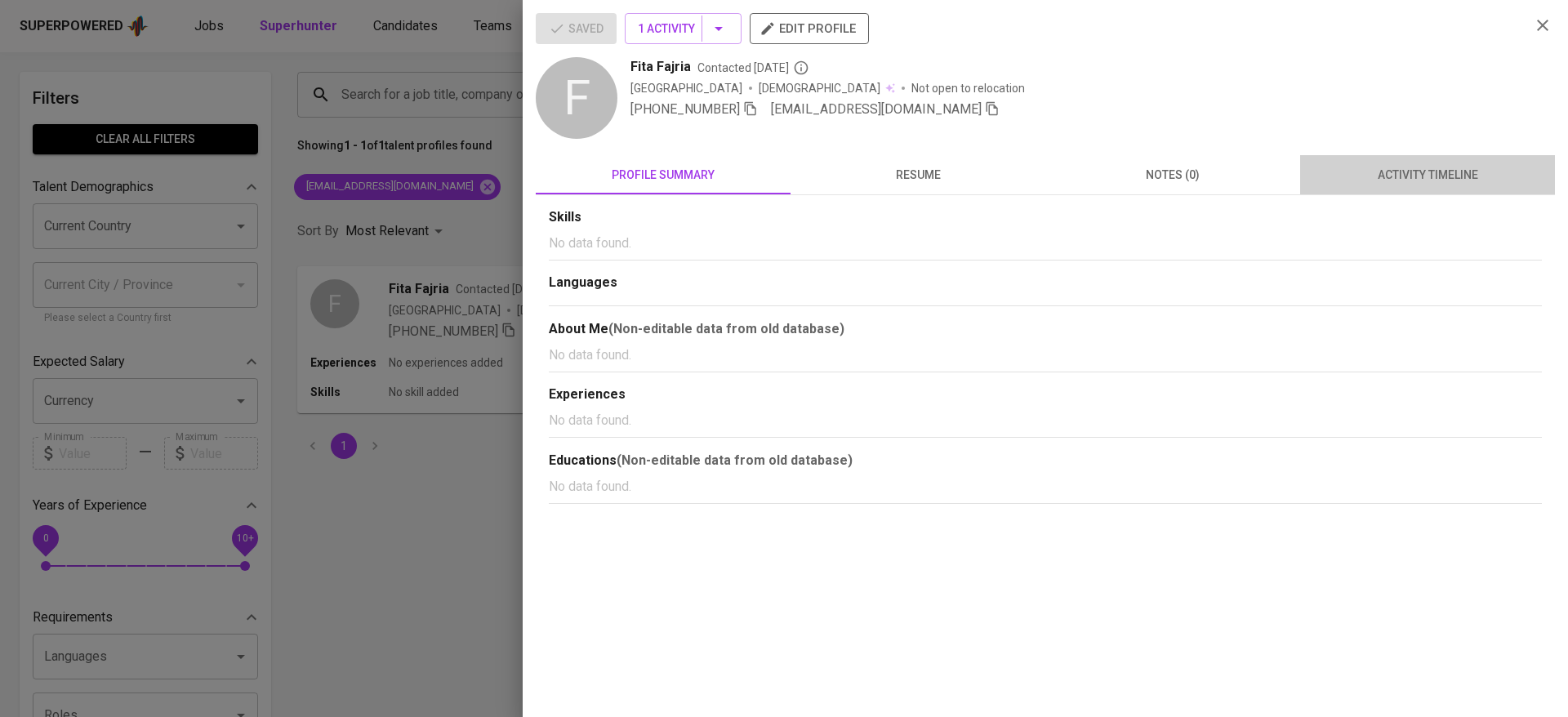
click at [1458, 176] on span "activity timeline" at bounding box center [1427, 176] width 235 height 20
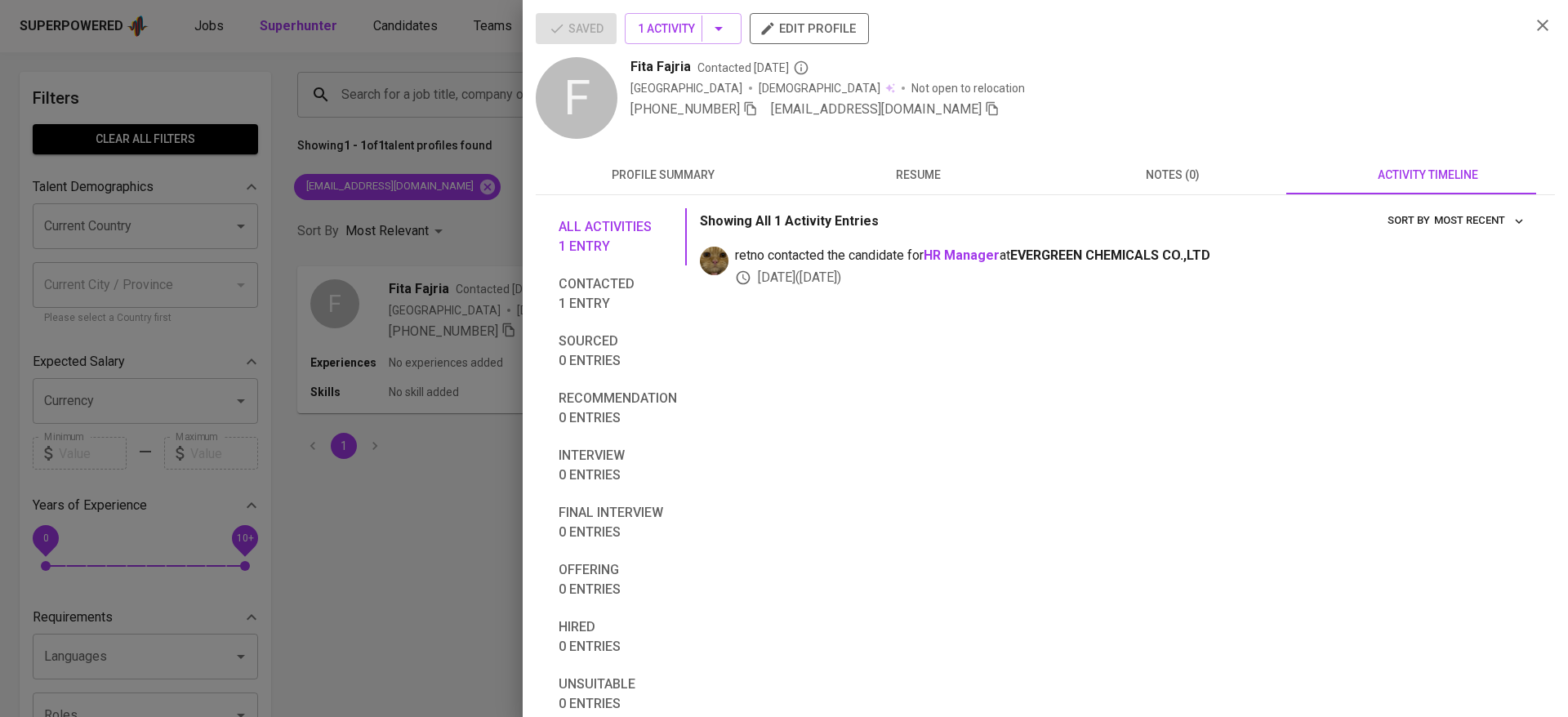
click at [549, 453] on button "Interview 0 entries" at bounding box center [617, 466] width 138 height 57
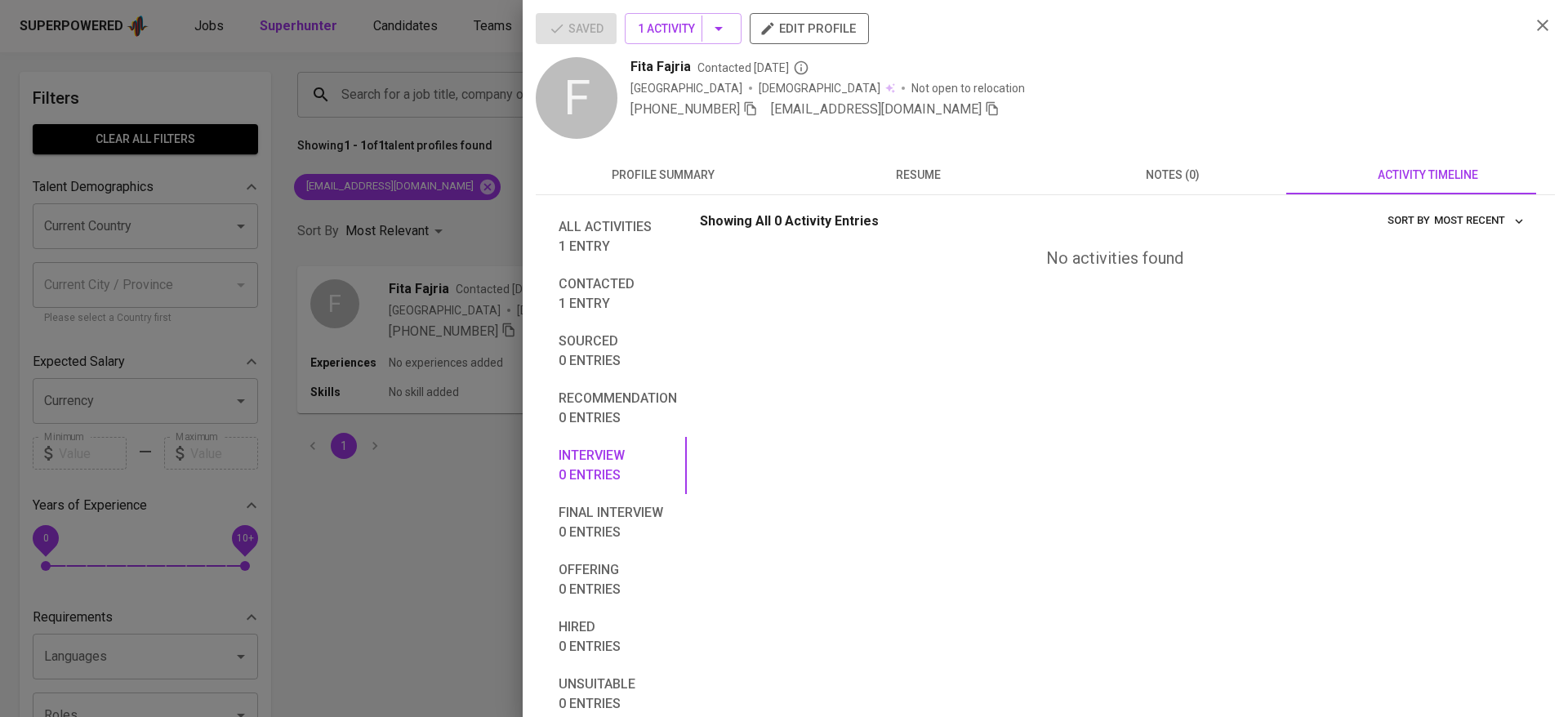
click at [467, 404] on div at bounding box center [784, 358] width 1568 height 717
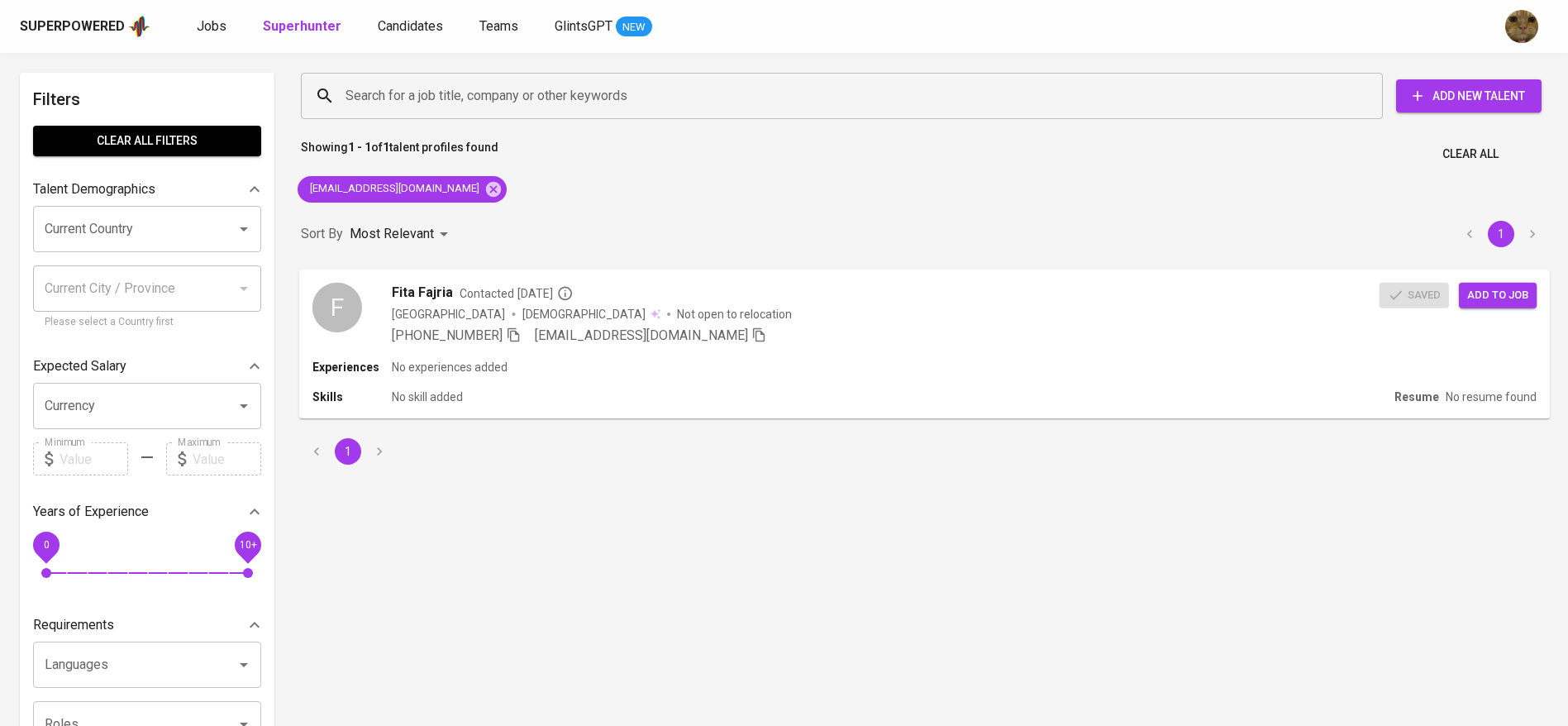
click at [1510, 298] on span "Add to job" at bounding box center [1497, 295] width 61 height 19
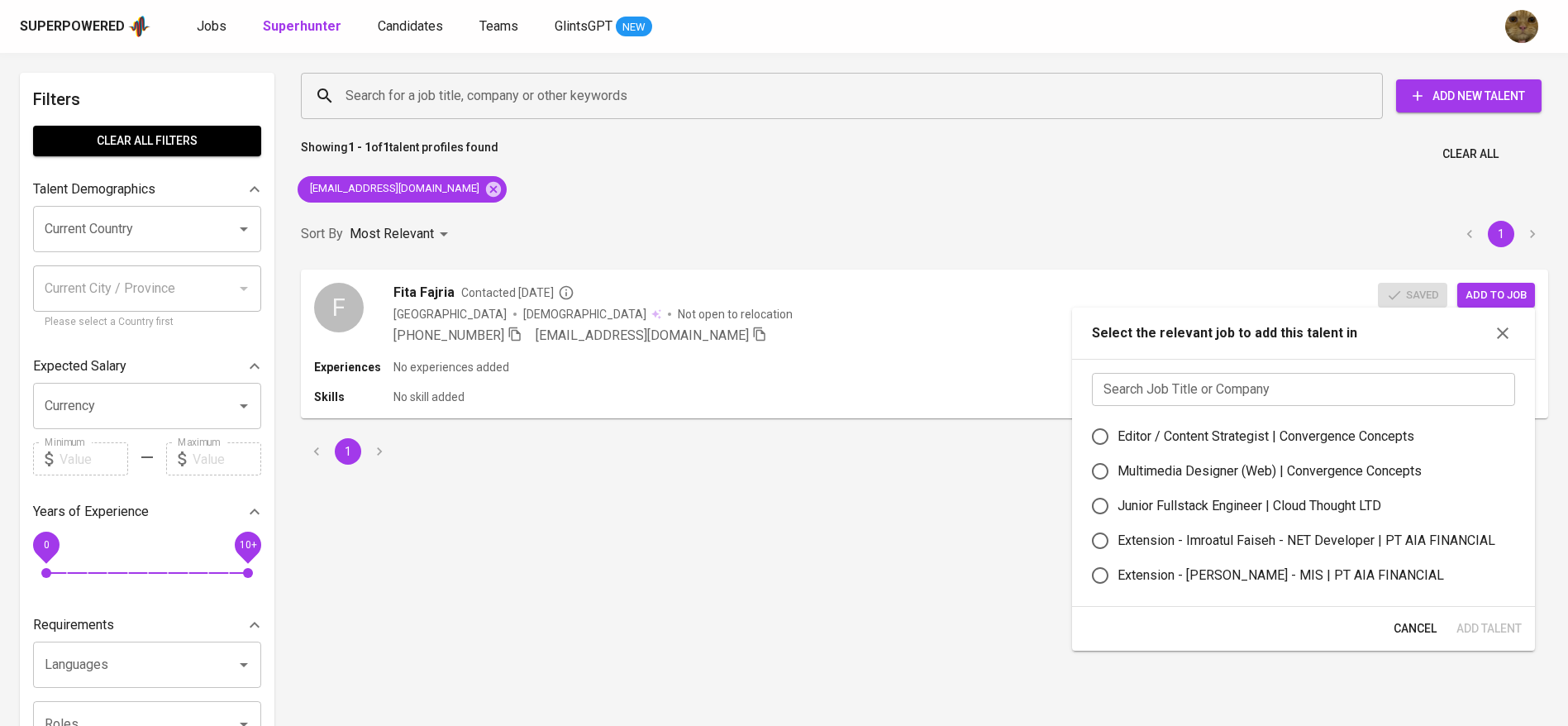
click at [929, 437] on div "1" at bounding box center [924, 452] width 1267 height 47
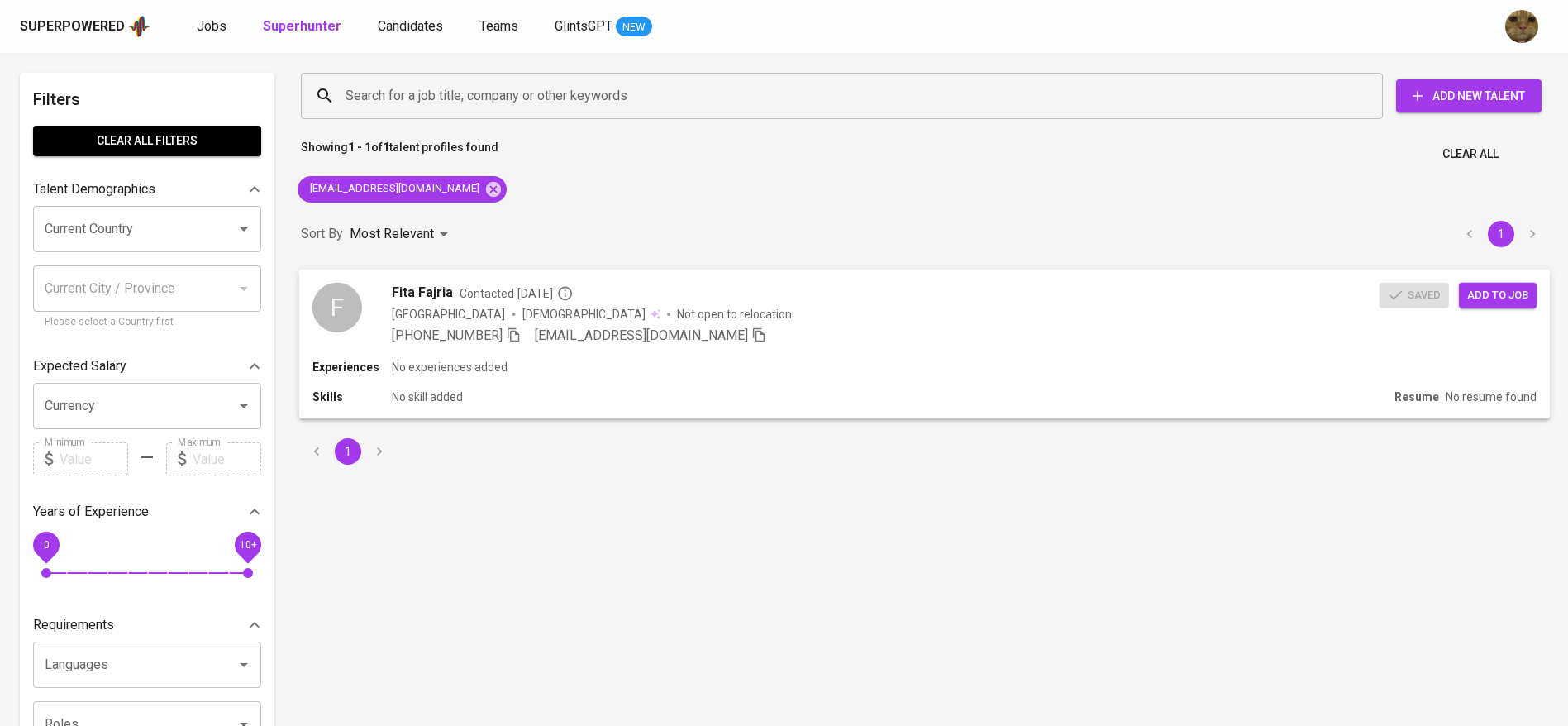
click at [808, 360] on div "Experiences No experiences added" at bounding box center [924, 368] width 1224 height 17
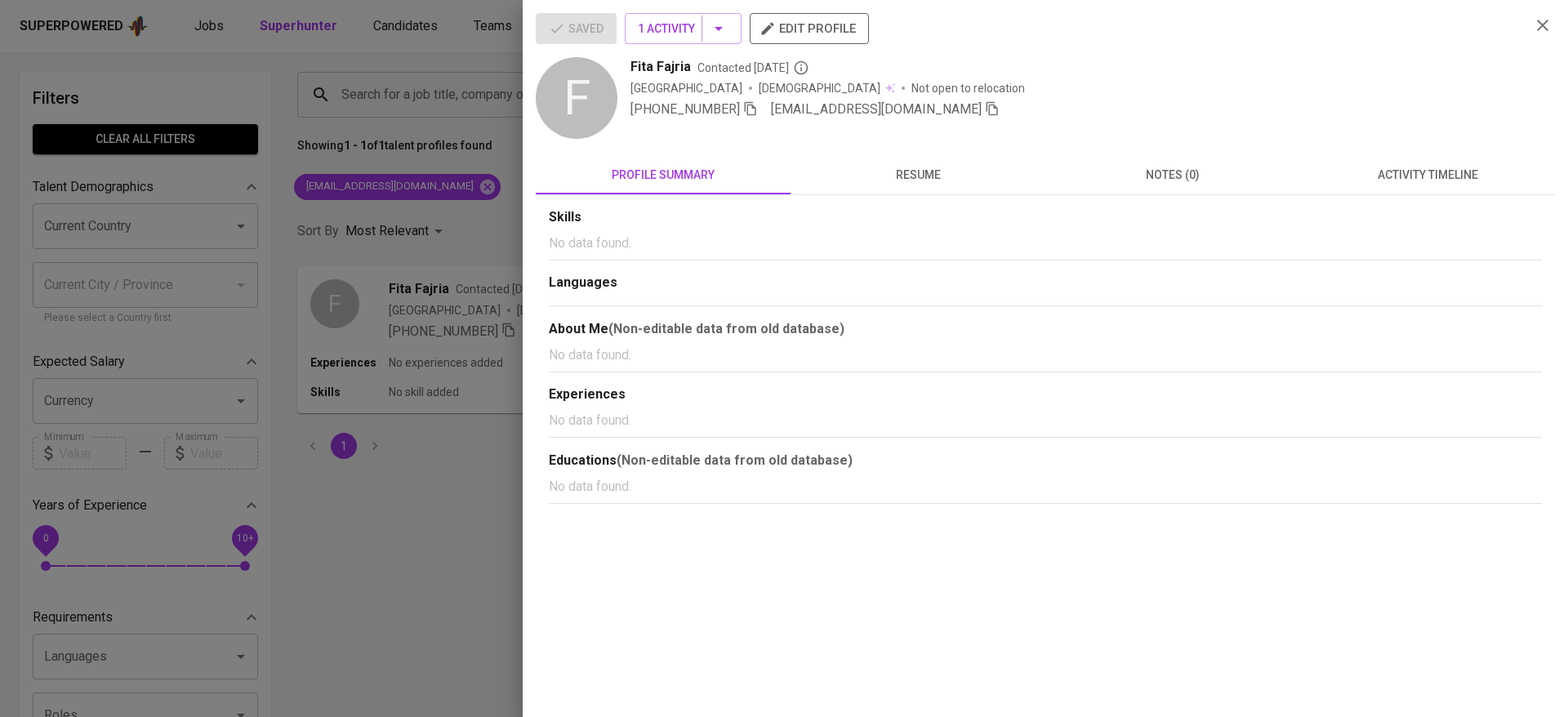
click at [416, 324] on div at bounding box center [784, 358] width 1568 height 717
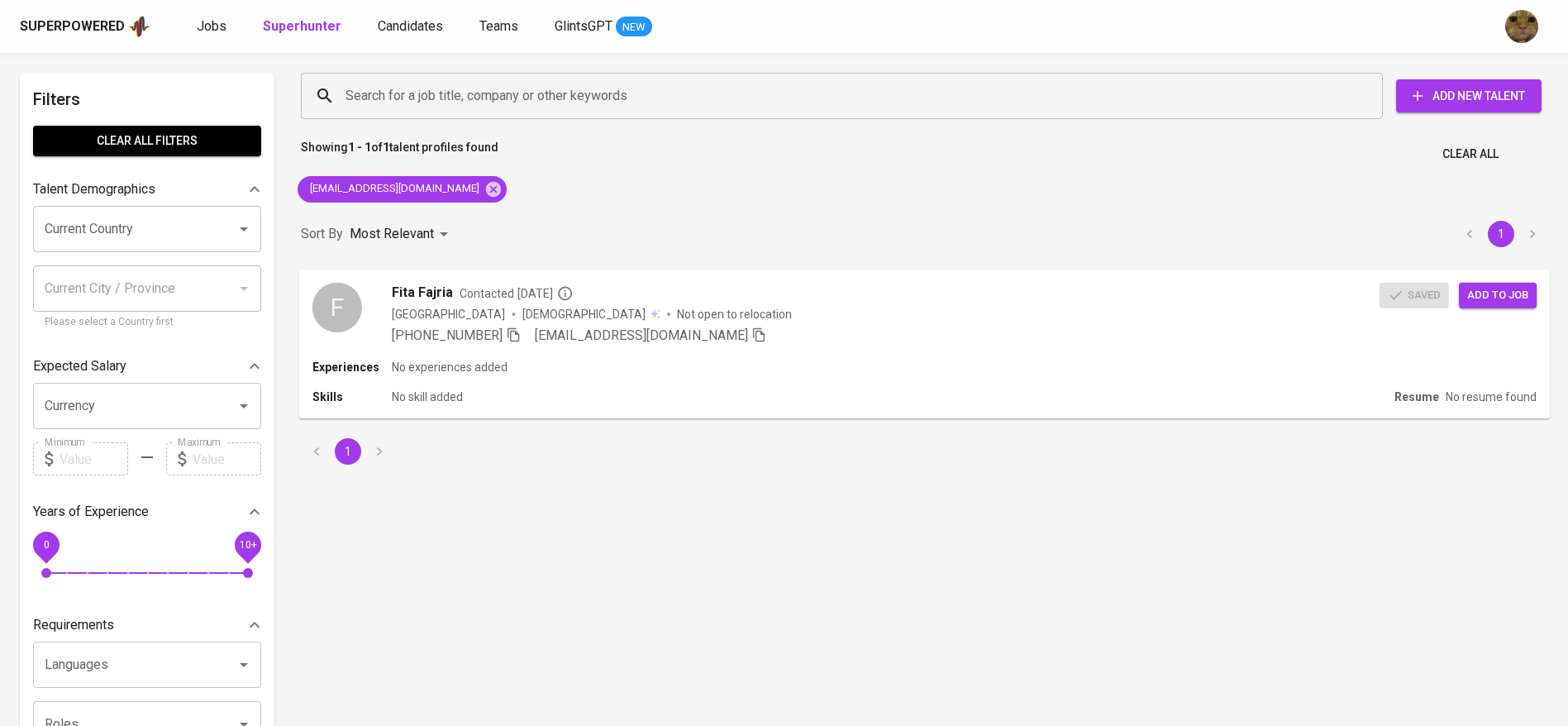
click at [1506, 306] on button "Add to job" at bounding box center [1498, 295] width 78 height 25
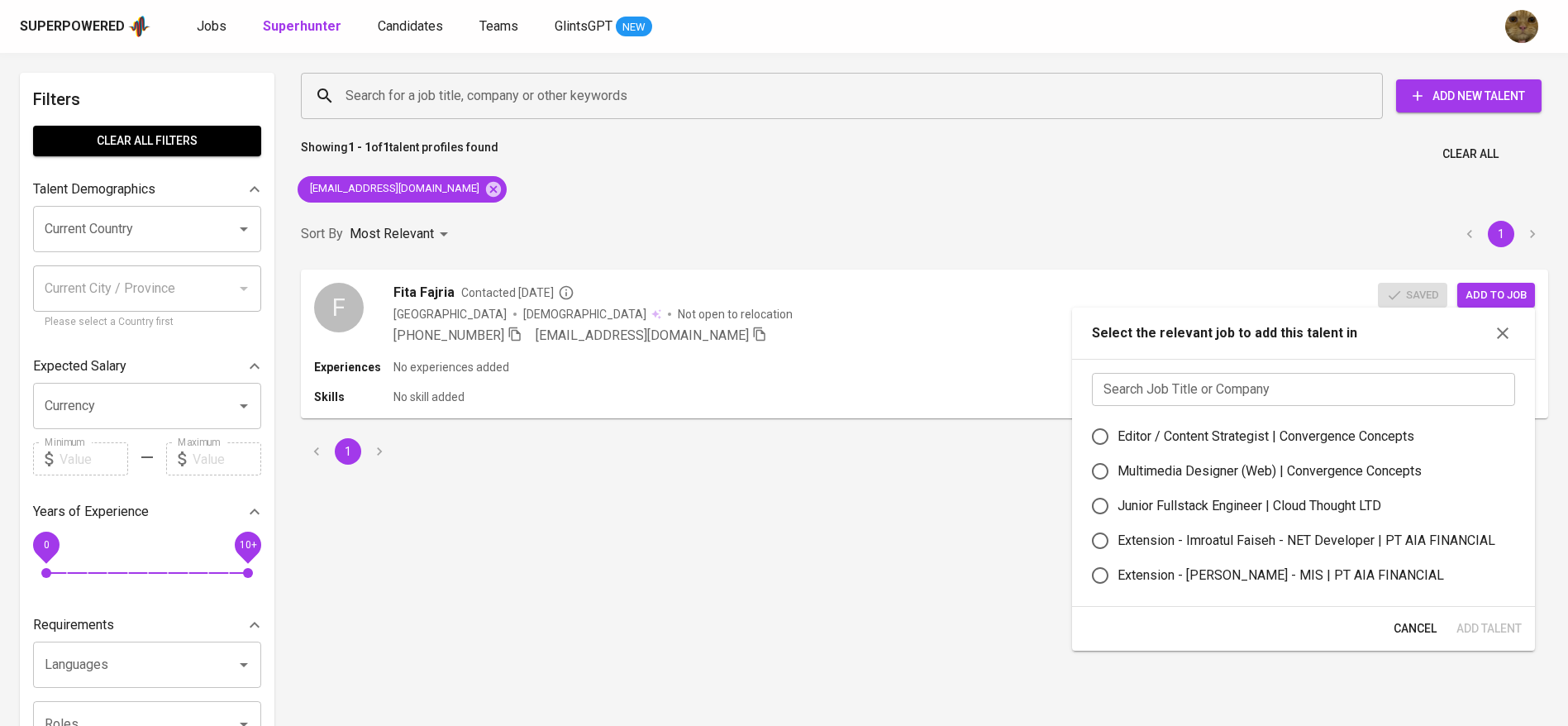
click at [1231, 354] on div "Select the relevant job to add this talent in" at bounding box center [1303, 333] width 463 height 51
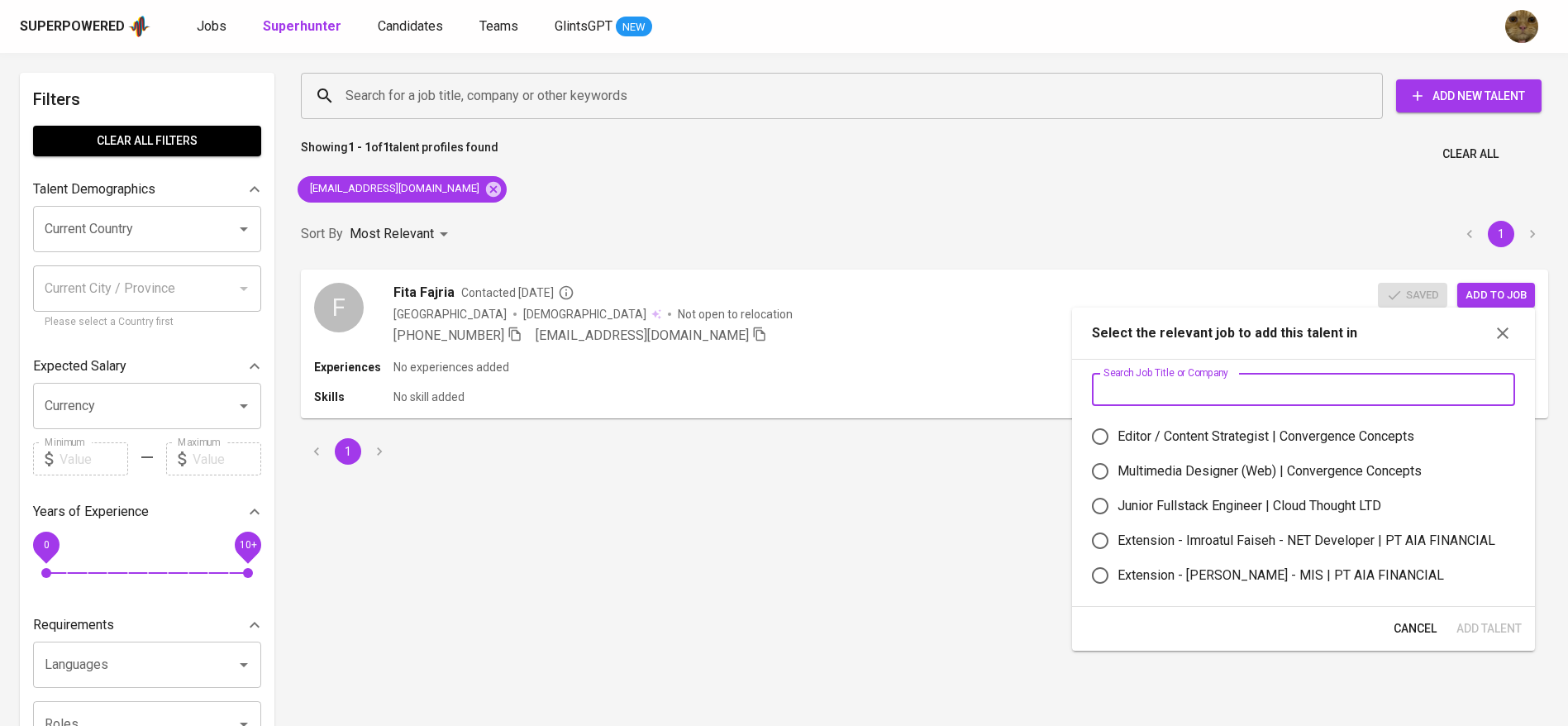
click at [1191, 375] on input "text" at bounding box center [1303, 389] width 424 height 33
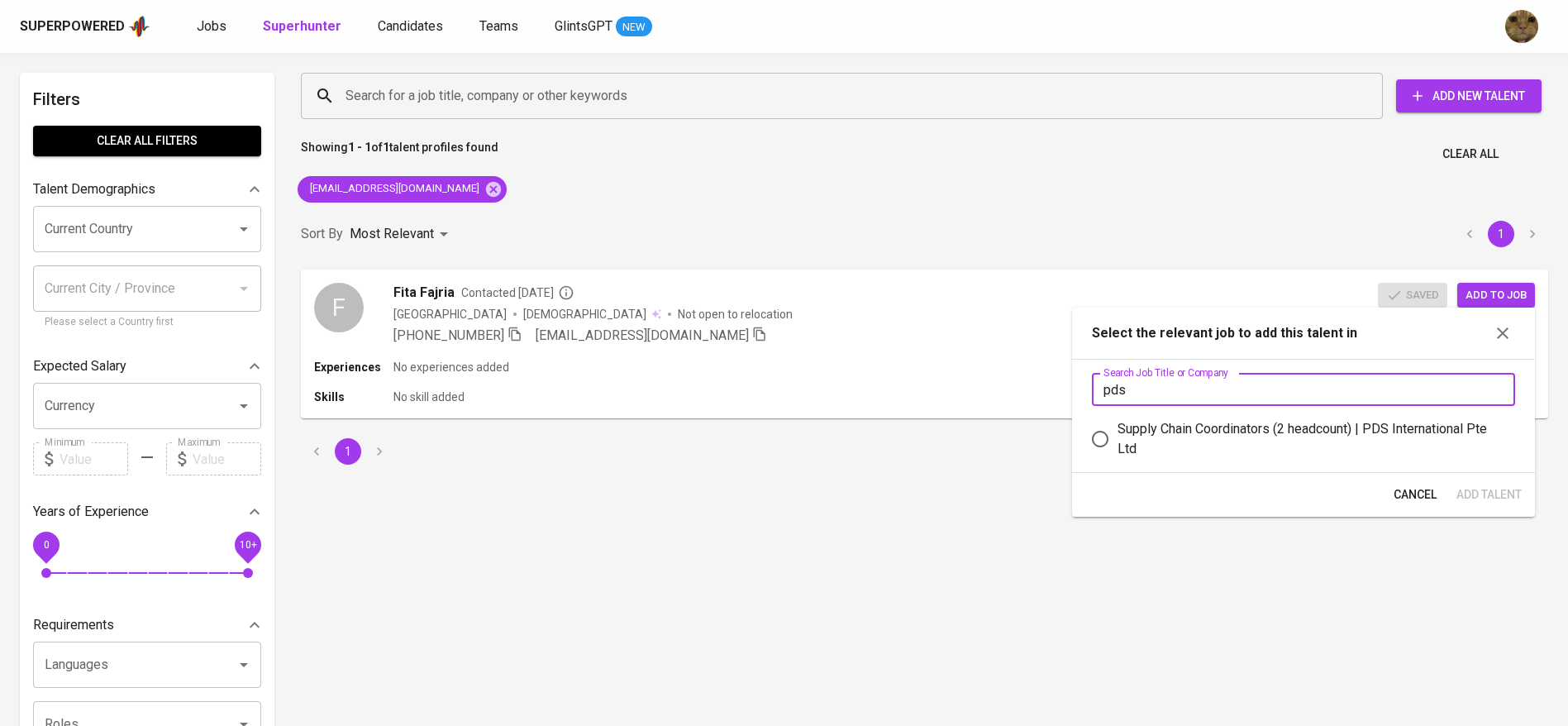
type input "pds"
click at [1145, 431] on div "Supply Chain Coordinators (2 headcount) | PDS International Pte Ltd" at bounding box center [1309, 439] width 384 height 39
click at [1117, 431] on input "Supply Chain Coordinators (2 headcount) | PDS International Pte Ltd" at bounding box center [1100, 439] width 35 height 35
radio input "true"
click at [1480, 488] on span "Add Talent" at bounding box center [1489, 495] width 65 height 21
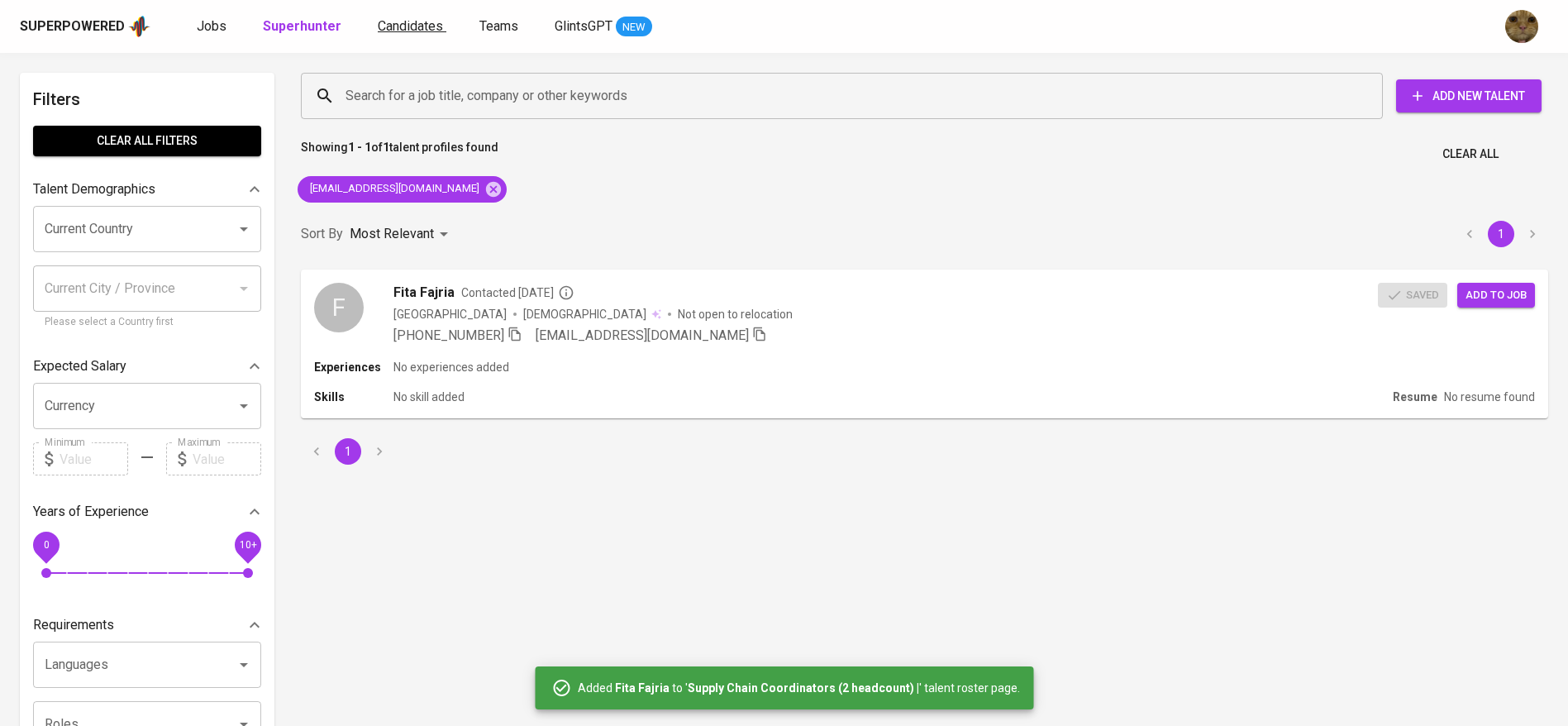
click at [394, 17] on link "Candidates" at bounding box center [411, 27] width 68 height 21
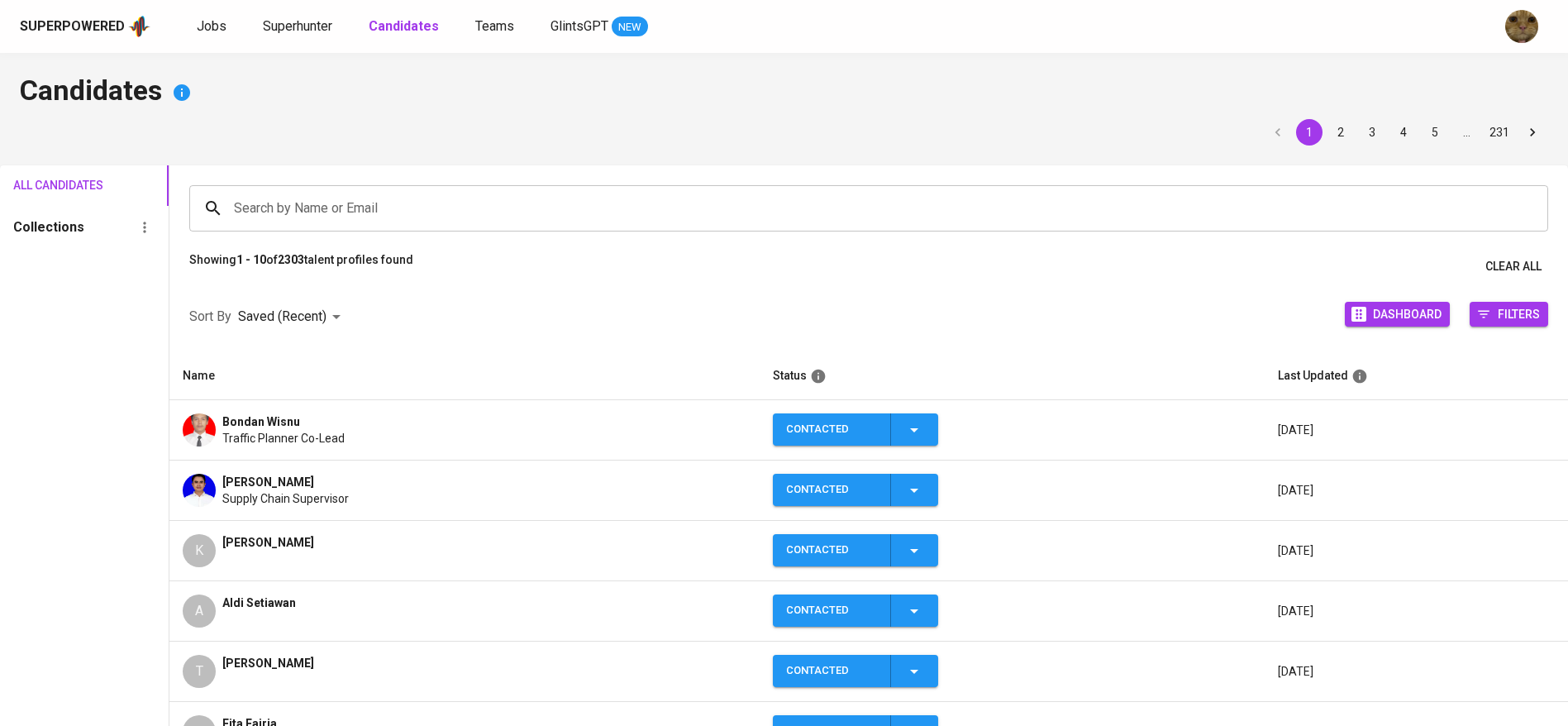
scroll to position [166, 0]
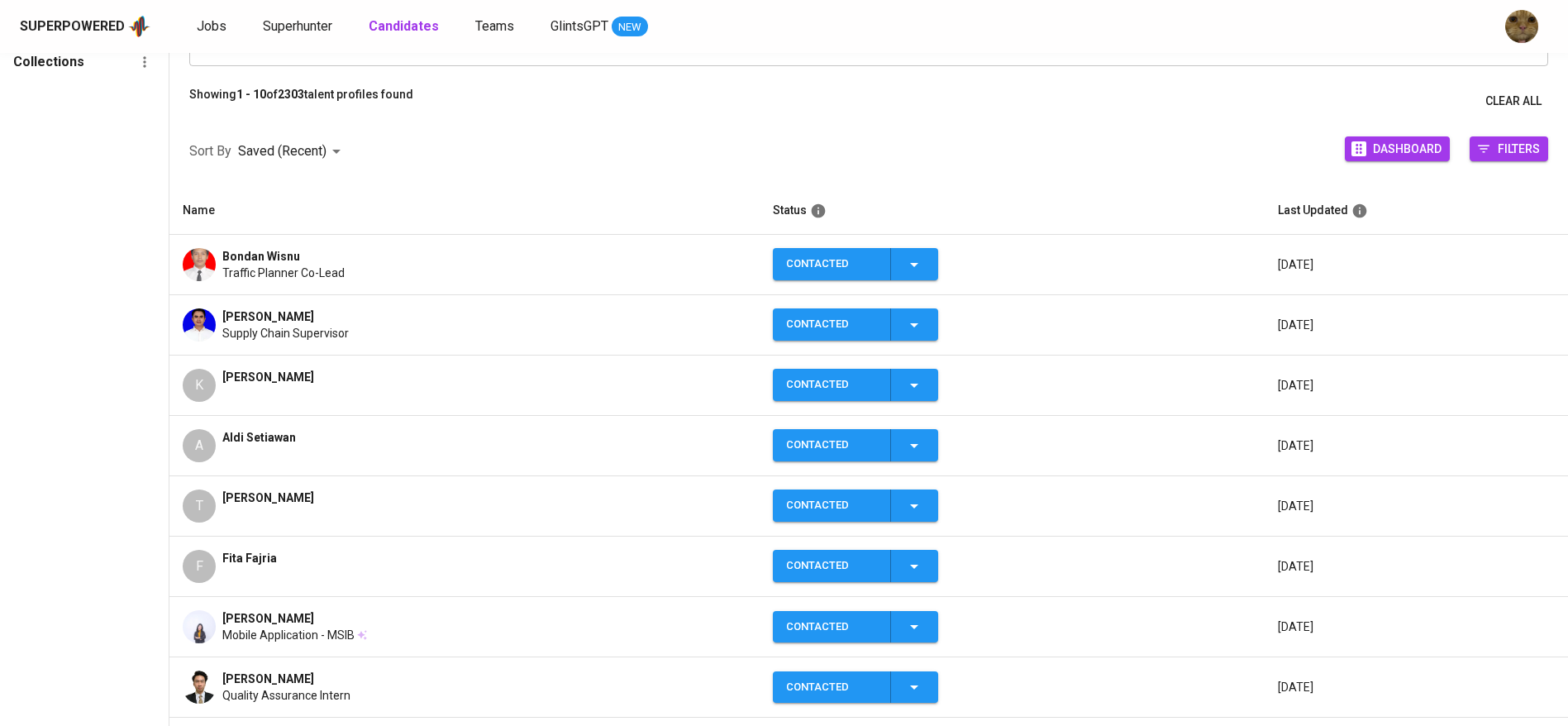
click at [349, 340] on div "Supply Chain Supervisor" at bounding box center [285, 333] width 126 height 17
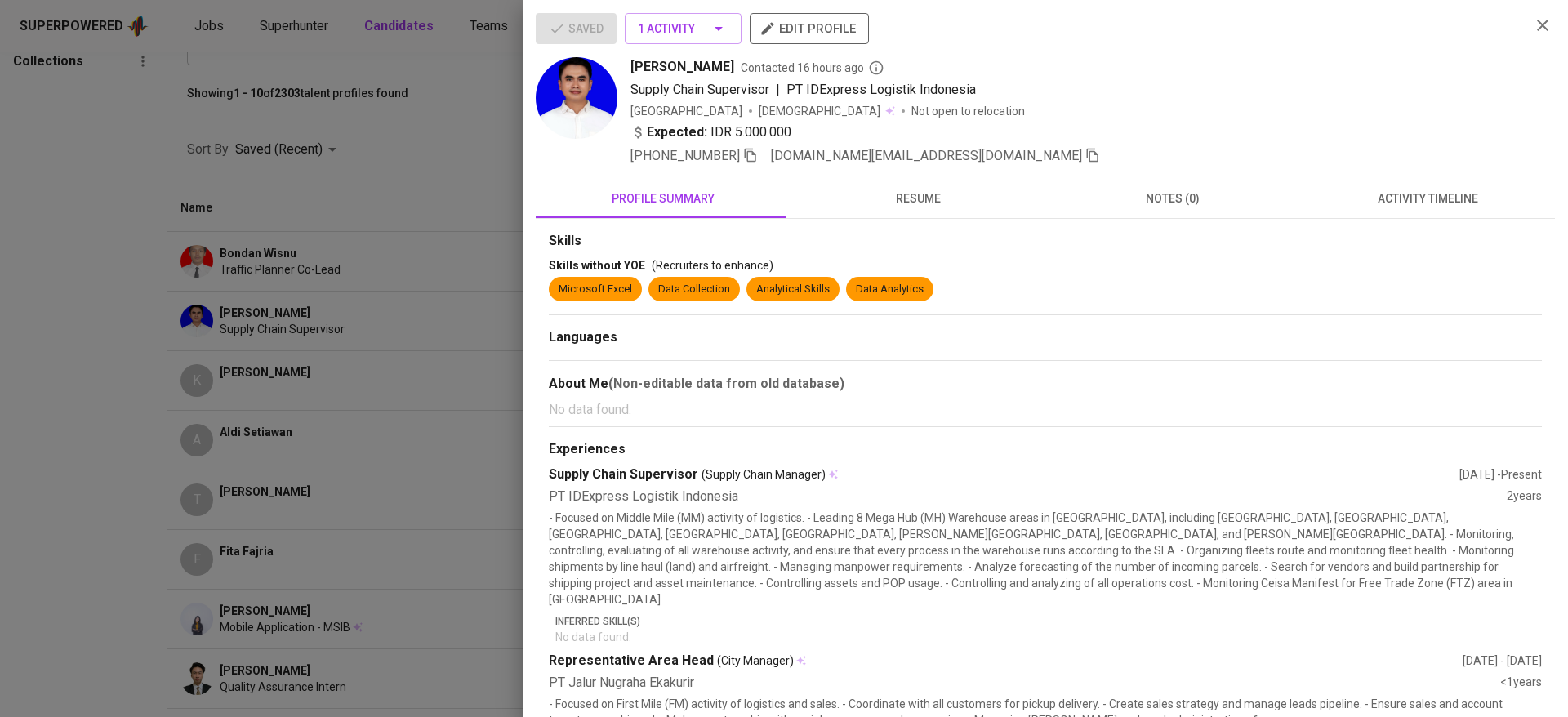
click at [1087, 158] on icon "button" at bounding box center [1092, 155] width 11 height 14
click at [391, 95] on div at bounding box center [784, 358] width 1568 height 717
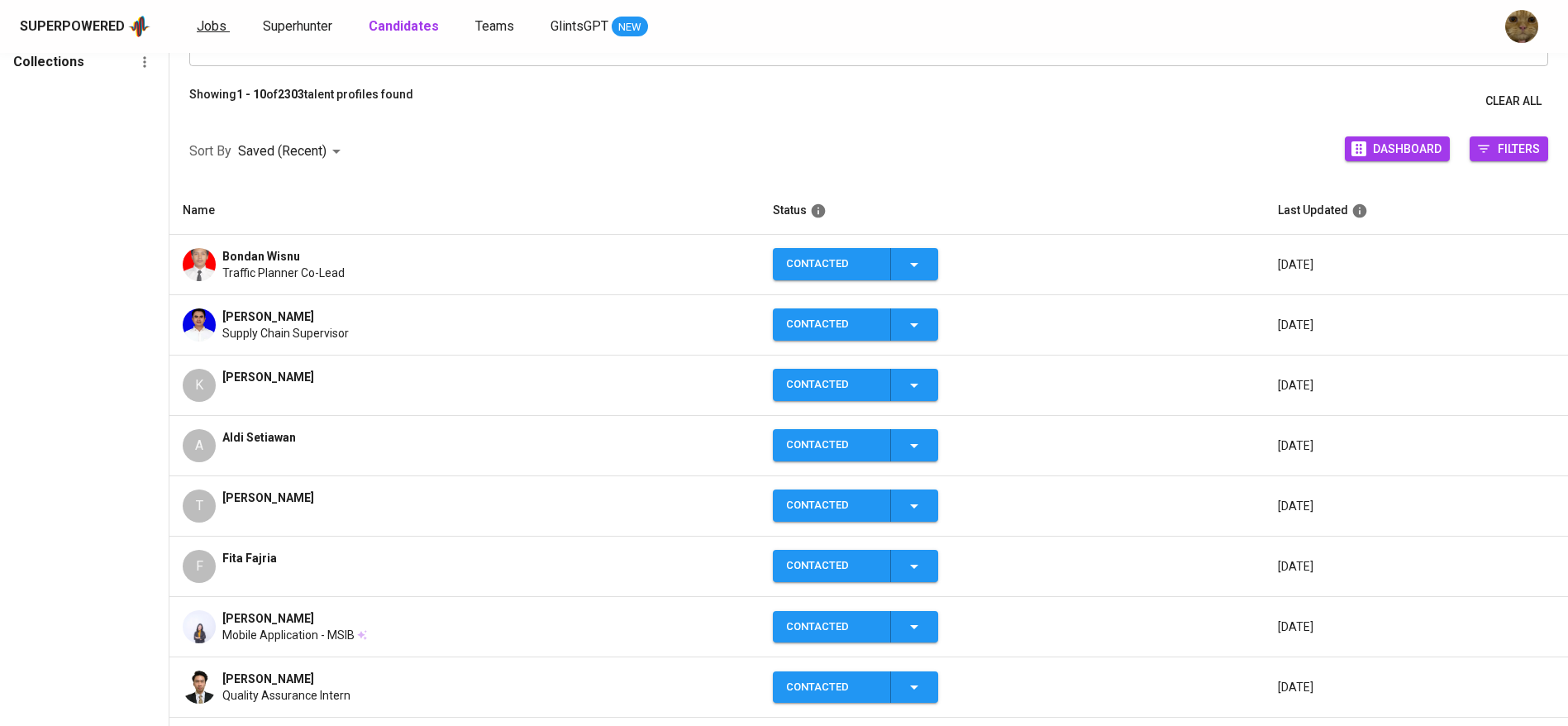
click at [211, 33] on span "Jobs" at bounding box center [211, 25] width 30 height 16
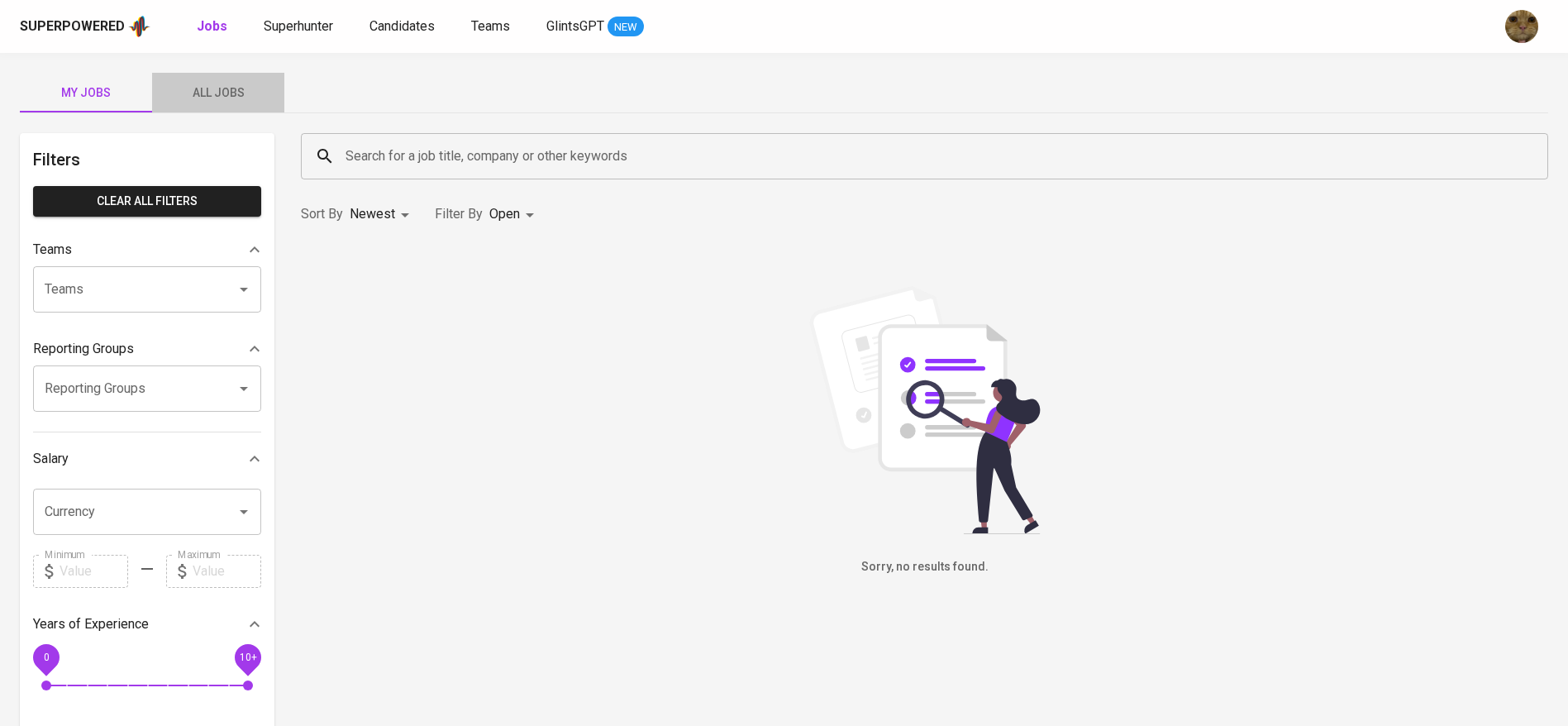
click at [251, 84] on span "All Jobs" at bounding box center [218, 93] width 112 height 21
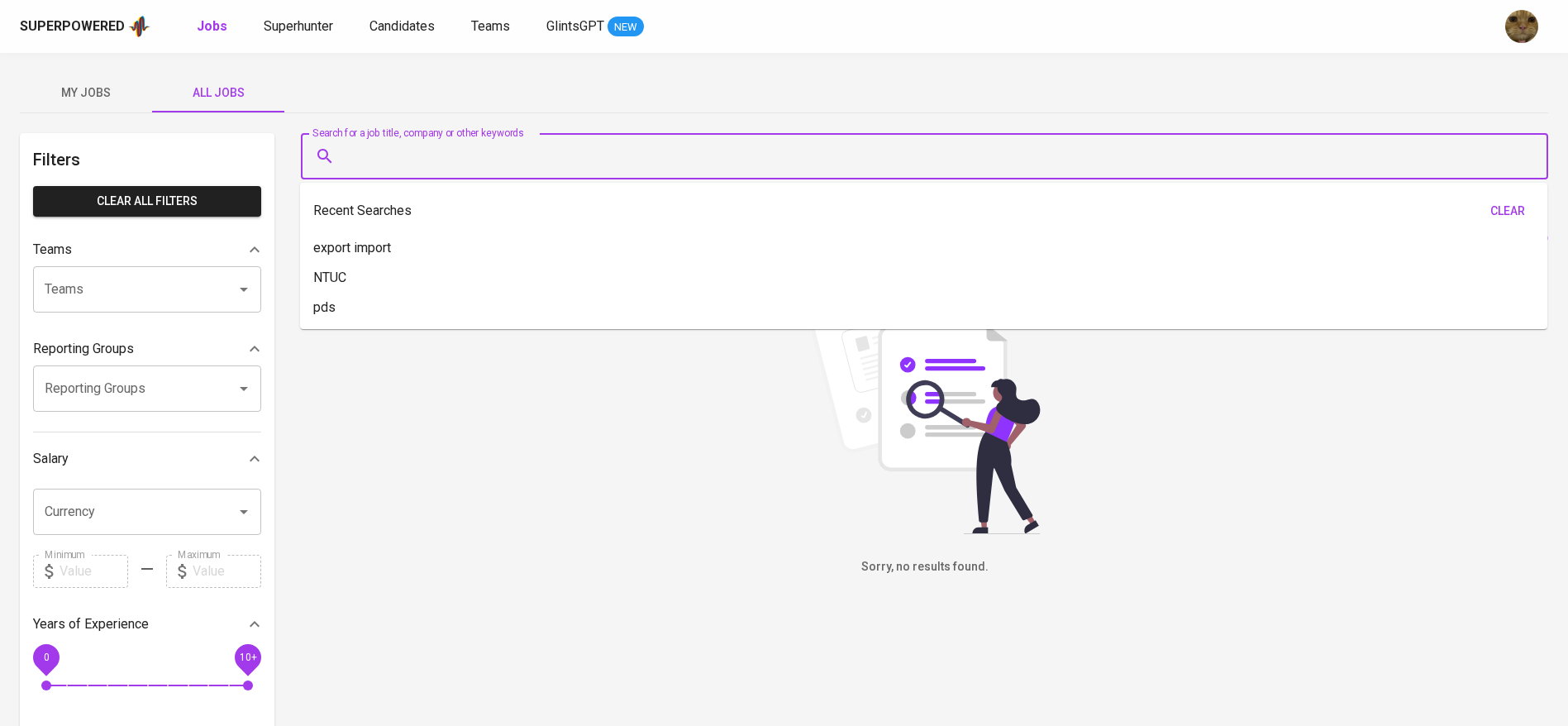
click at [420, 168] on input "Search for a job title, company or other keywords" at bounding box center [928, 156] width 1174 height 32
paste input "[DOMAIN_NAME][EMAIL_ADDRESS][DOMAIN_NAME]"
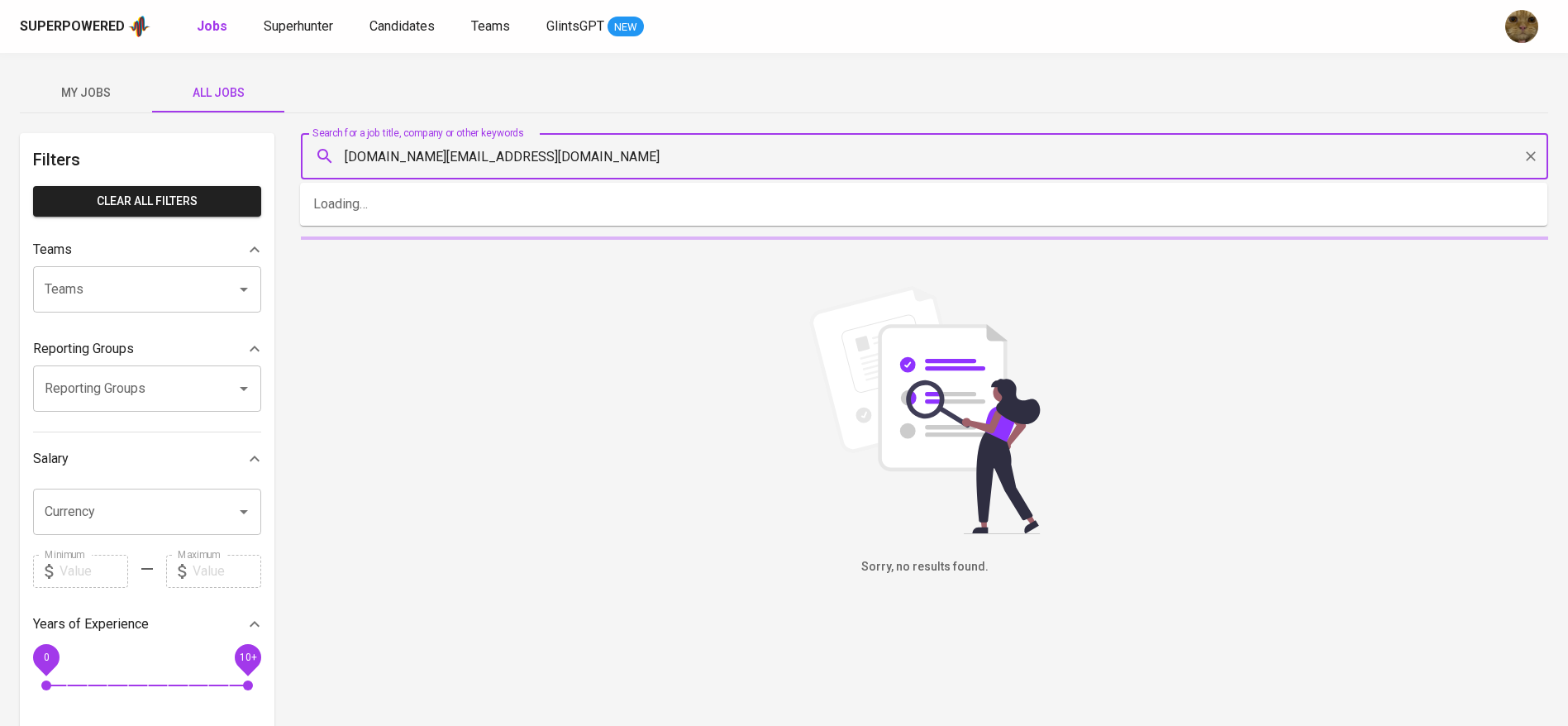
type input "[DOMAIN_NAME][EMAIL_ADDRESS][DOMAIN_NAME]"
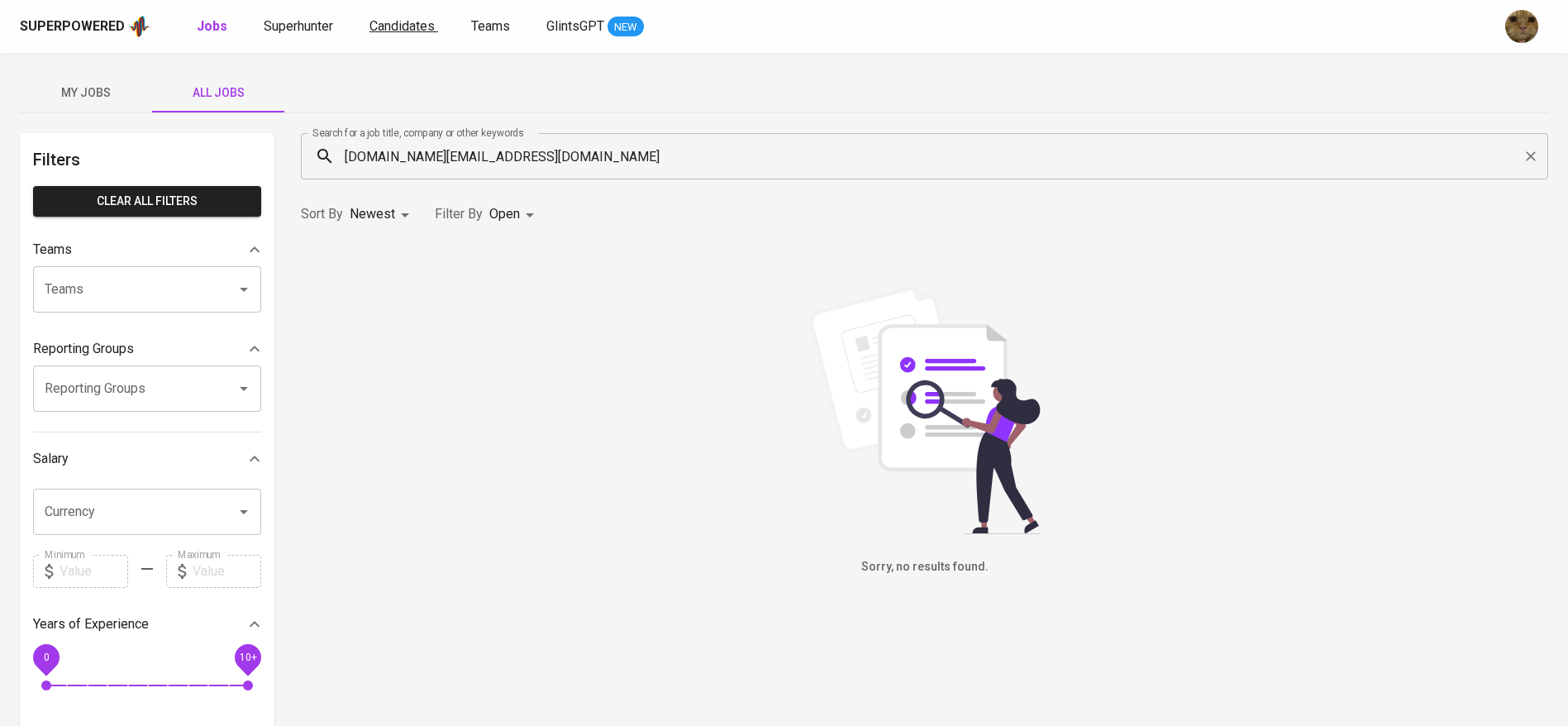
click at [403, 27] on span "Candidates" at bounding box center [402, 25] width 65 height 16
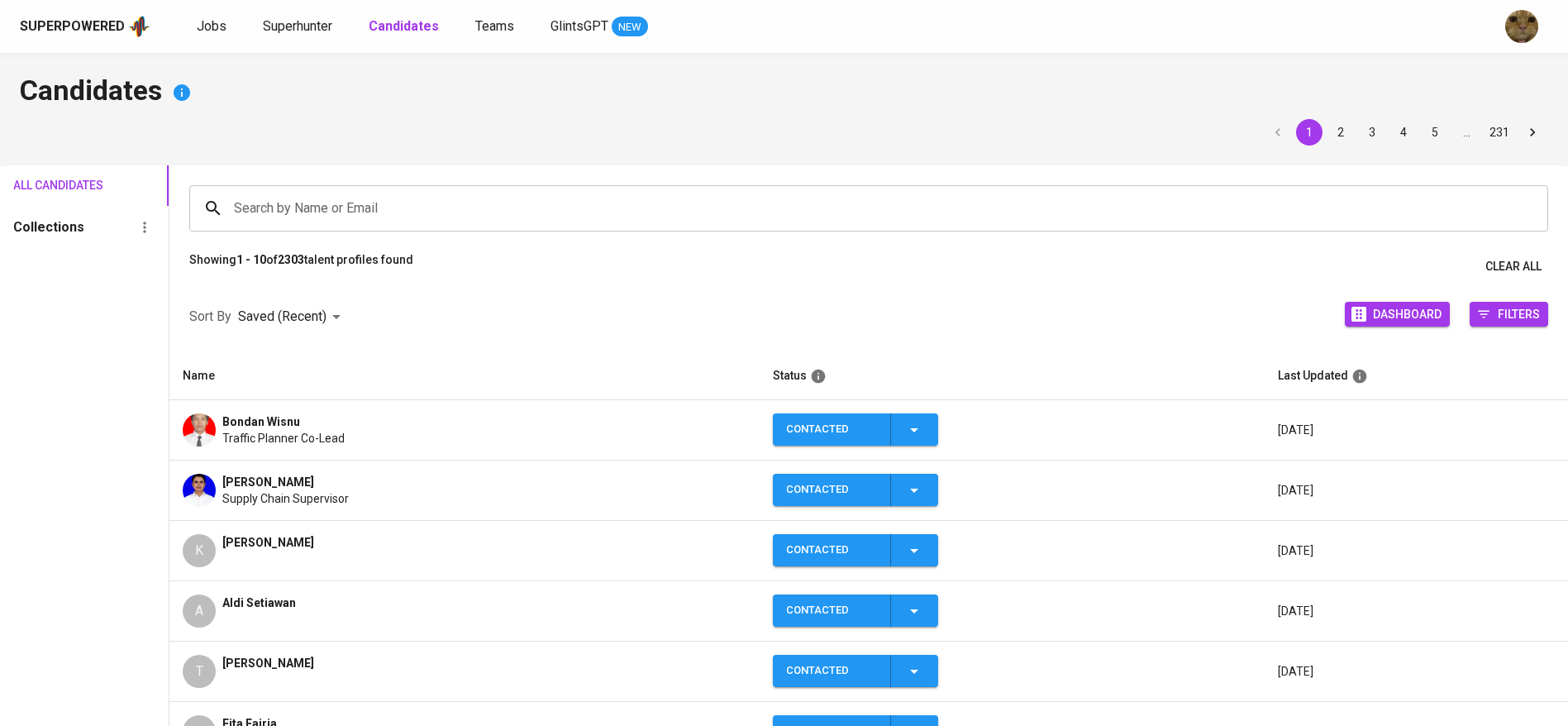
click at [267, 485] on span "[PERSON_NAME]" at bounding box center [268, 483] width 92 height 17
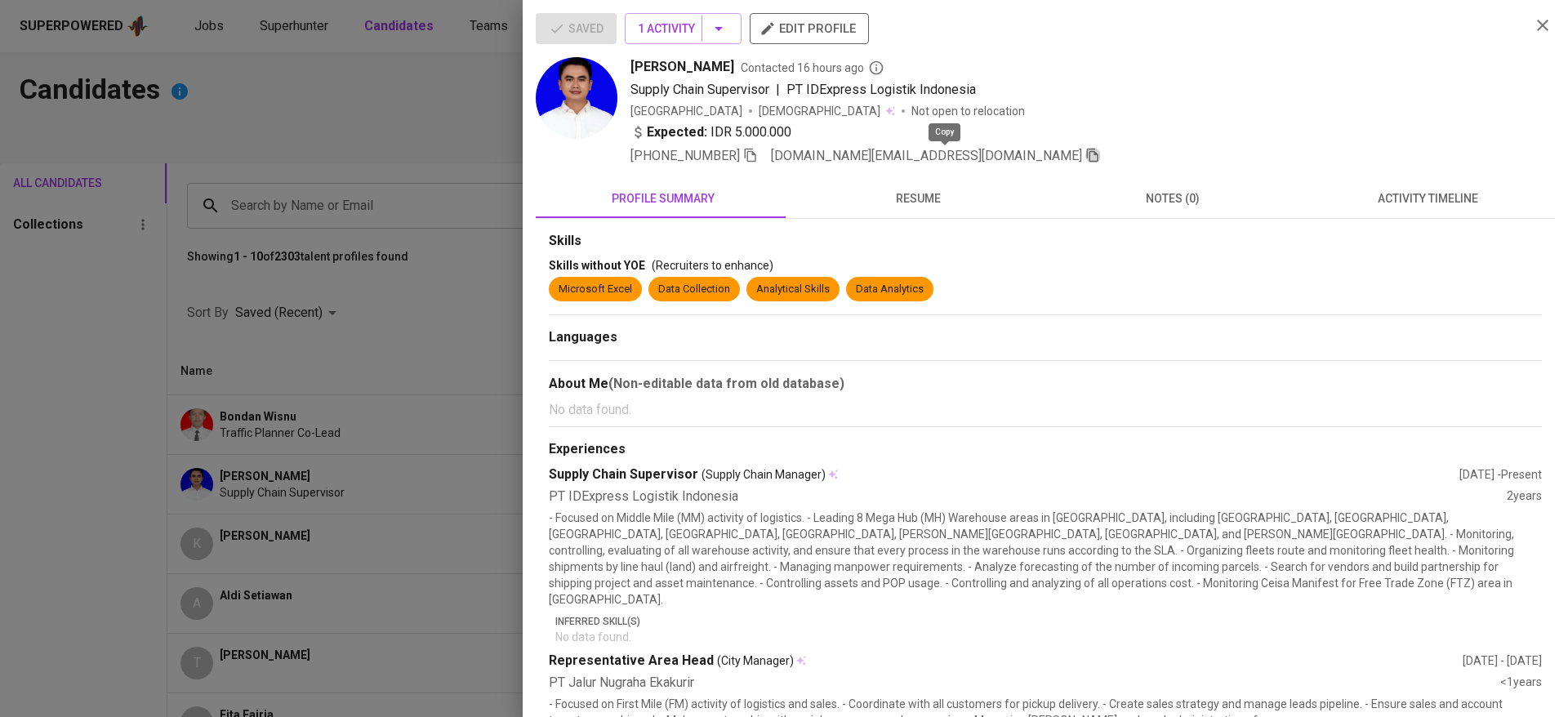
click at [1087, 149] on icon "button" at bounding box center [1092, 155] width 11 height 14
click at [345, 99] on div at bounding box center [784, 358] width 1568 height 717
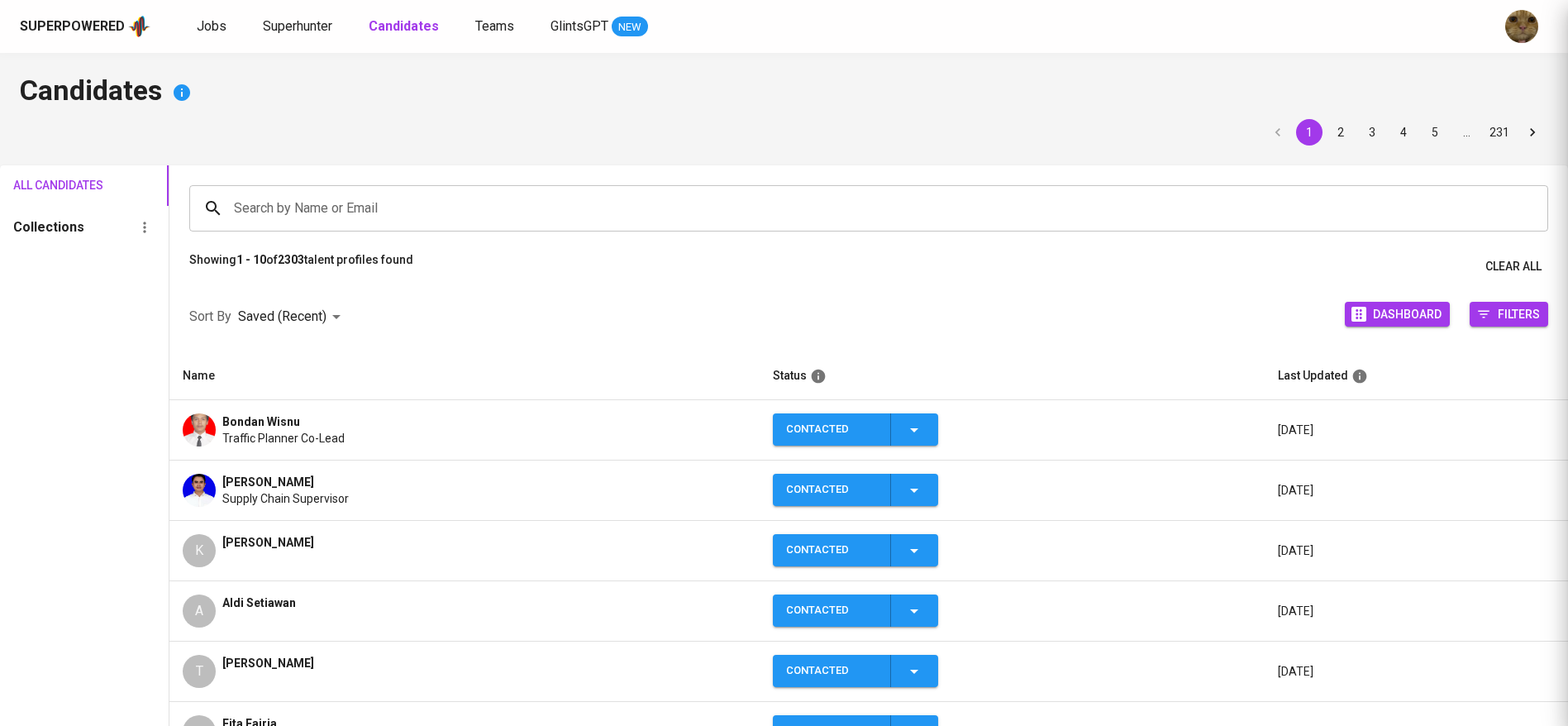
click at [290, 36] on link "Superhunter" at bounding box center [299, 27] width 73 height 21
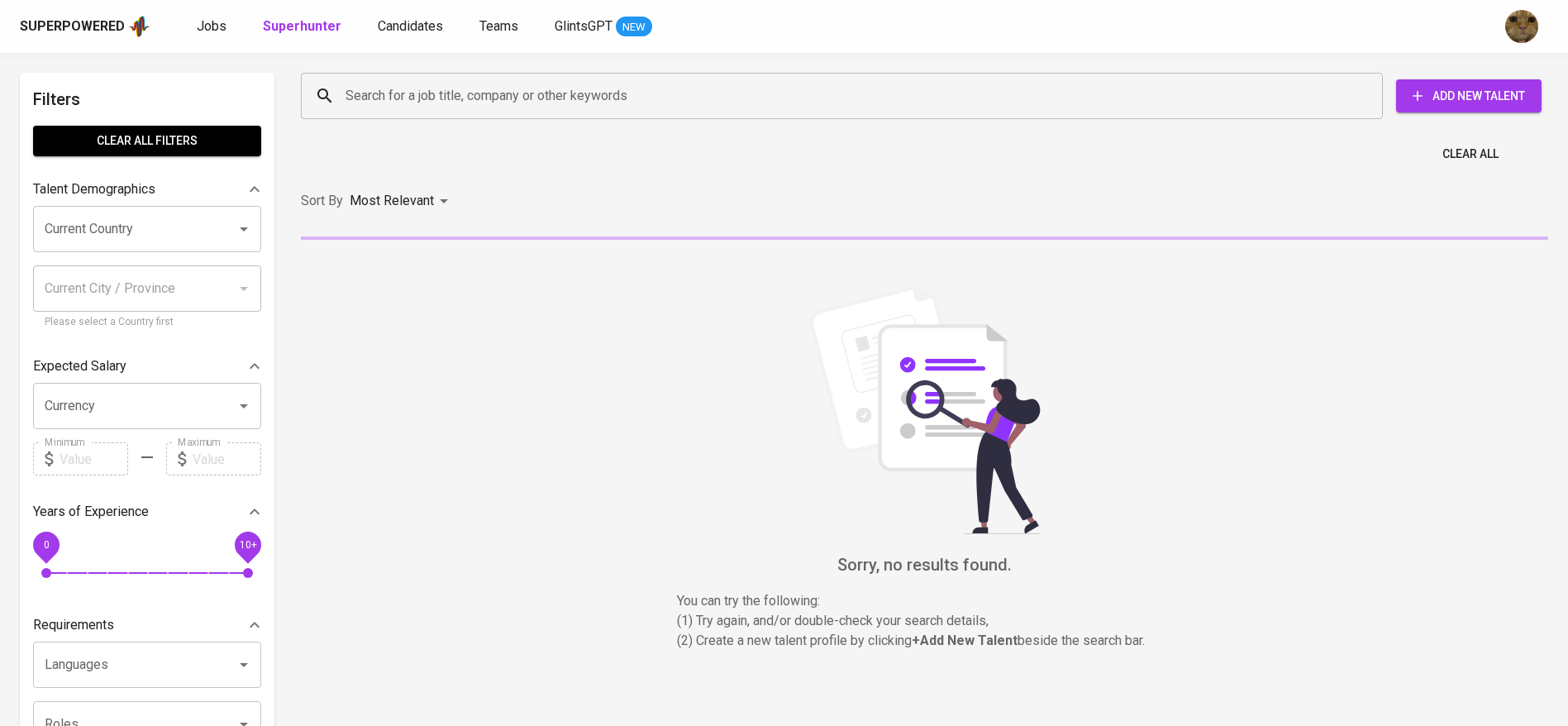
click at [386, 113] on div "Search for a job title, company or other keywords" at bounding box center [842, 96] width 1082 height 47
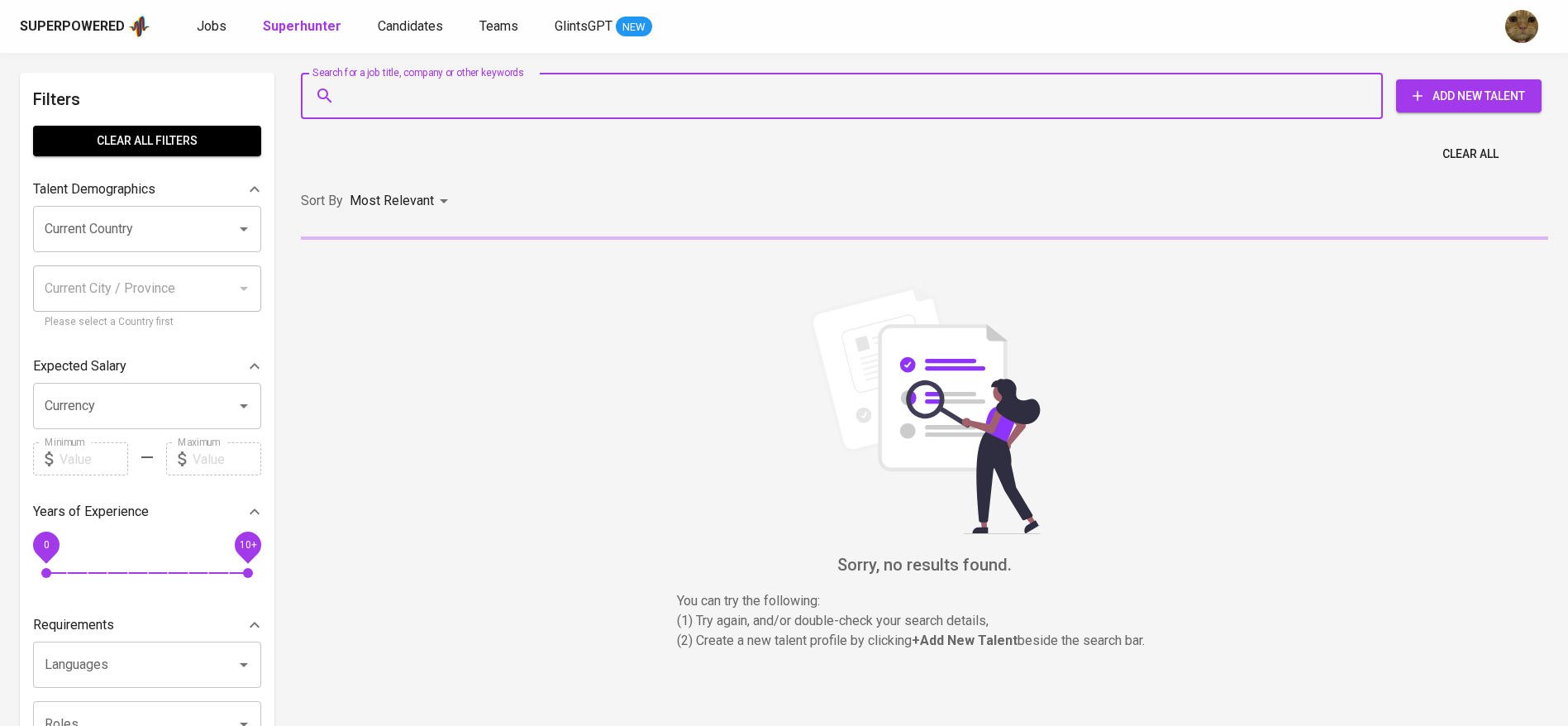
paste input "[DOMAIN_NAME][EMAIL_ADDRESS][DOMAIN_NAME]"
type input "[DOMAIN_NAME][EMAIL_ADDRESS][DOMAIN_NAME]"
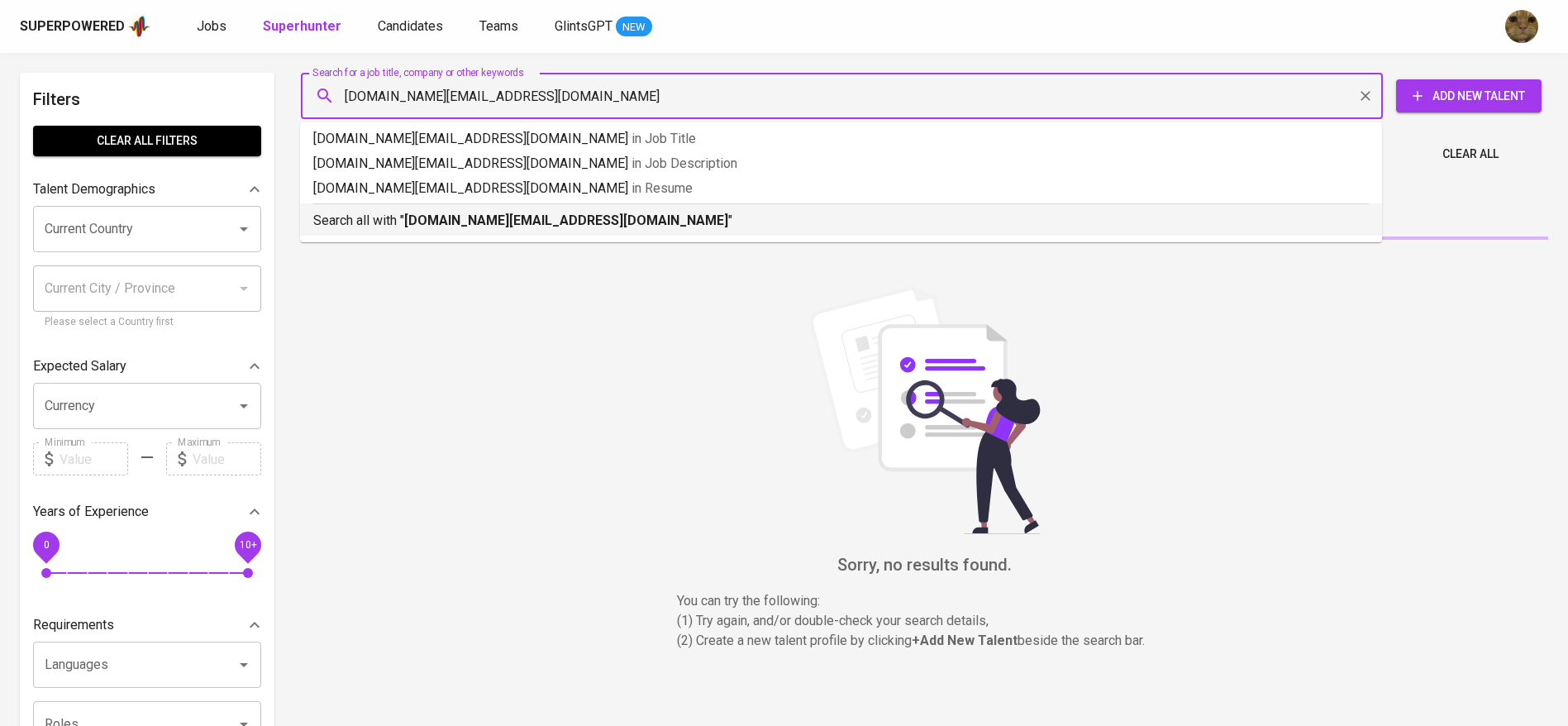
click at [358, 207] on div "Search all with " [DOMAIN_NAME][EMAIL_ADDRESS][DOMAIN_NAME] "" at bounding box center [841, 217] width 1056 height 27
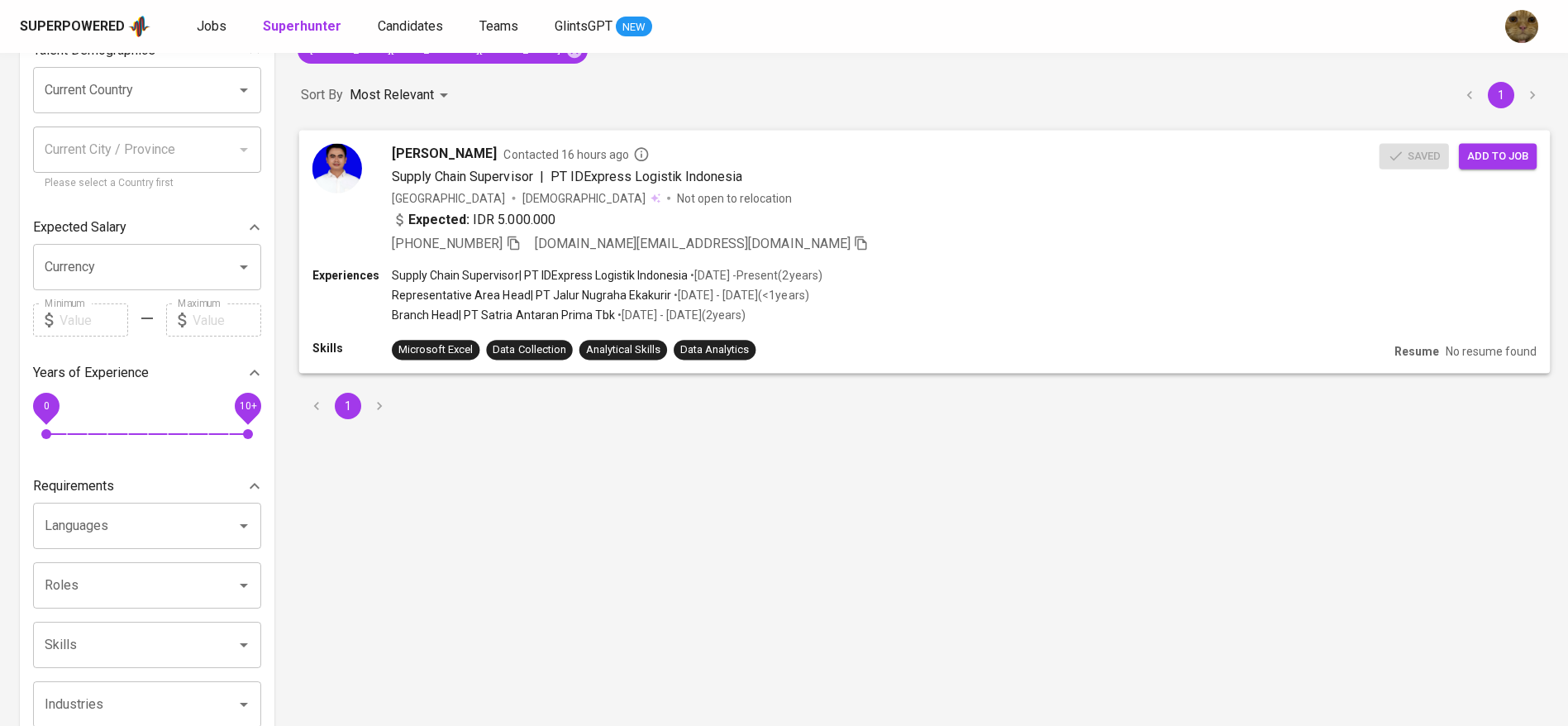
scroll to position [144, 0]
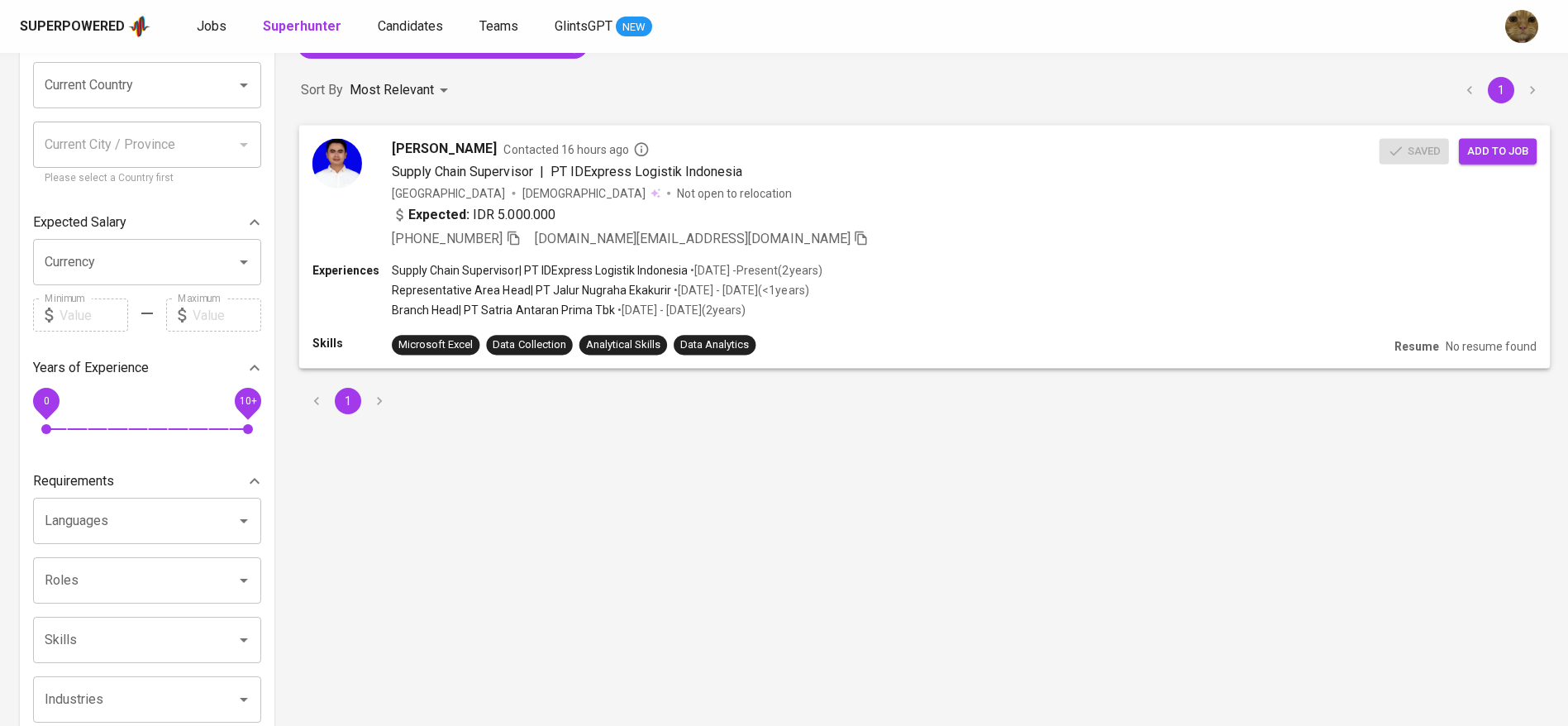
click at [1479, 166] on div "[PERSON_NAME] Contacted 16 hours ago Supply Chain Supervisor | PT IDExpress Log…" at bounding box center [925, 194] width 1252 height 138
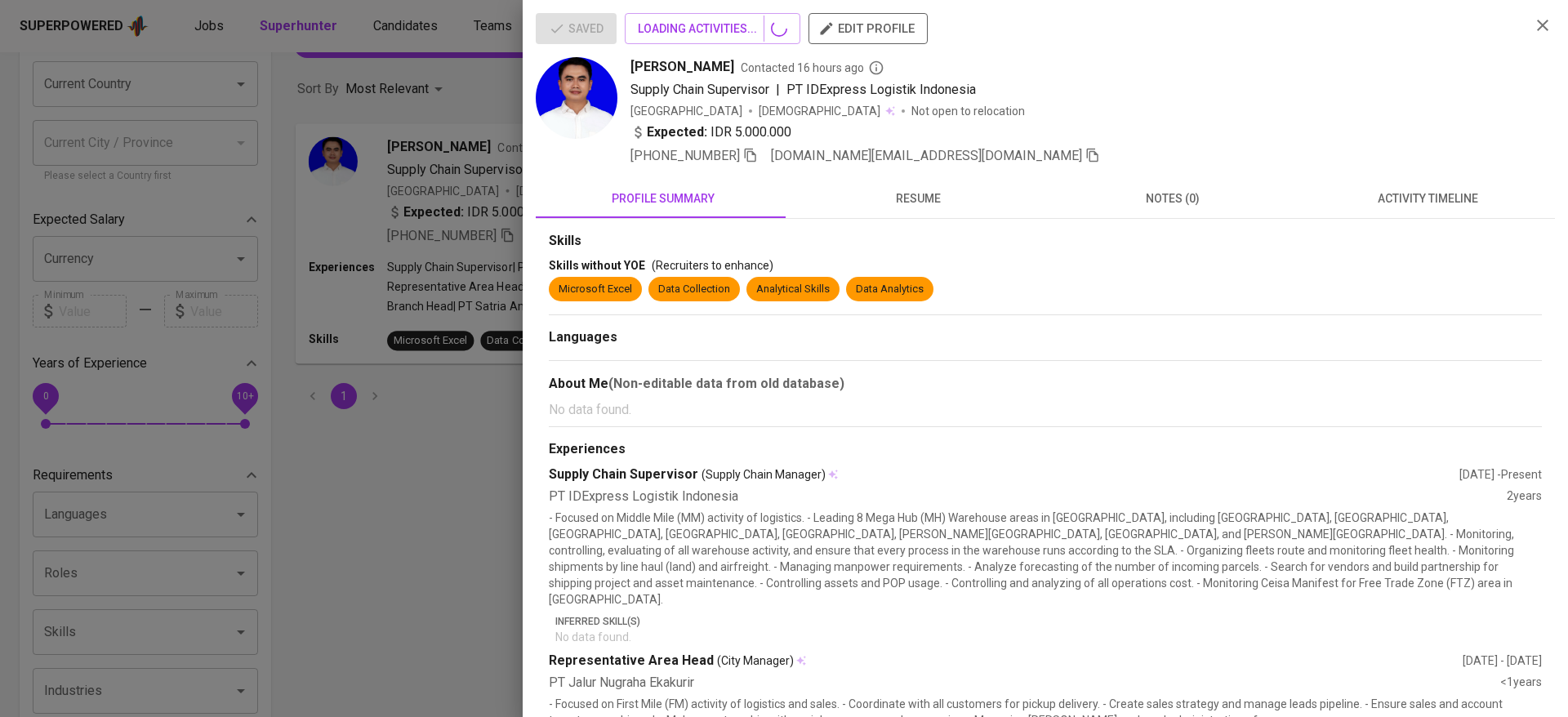
click at [1461, 153] on div "[PHONE_NUMBER] [DOMAIN_NAME][EMAIL_ADDRESS][DOMAIN_NAME]" at bounding box center [1074, 155] width 887 height 19
click at [1533, 30] on icon "button" at bounding box center [1542, 25] width 19 height 19
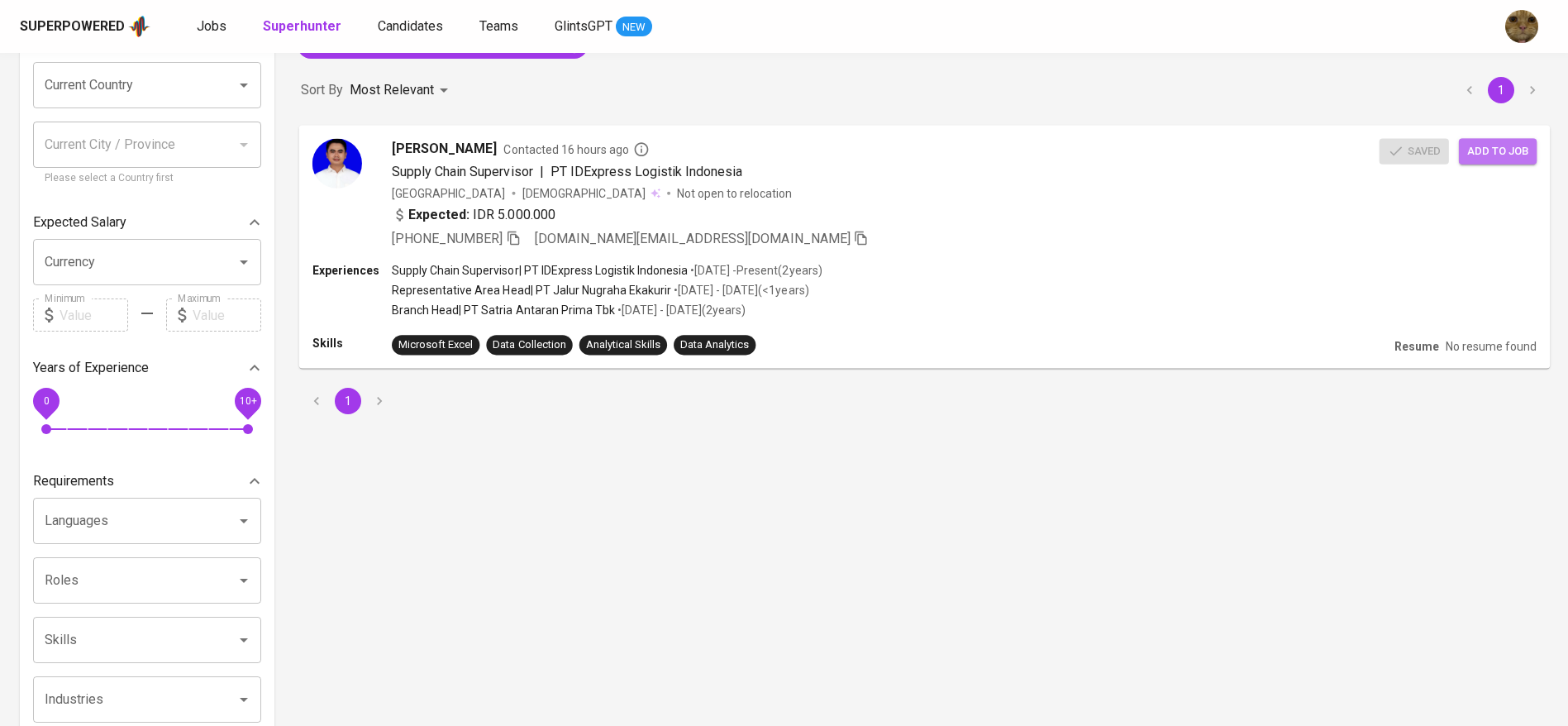
click at [1484, 143] on span "Add to job" at bounding box center [1497, 151] width 61 height 19
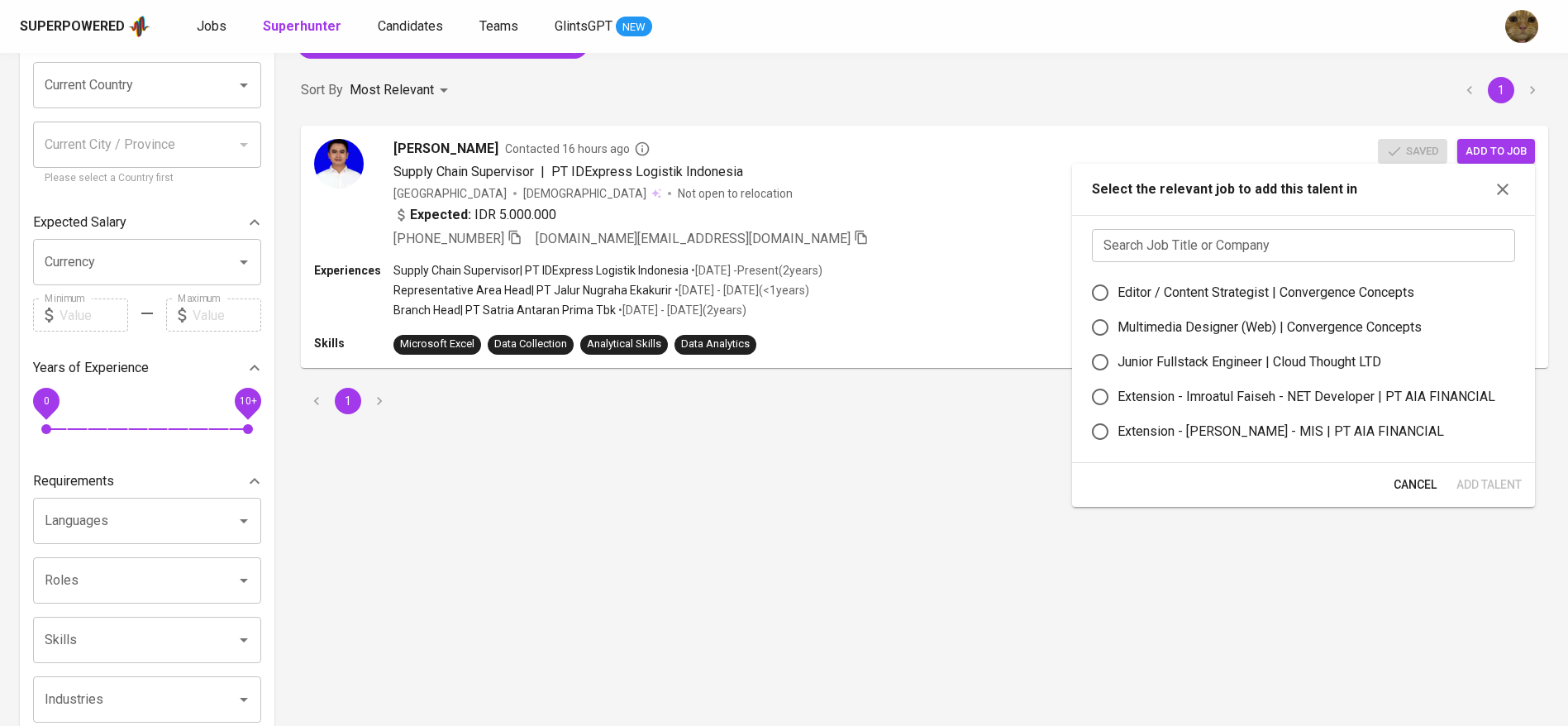
click at [1274, 252] on input "text" at bounding box center [1303, 245] width 424 height 33
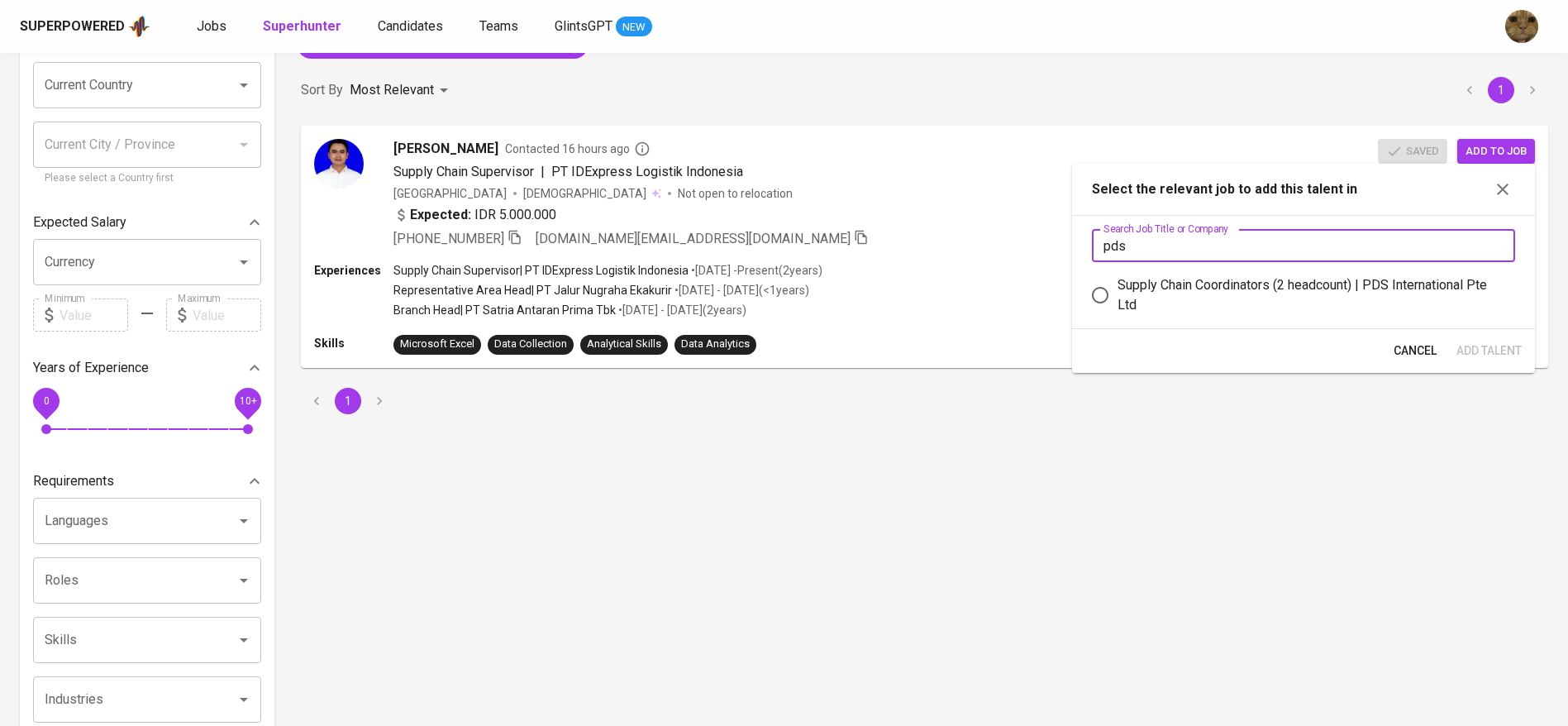
type input "pds"
click at [1226, 278] on div "Supply Chain Coordinators (2 headcount) | PDS International Pte Ltd" at bounding box center [1309, 295] width 384 height 39
click at [1117, 278] on input "Supply Chain Coordinators (2 headcount) | PDS International Pte Ltd" at bounding box center [1100, 295] width 35 height 35
radio input "true"
click at [1493, 347] on span "Add Talent" at bounding box center [1489, 351] width 65 height 21
